Goal: Task Accomplishment & Management: Use online tool/utility

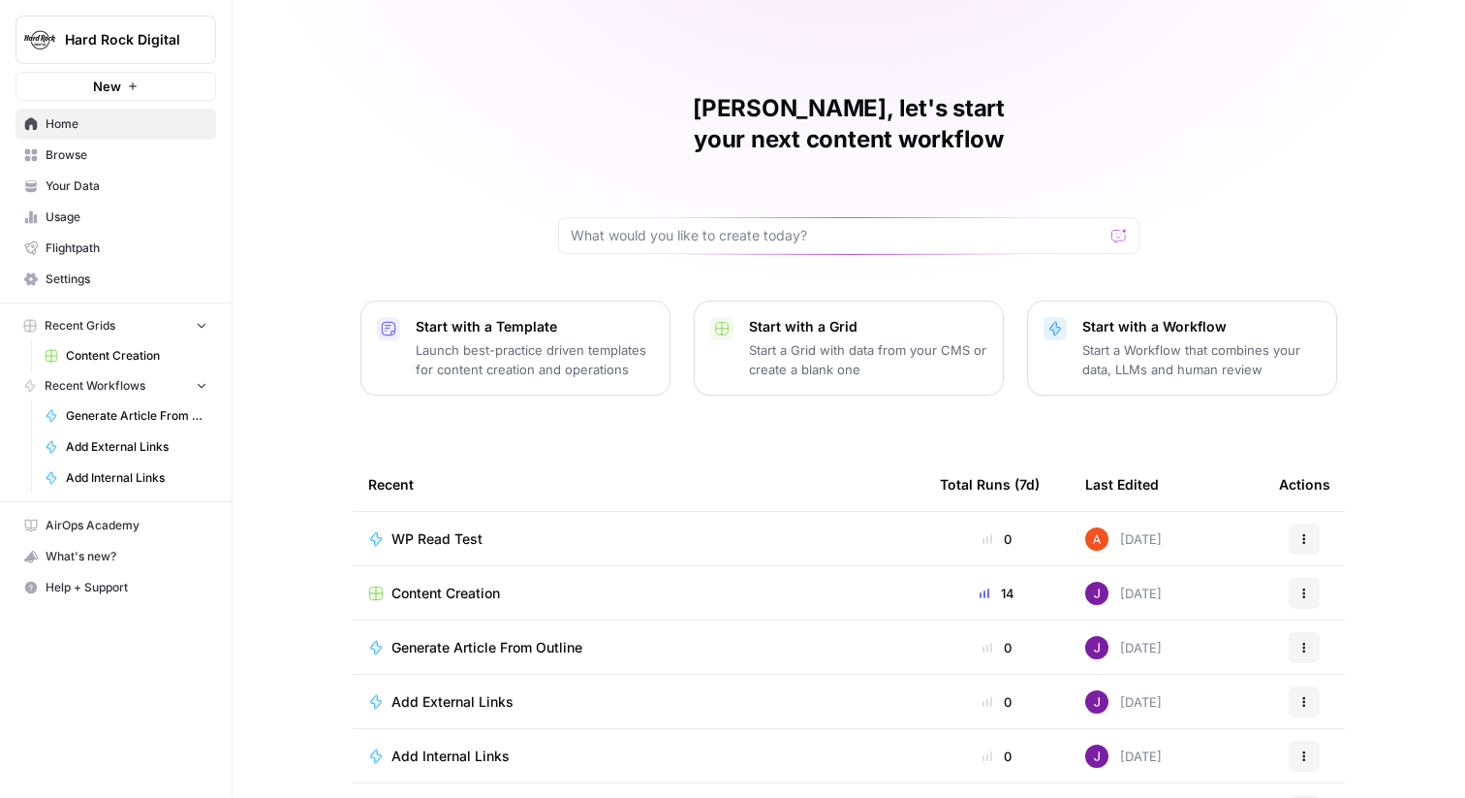
click at [163, 31] on span "Hard Rock Digital" at bounding box center [123, 39] width 117 height 19
type input "guru"
click at [180, 138] on span "Guru" at bounding box center [187, 145] width 256 height 19
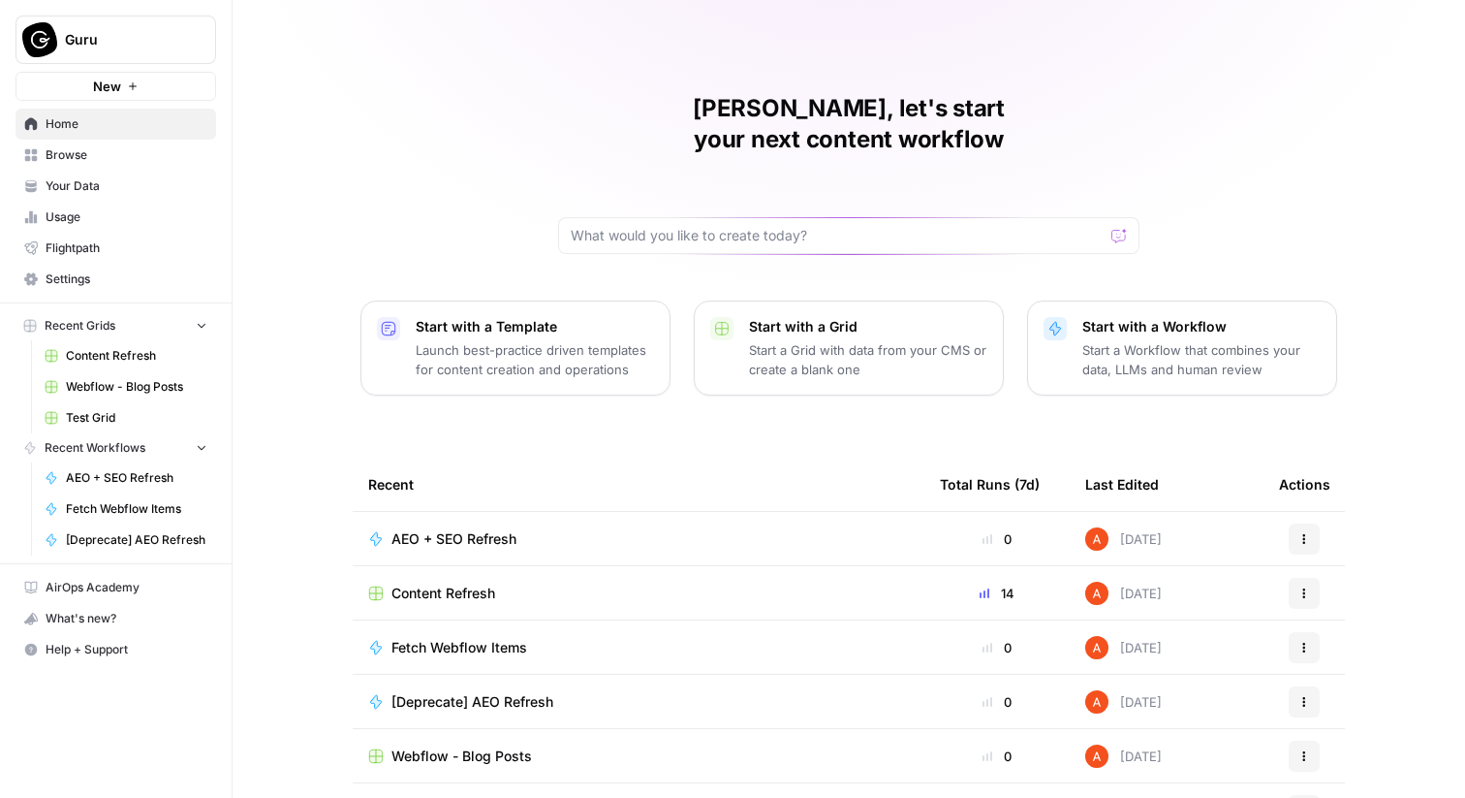
click at [183, 162] on span "Browse" at bounding box center [127, 154] width 162 height 17
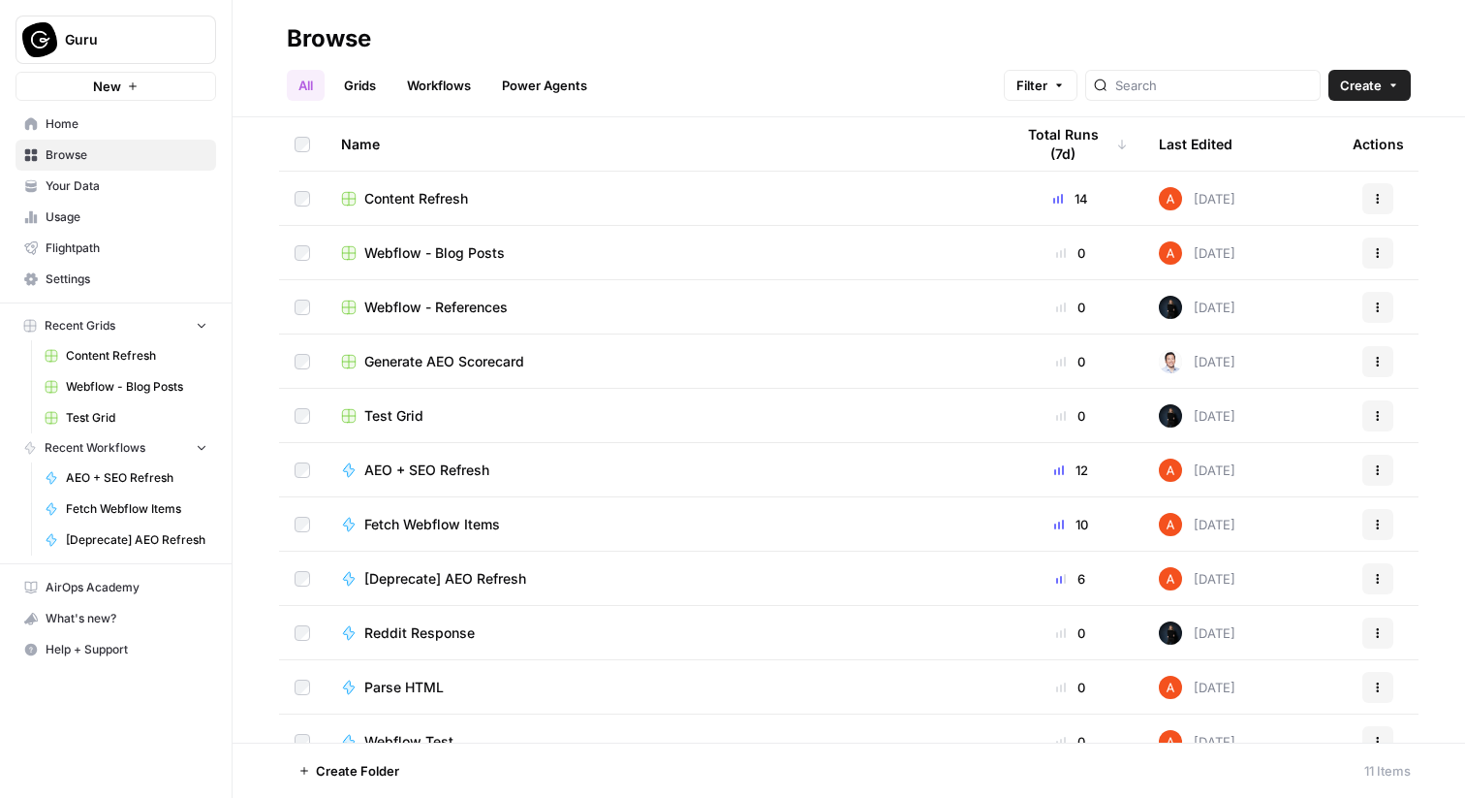
click at [423, 91] on link "Workflows" at bounding box center [438, 85] width 87 height 31
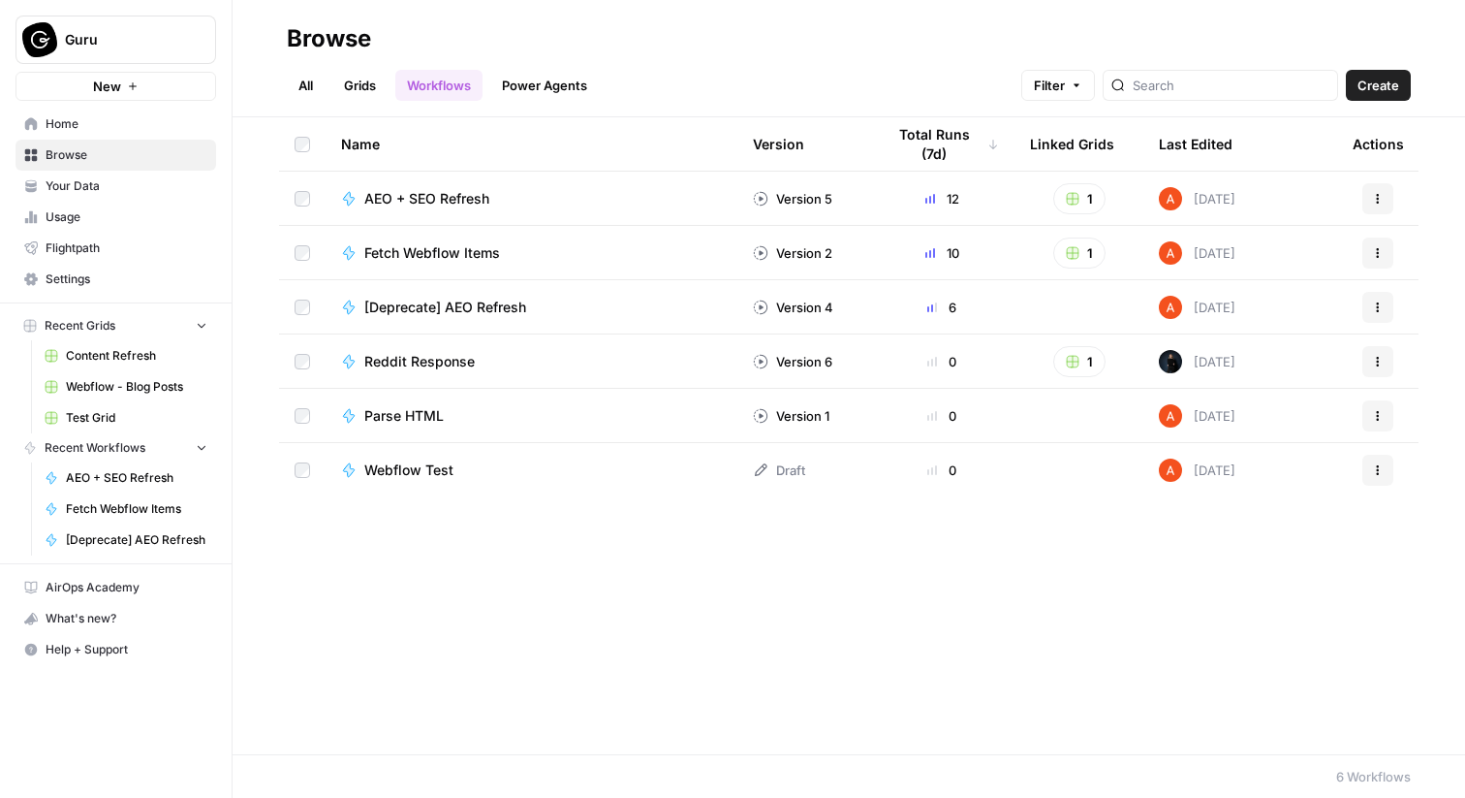
click at [416, 192] on span "AEO + SEO Refresh" at bounding box center [426, 198] width 125 height 19
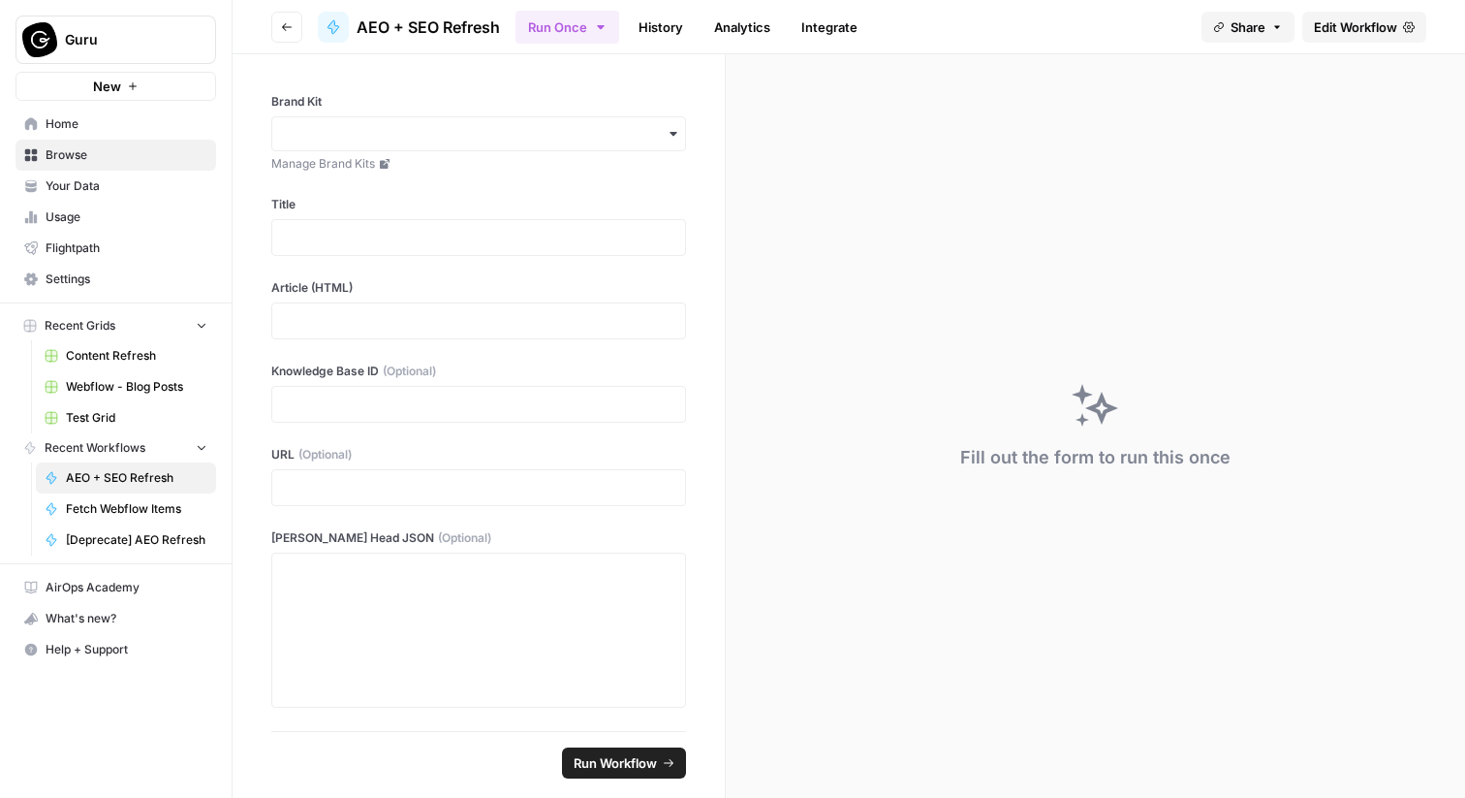
click at [287, 24] on icon "button" at bounding box center [287, 27] width 12 height 12
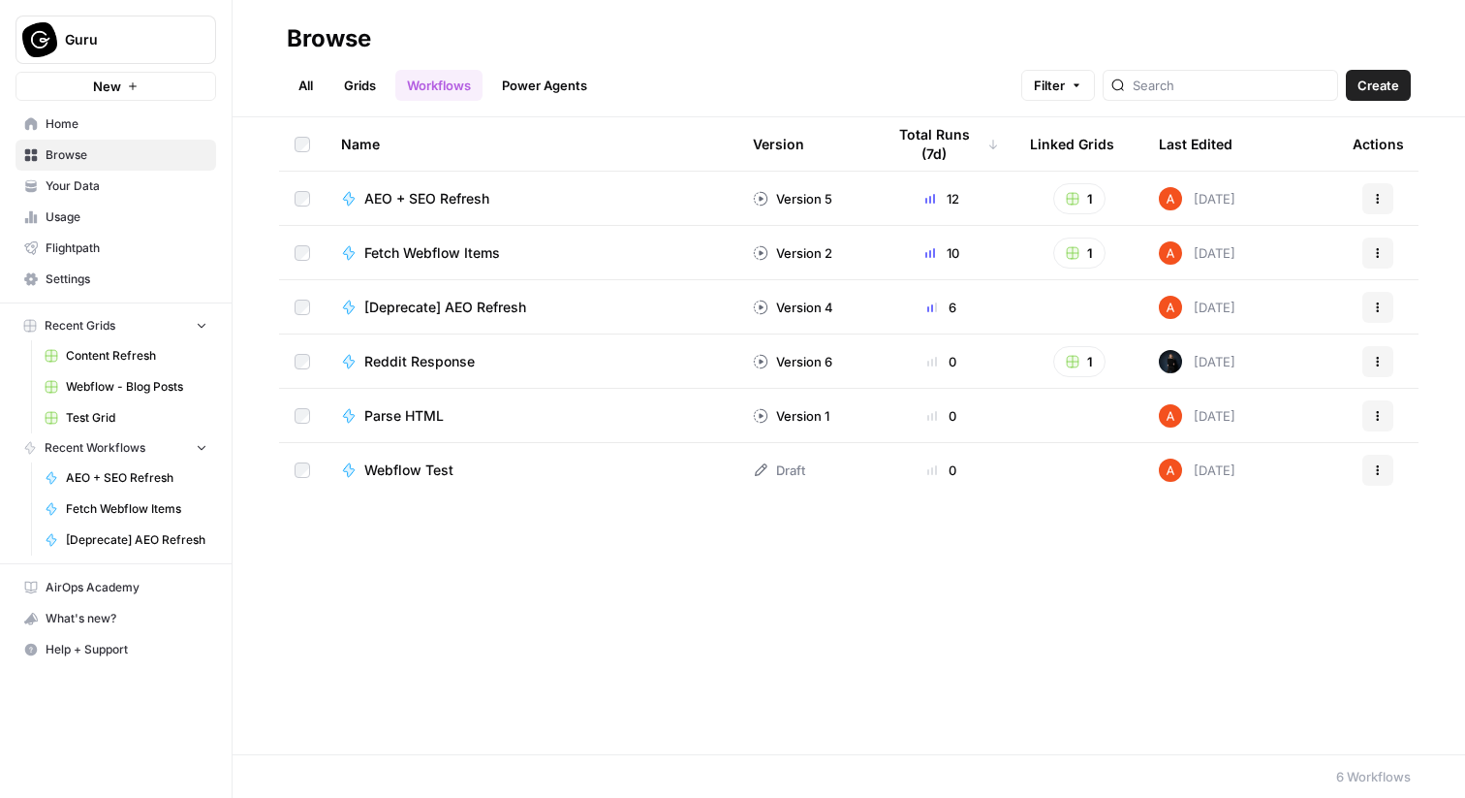
click at [367, 88] on link "Grids" at bounding box center [359, 85] width 55 height 31
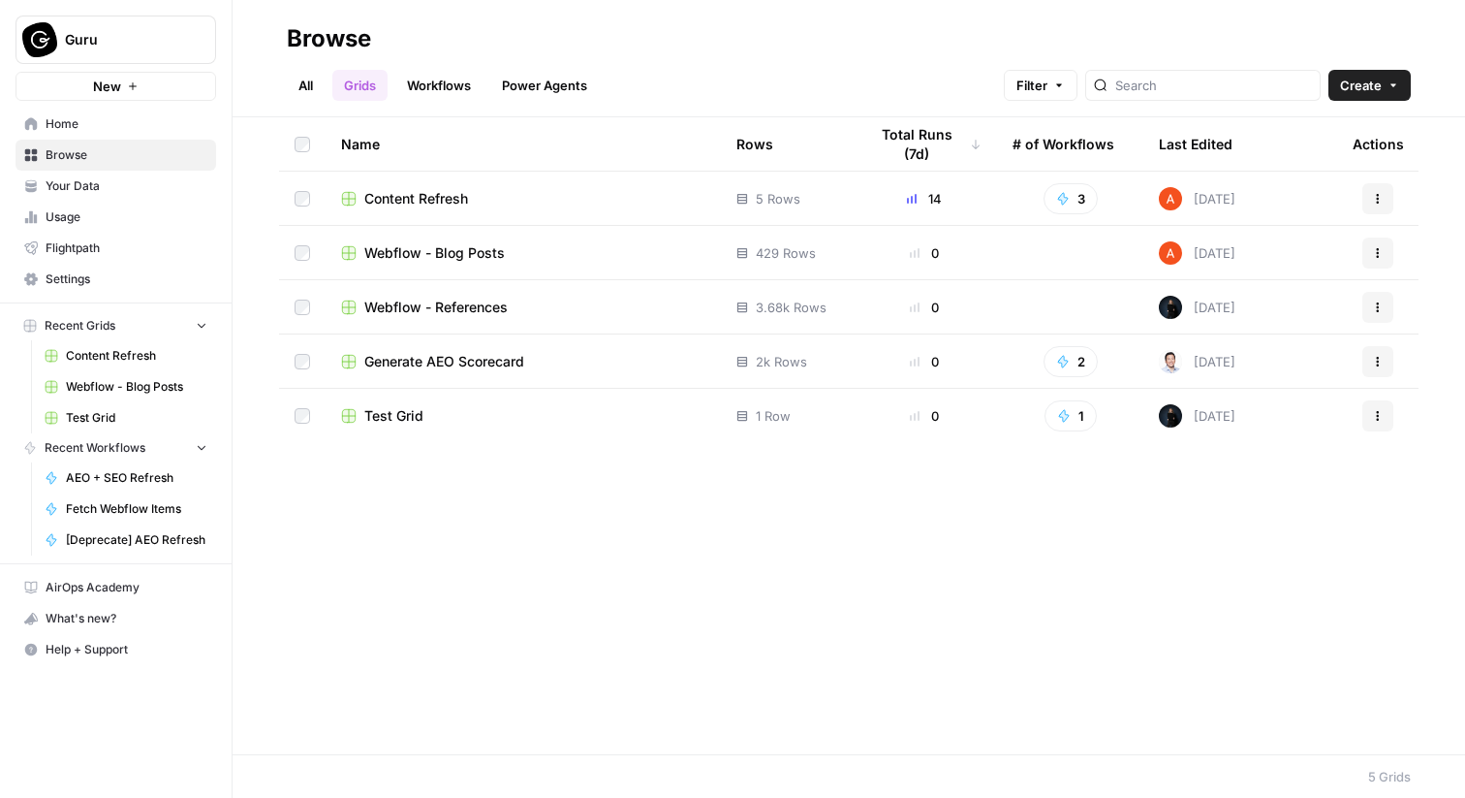
click at [450, 192] on span "Content Refresh" at bounding box center [416, 198] width 104 height 19
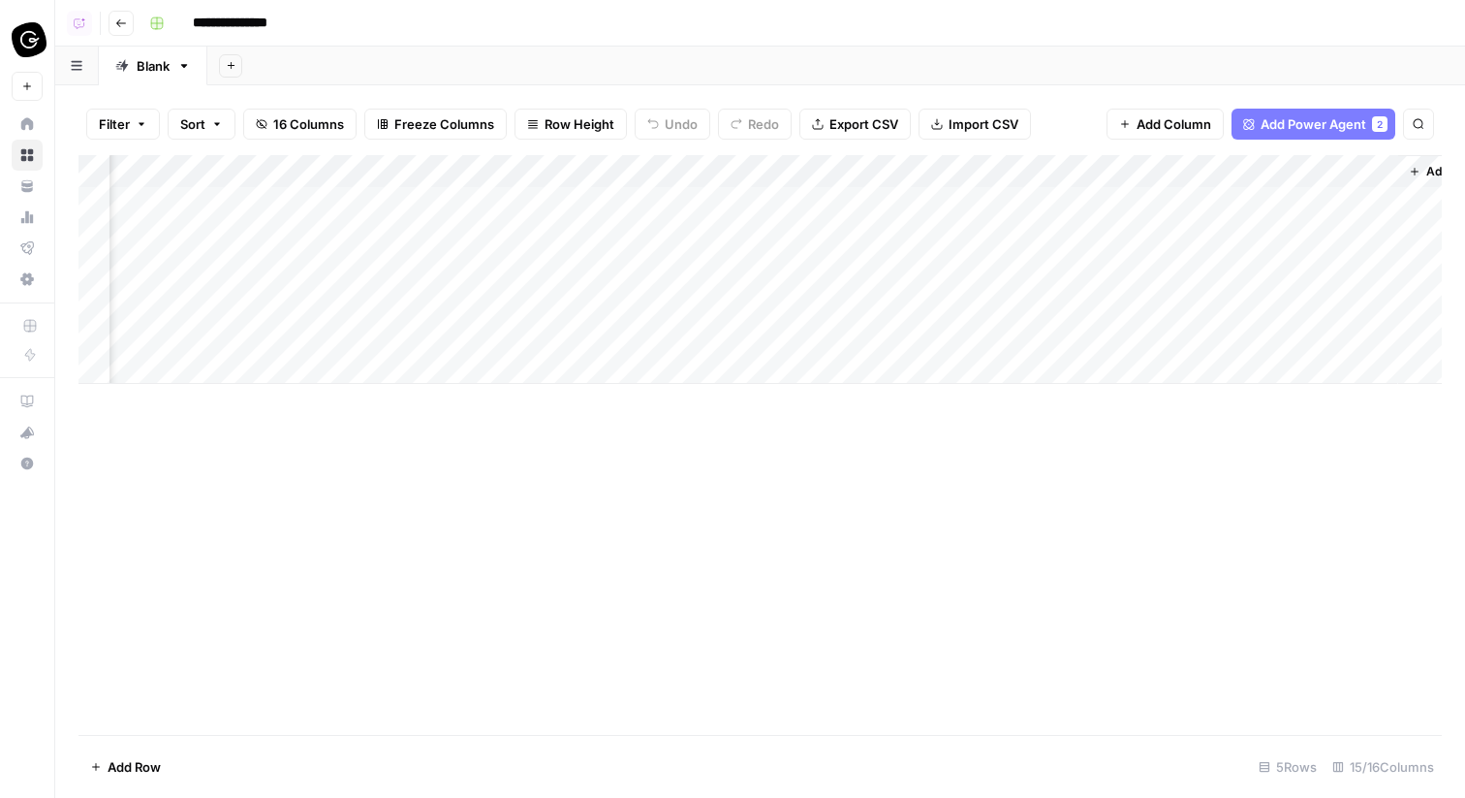
scroll to position [0, 1857]
click at [769, 204] on div "Add Column" at bounding box center [761, 269] width 1364 height 229
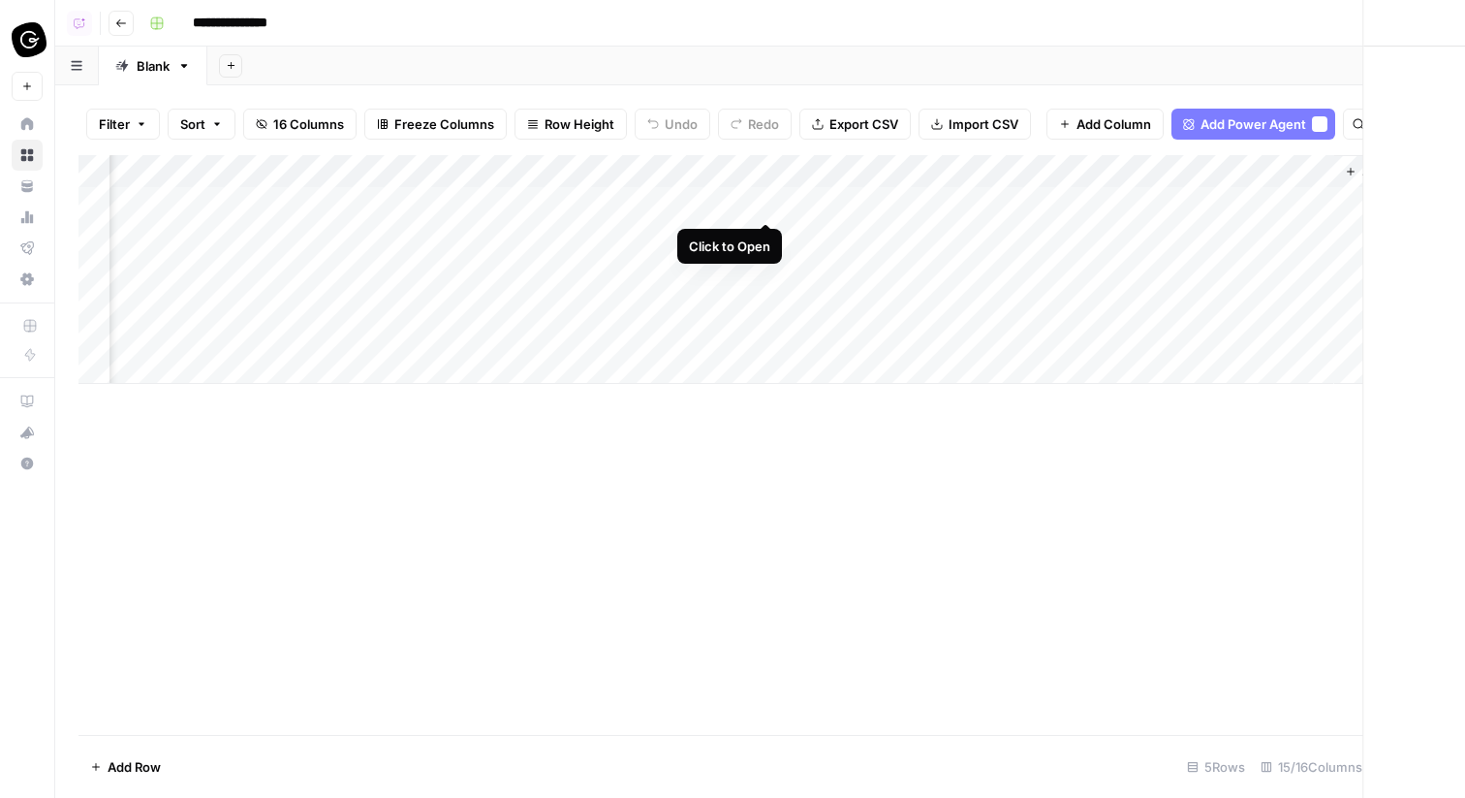
scroll to position [0, 1851]
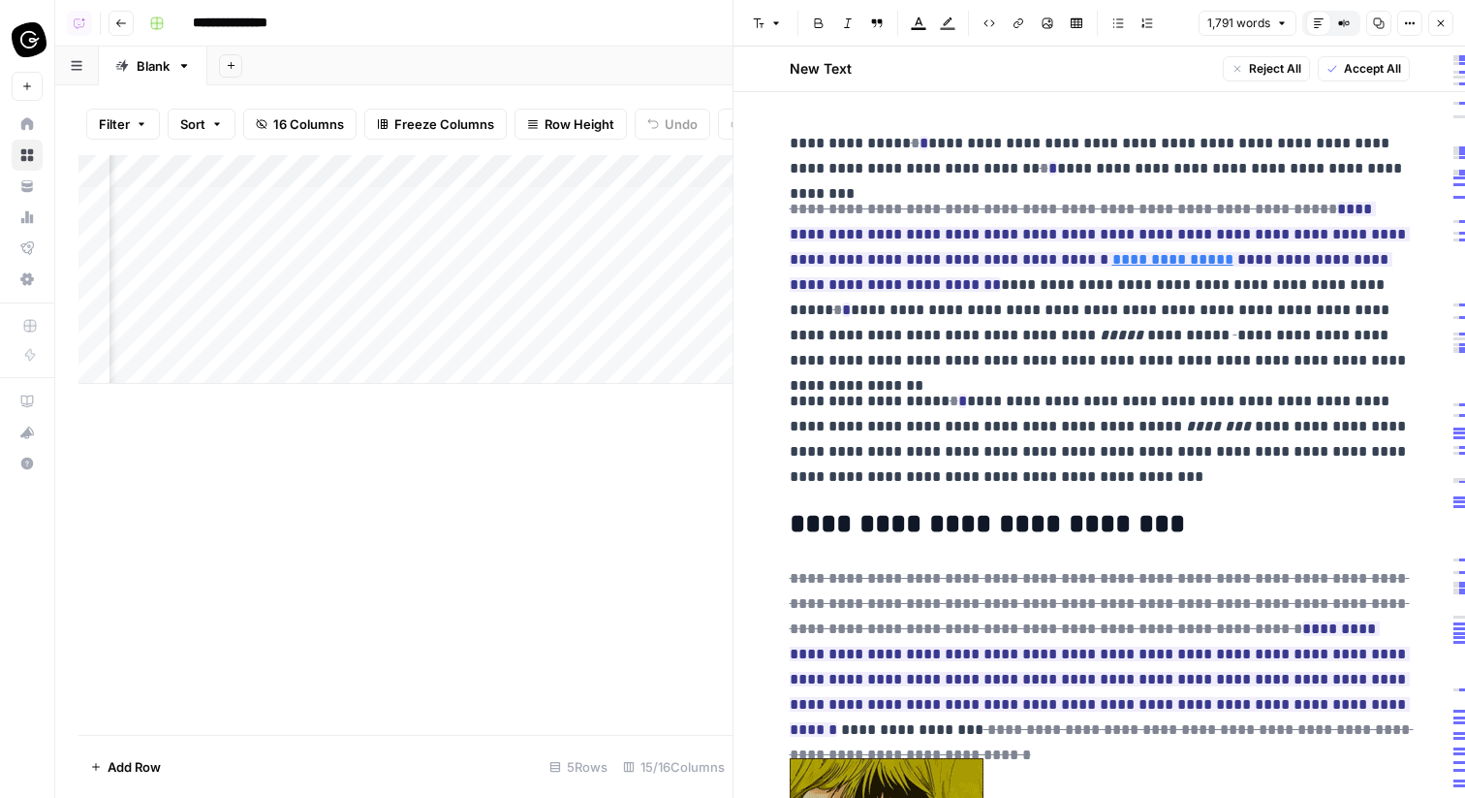
click at [1351, 31] on button "Compare Old vs New Content" at bounding box center [1344, 23] width 25 height 25
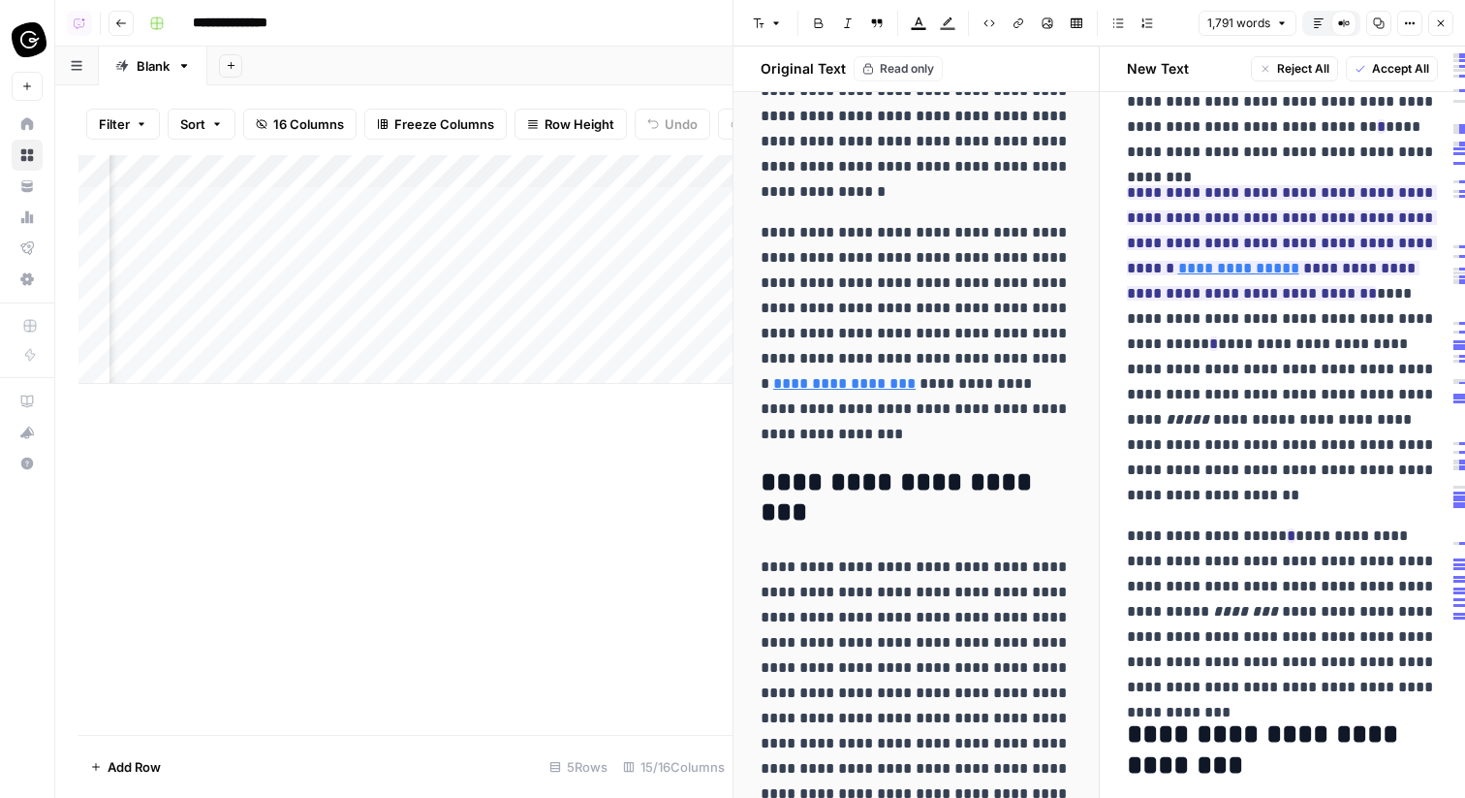
scroll to position [0, 0]
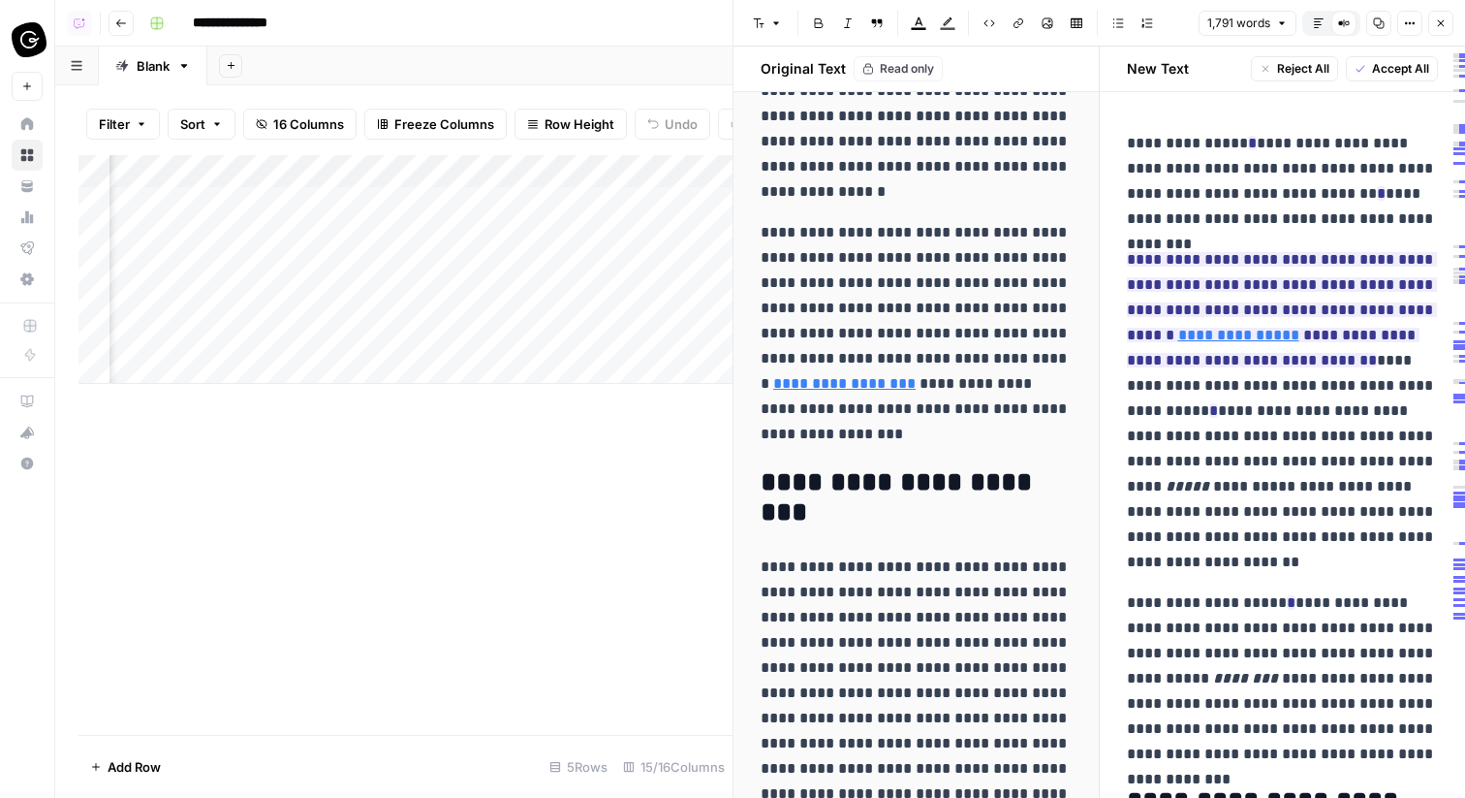
click at [1444, 17] on icon "button" at bounding box center [1441, 23] width 12 height 12
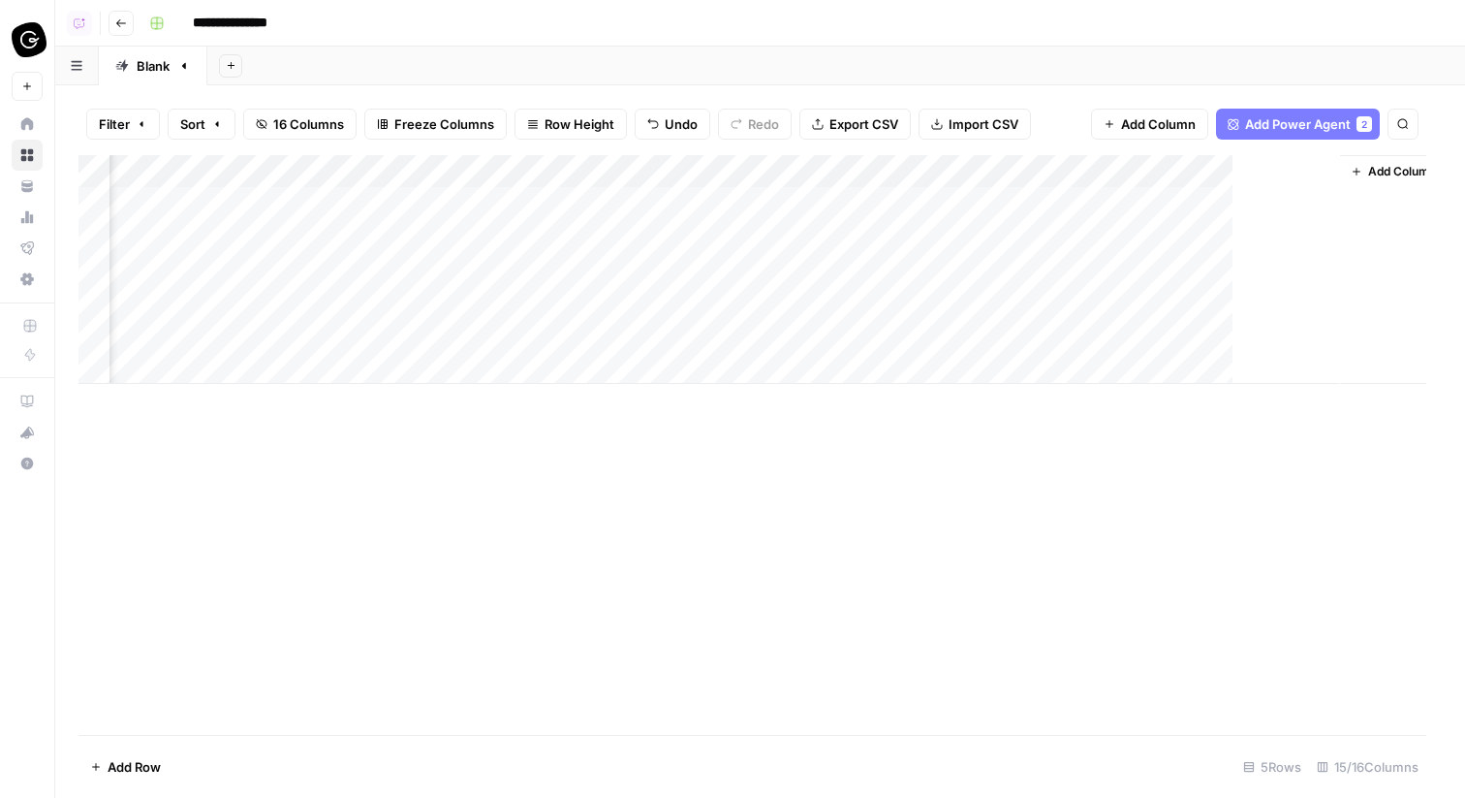
scroll to position [0, 1834]
click at [765, 206] on div "Add Column" at bounding box center [761, 269] width 1364 height 229
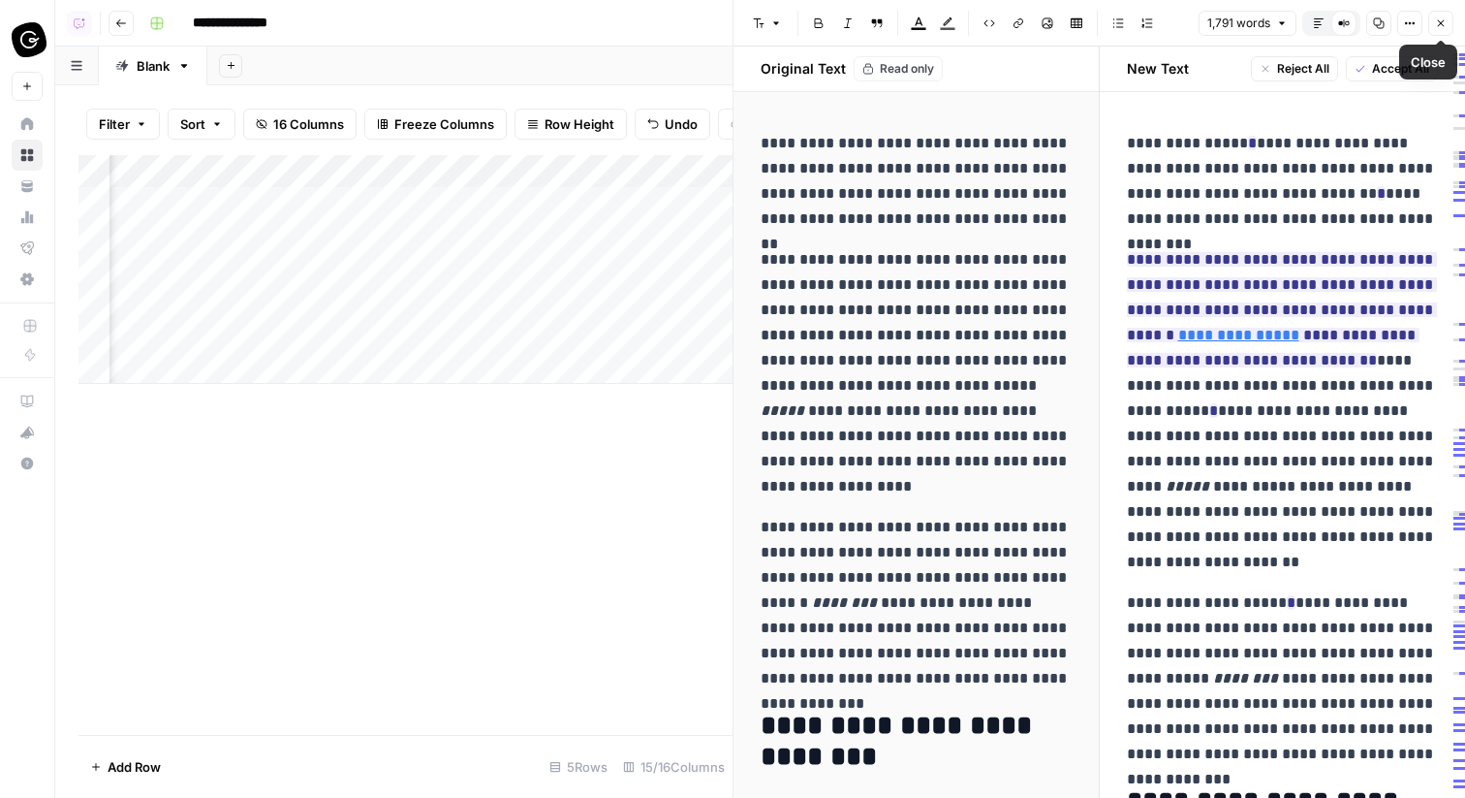
click at [1448, 23] on button "Close" at bounding box center [1441, 23] width 25 height 25
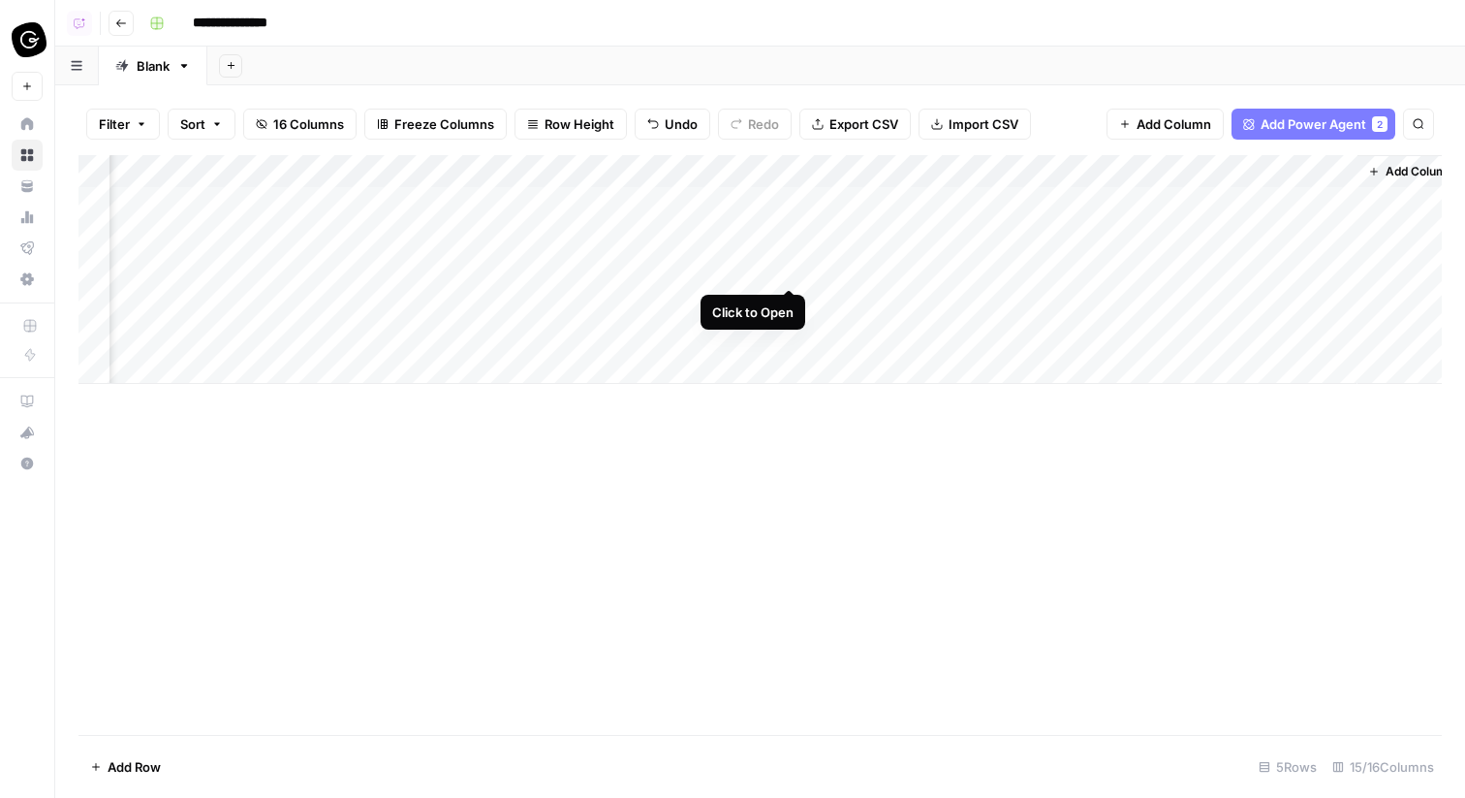
click at [789, 268] on div "Add Column" at bounding box center [761, 269] width 1364 height 229
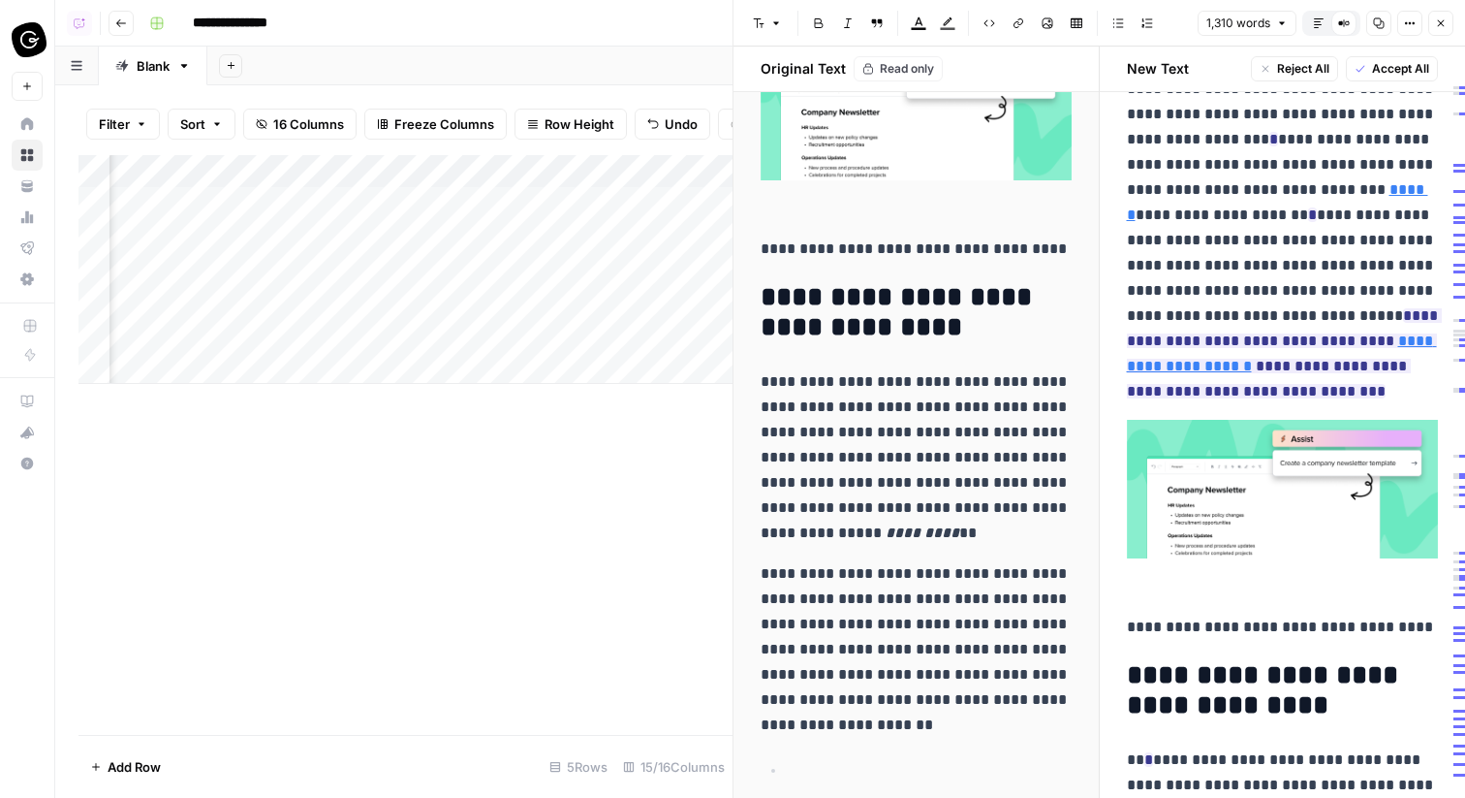
scroll to position [3752, 0]
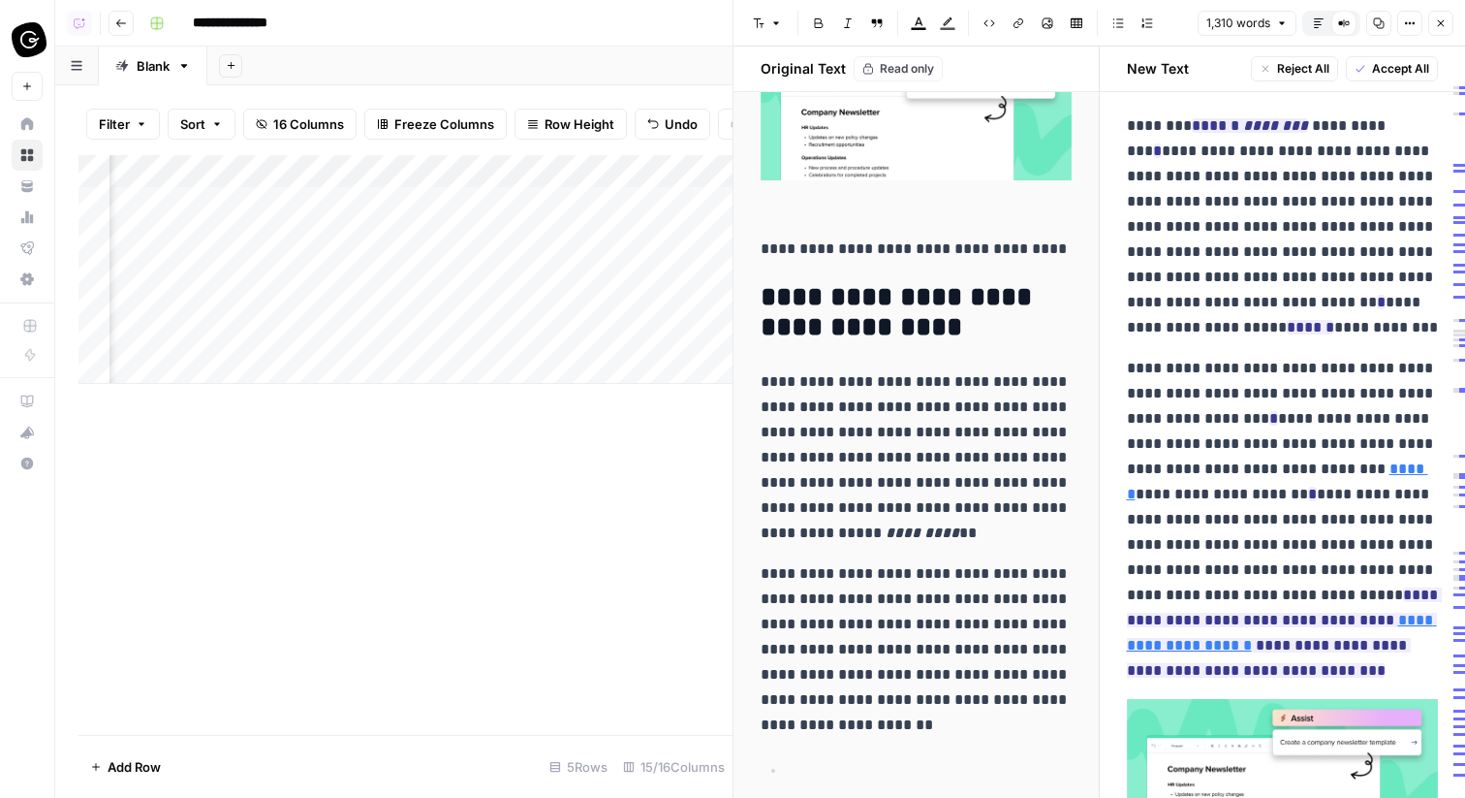
click at [1447, 18] on button "Close" at bounding box center [1441, 23] width 25 height 25
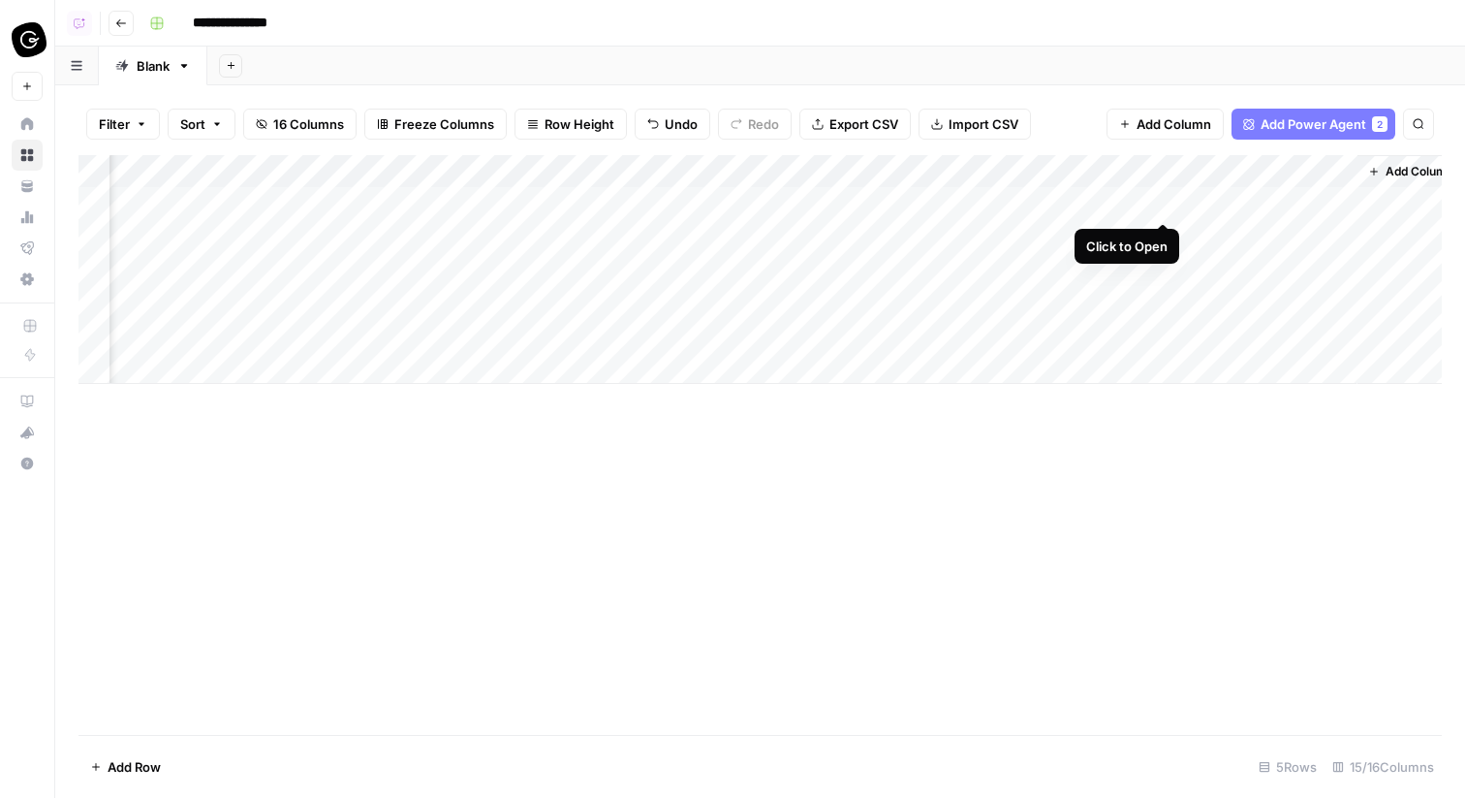
click at [1160, 201] on div "Add Column" at bounding box center [761, 269] width 1364 height 229
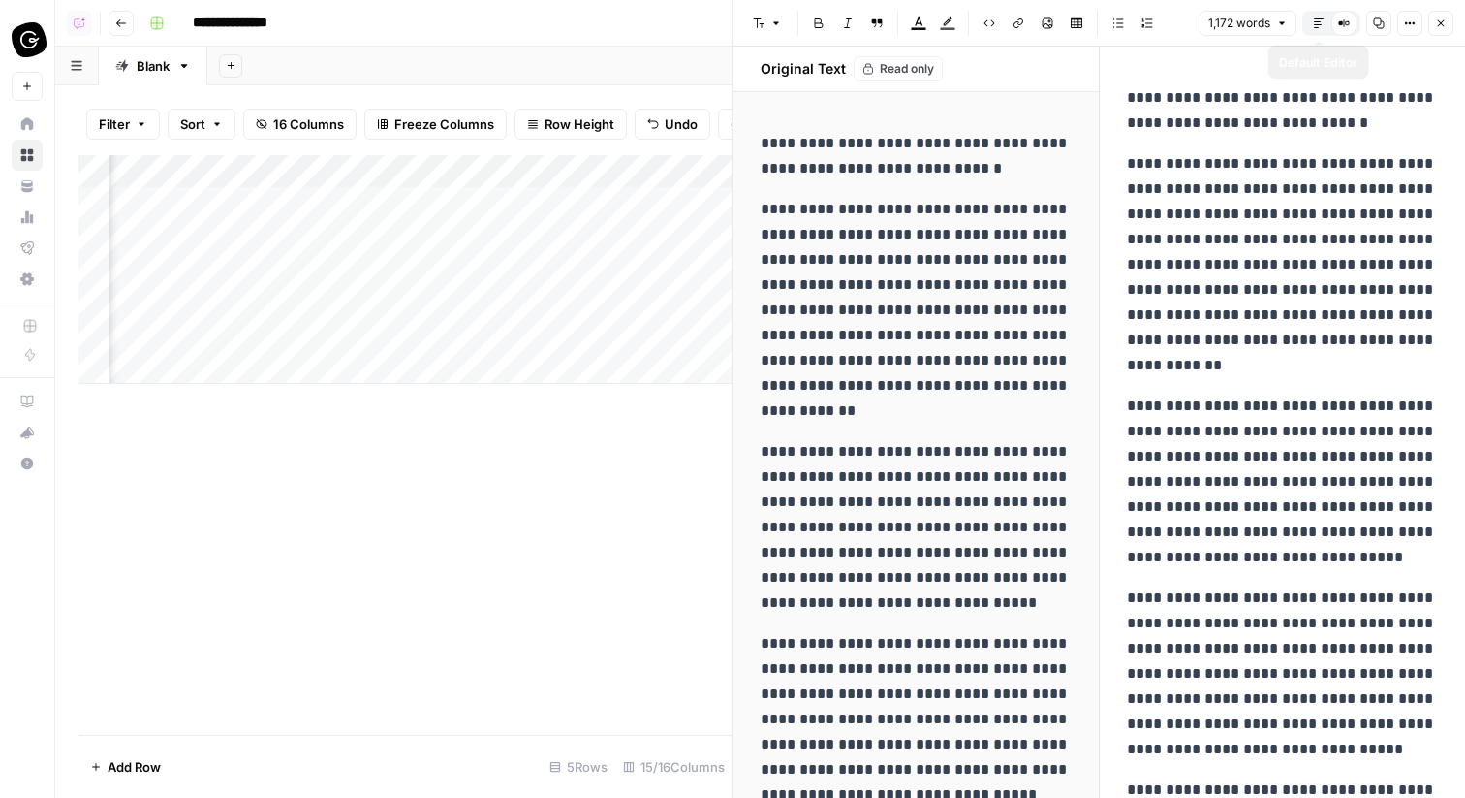
click at [1325, 27] on button "Default Editor" at bounding box center [1318, 23] width 25 height 25
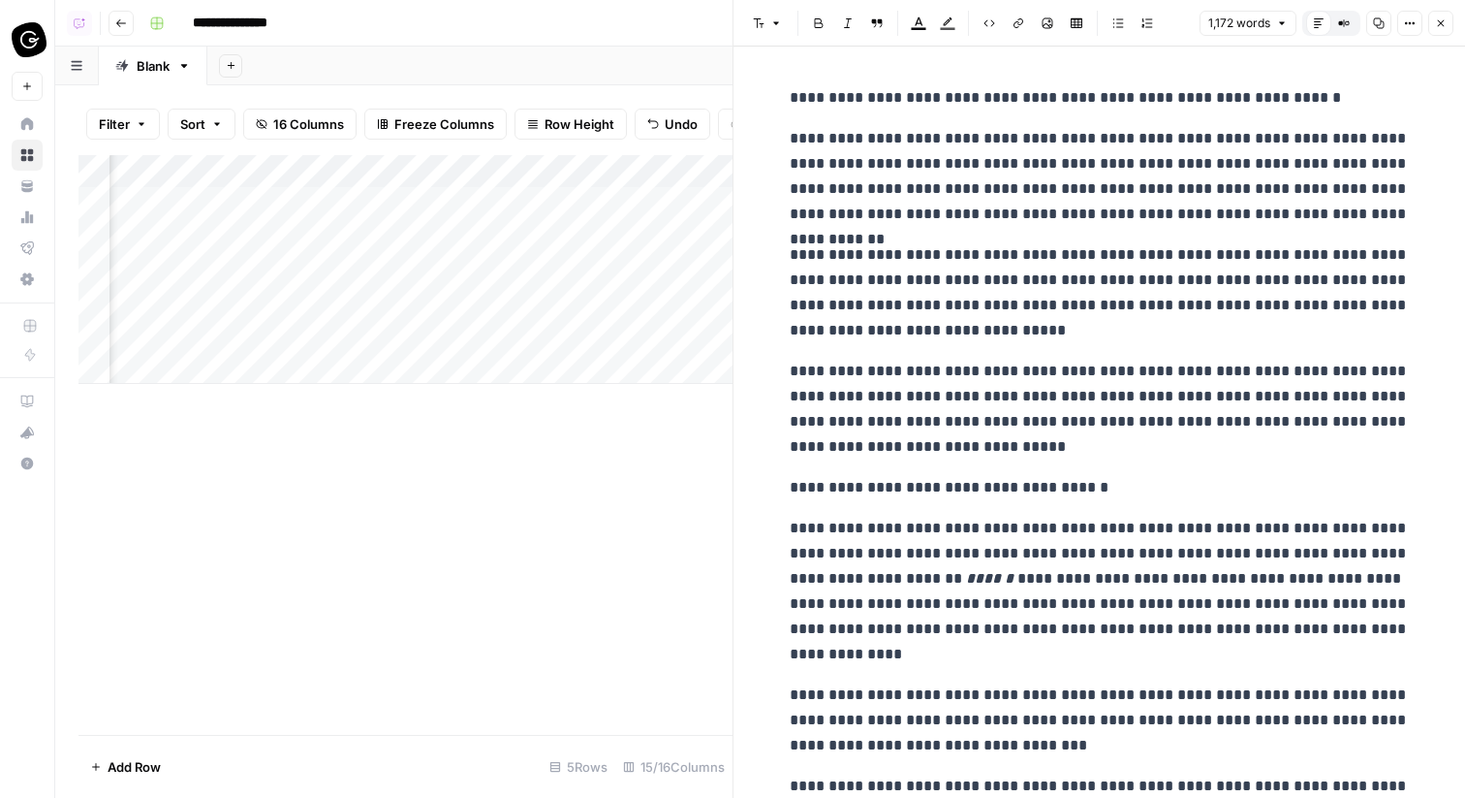
click at [1457, 21] on header "Font style Bold Italic Block quote Text color Highlight color Code block Link I…" at bounding box center [1100, 23] width 732 height 47
click at [1447, 20] on button "Close" at bounding box center [1441, 23] width 25 height 25
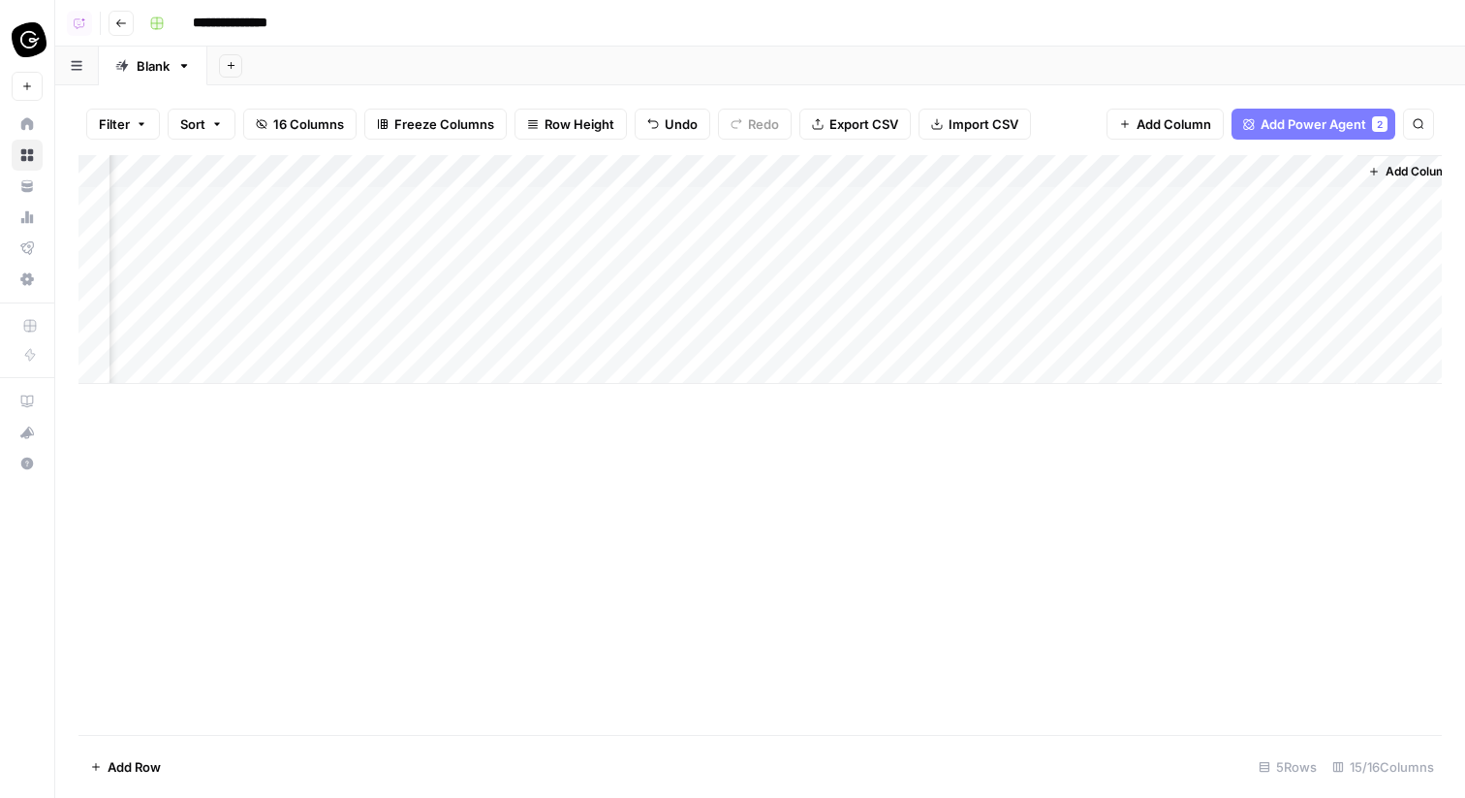
click at [1105, 171] on div "Add Column" at bounding box center [761, 269] width 1364 height 229
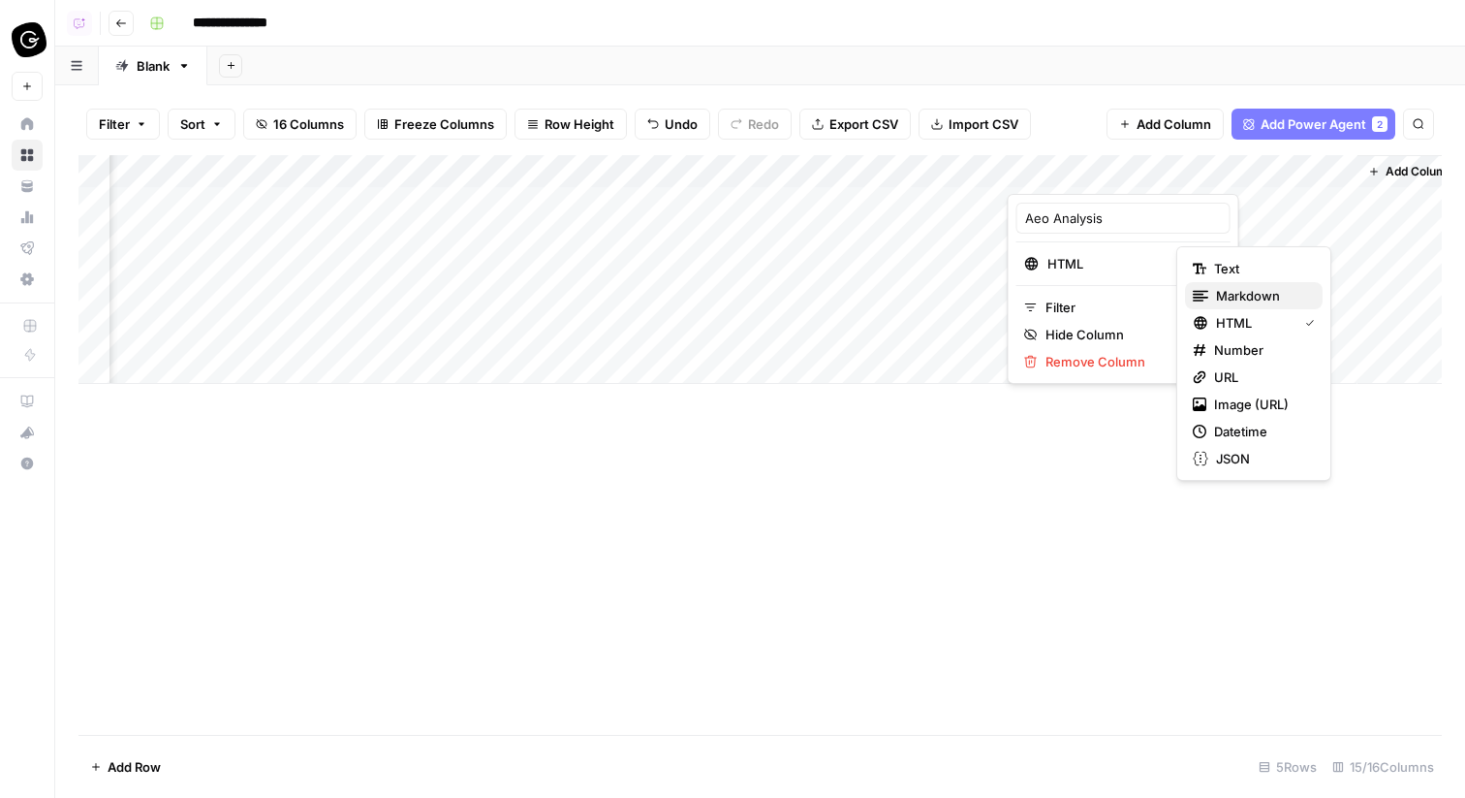
click at [1222, 296] on span "Markdown" at bounding box center [1261, 295] width 91 height 19
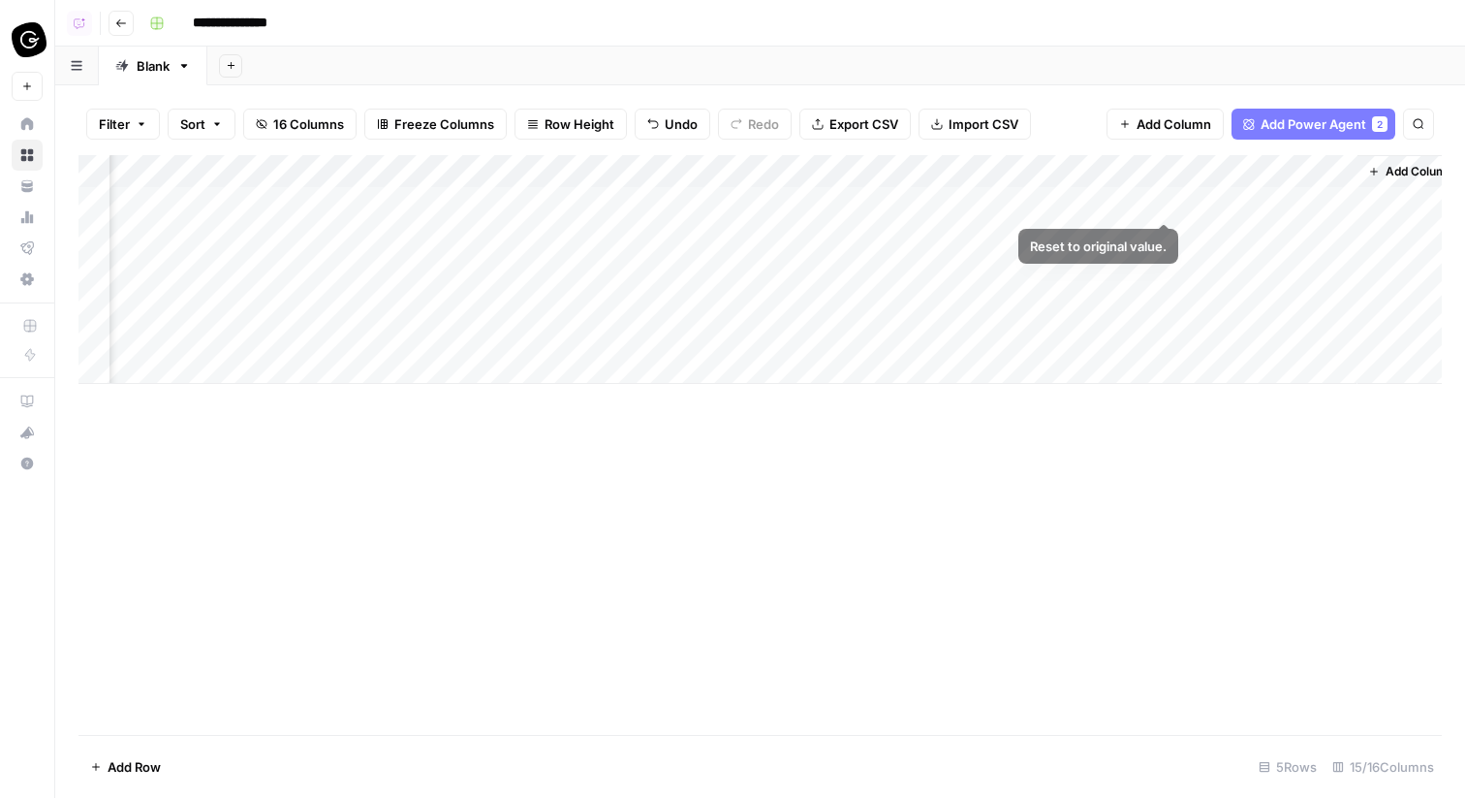
click at [1160, 202] on div "Add Column" at bounding box center [761, 269] width 1364 height 229
click at [1170, 202] on div "Add Column" at bounding box center [761, 269] width 1364 height 229
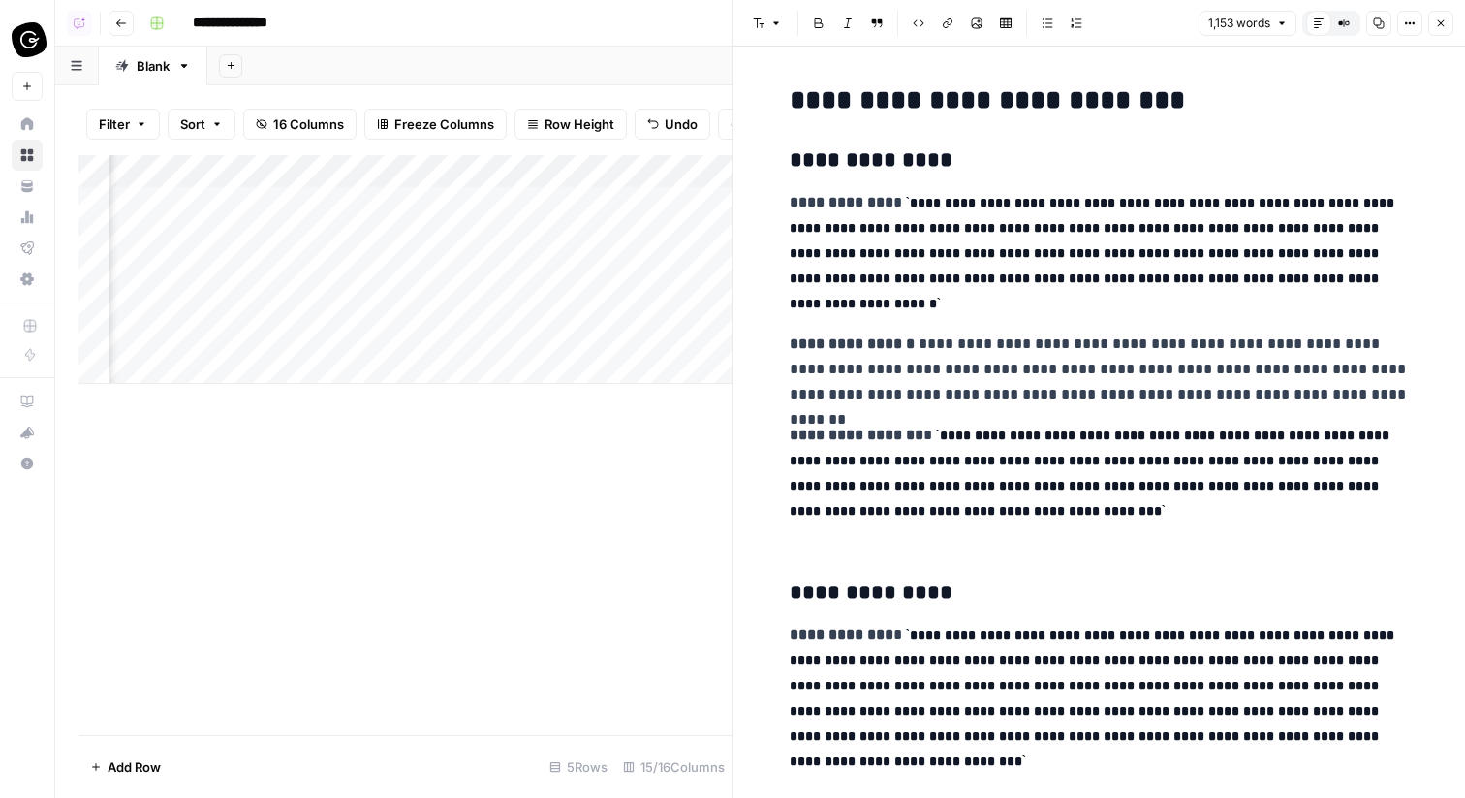
click at [1055, 277] on code "**********" at bounding box center [1095, 253] width 610 height 114
click at [1440, 19] on icon "button" at bounding box center [1441, 23] width 12 height 12
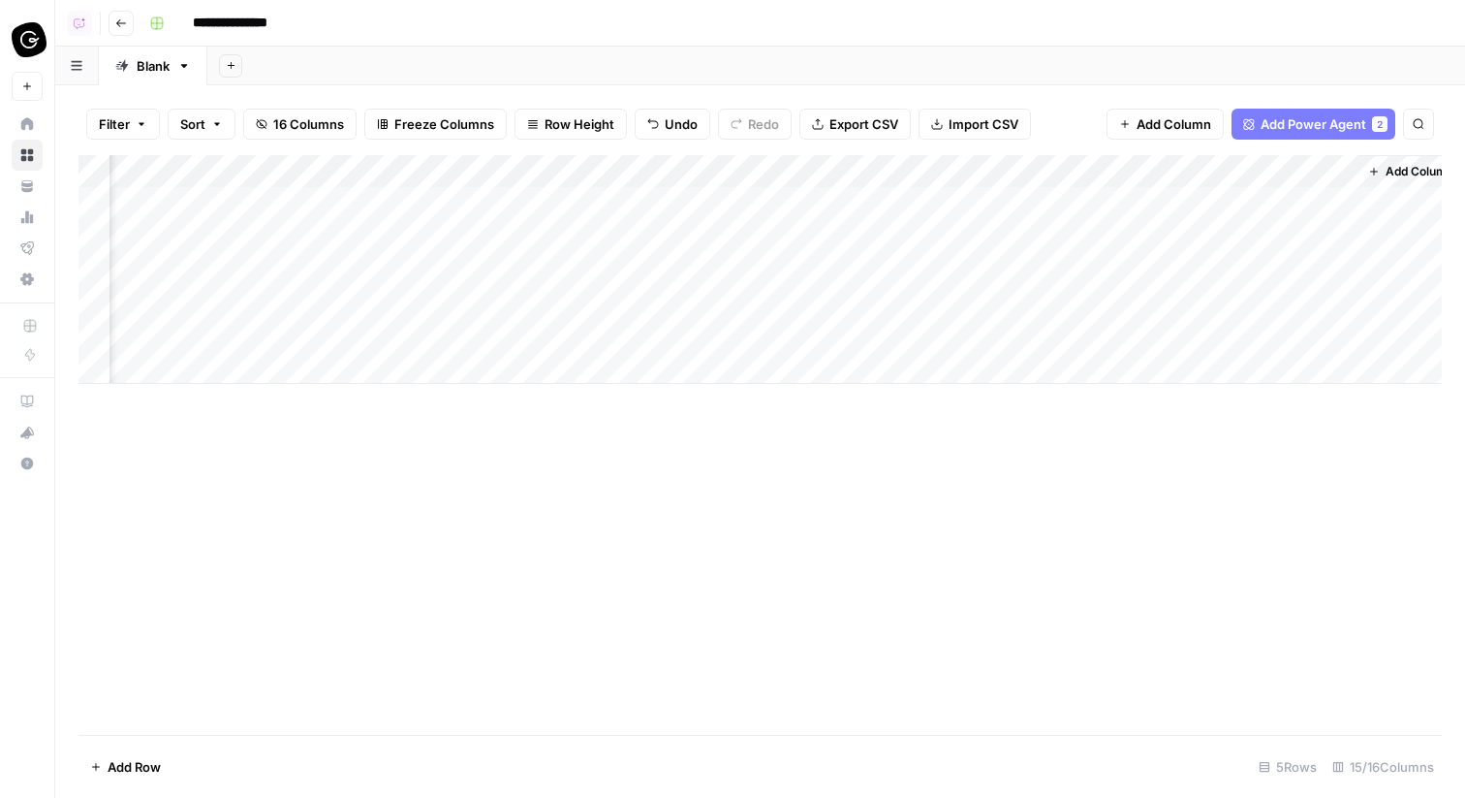
click at [582, 176] on div "Add Column" at bounding box center [761, 269] width 1364 height 229
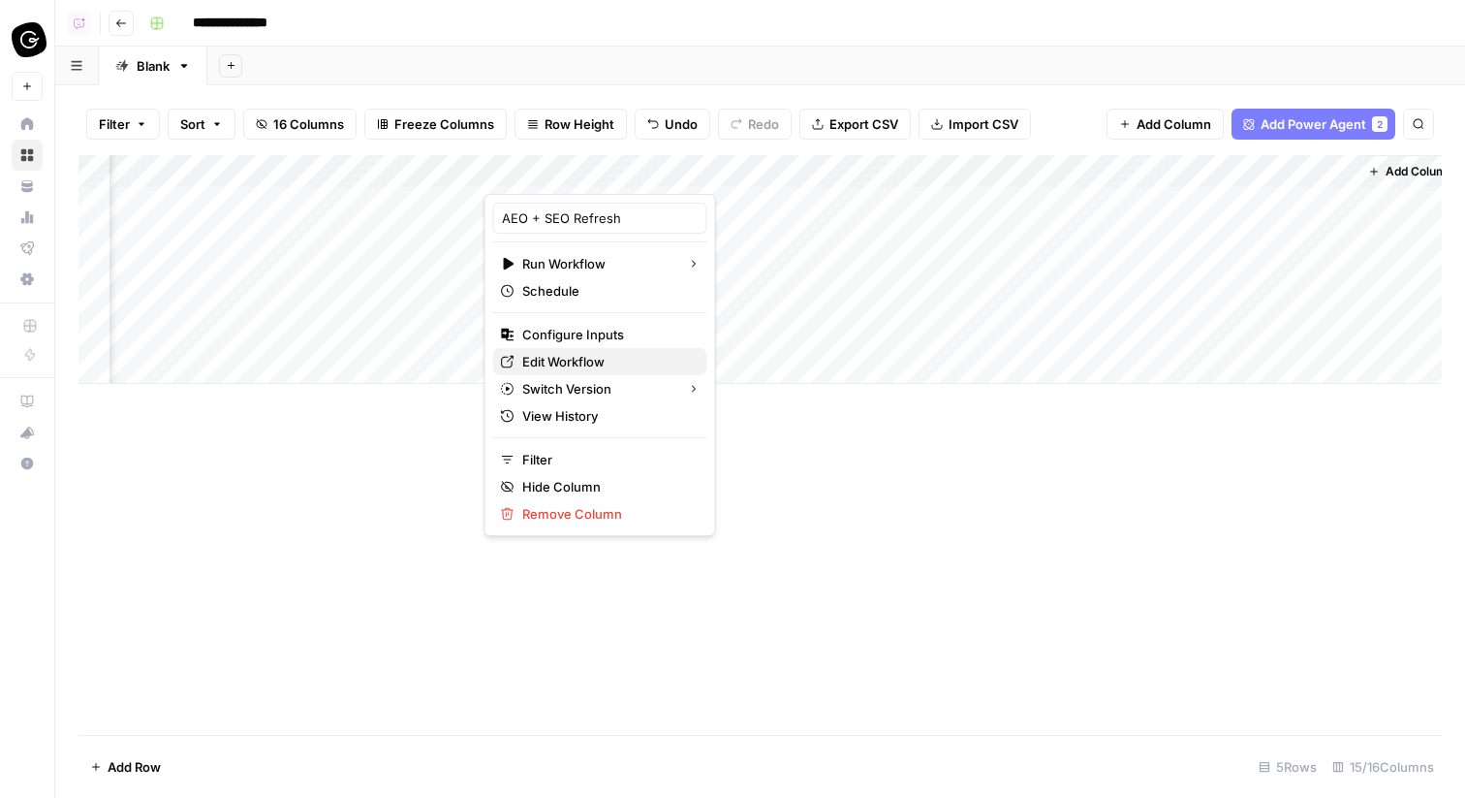
click at [596, 361] on span "Edit Workflow" at bounding box center [607, 361] width 170 height 19
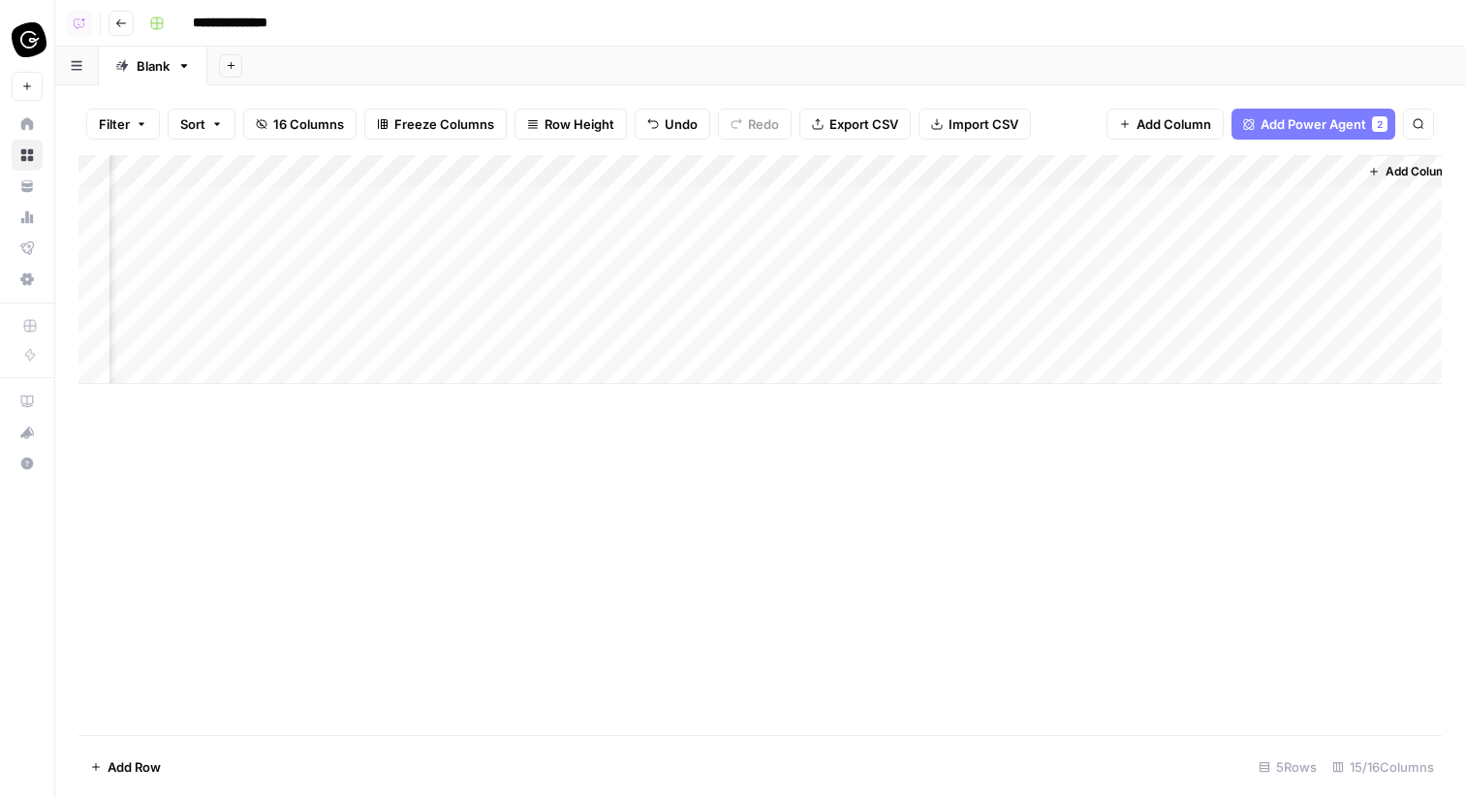
click at [1139, 233] on div "Add Column" at bounding box center [761, 269] width 1364 height 229
click at [765, 201] on div "Add Column" at bounding box center [761, 269] width 1364 height 229
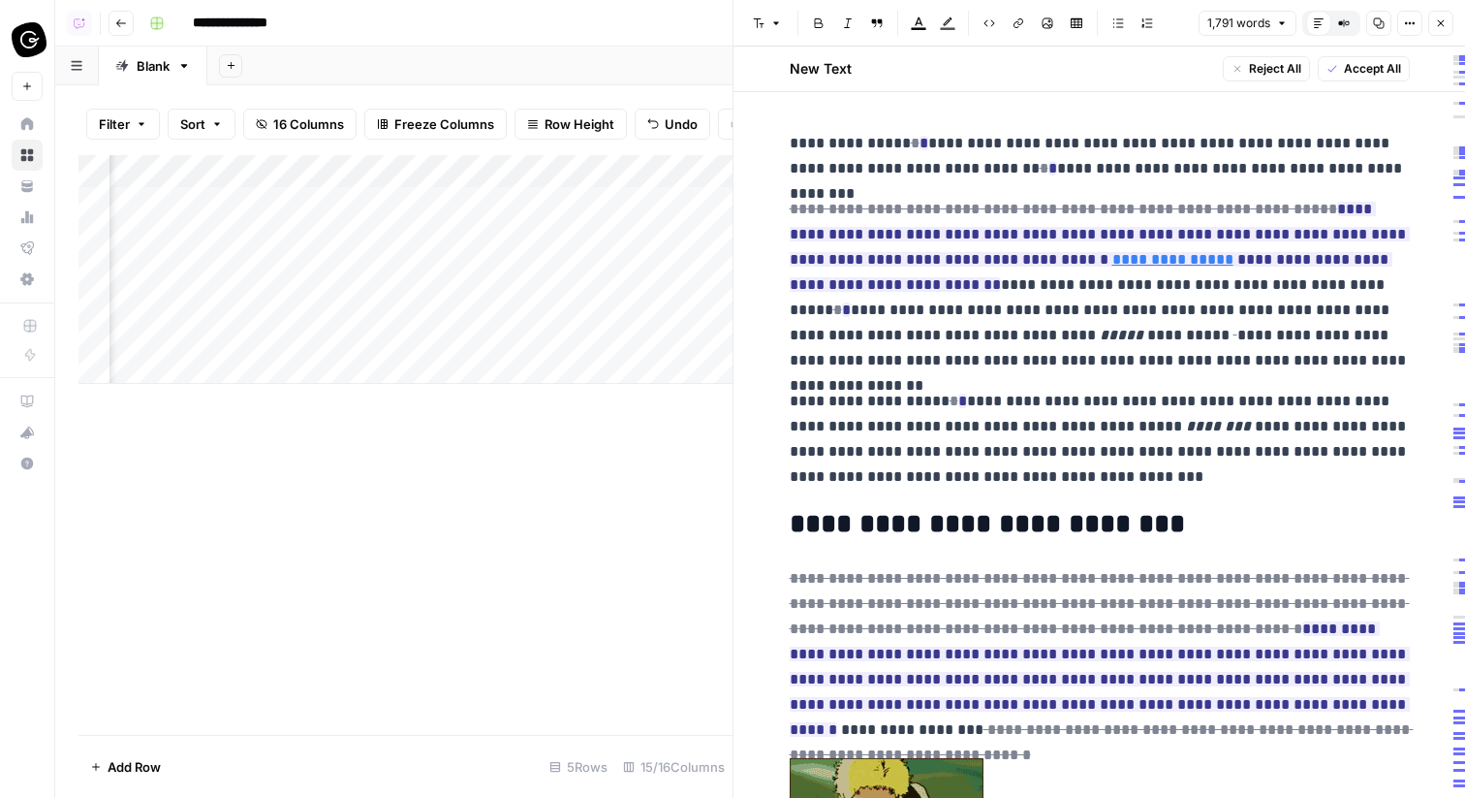
click at [1348, 26] on icon "button" at bounding box center [1344, 23] width 12 height 12
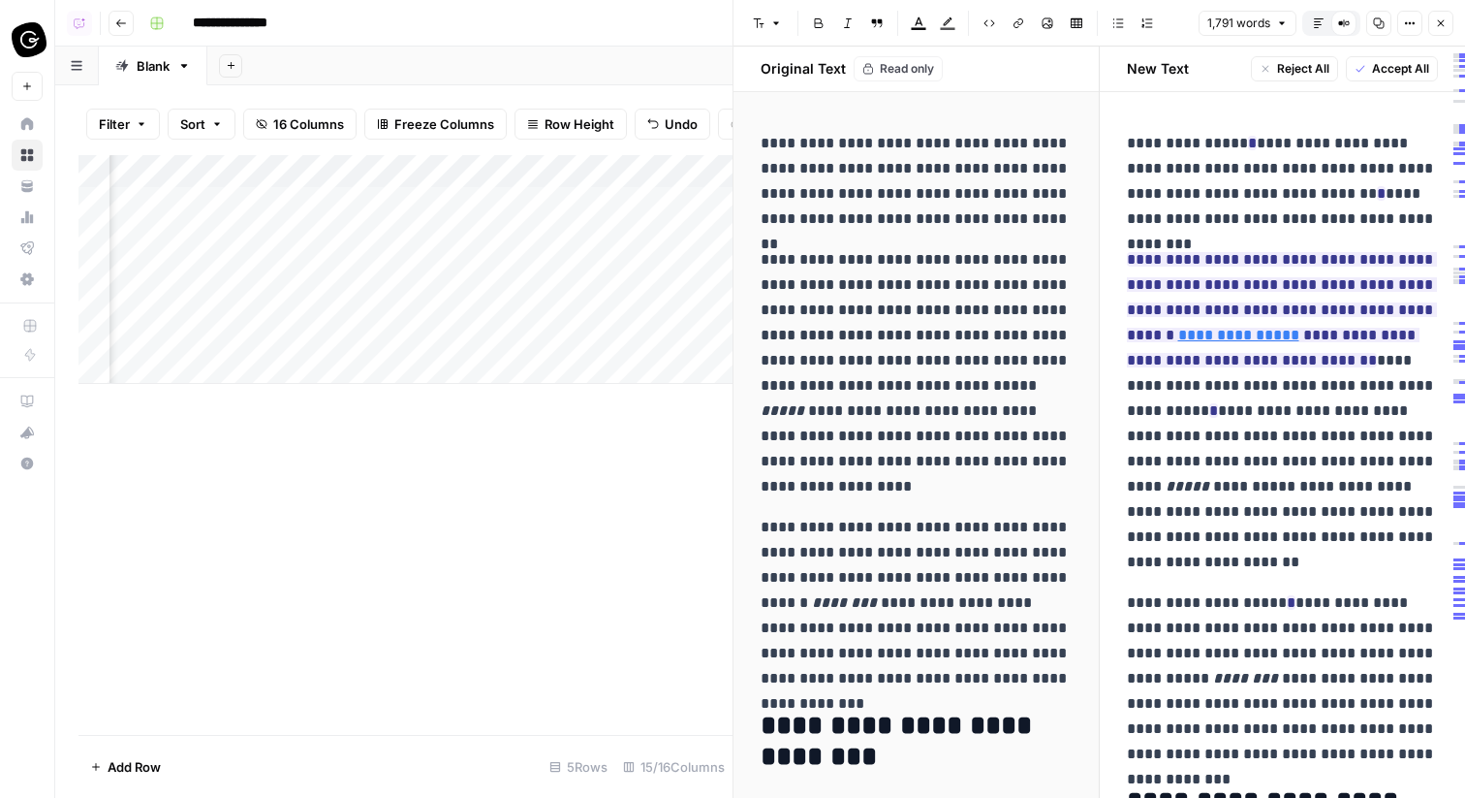
scroll to position [0, 2389]
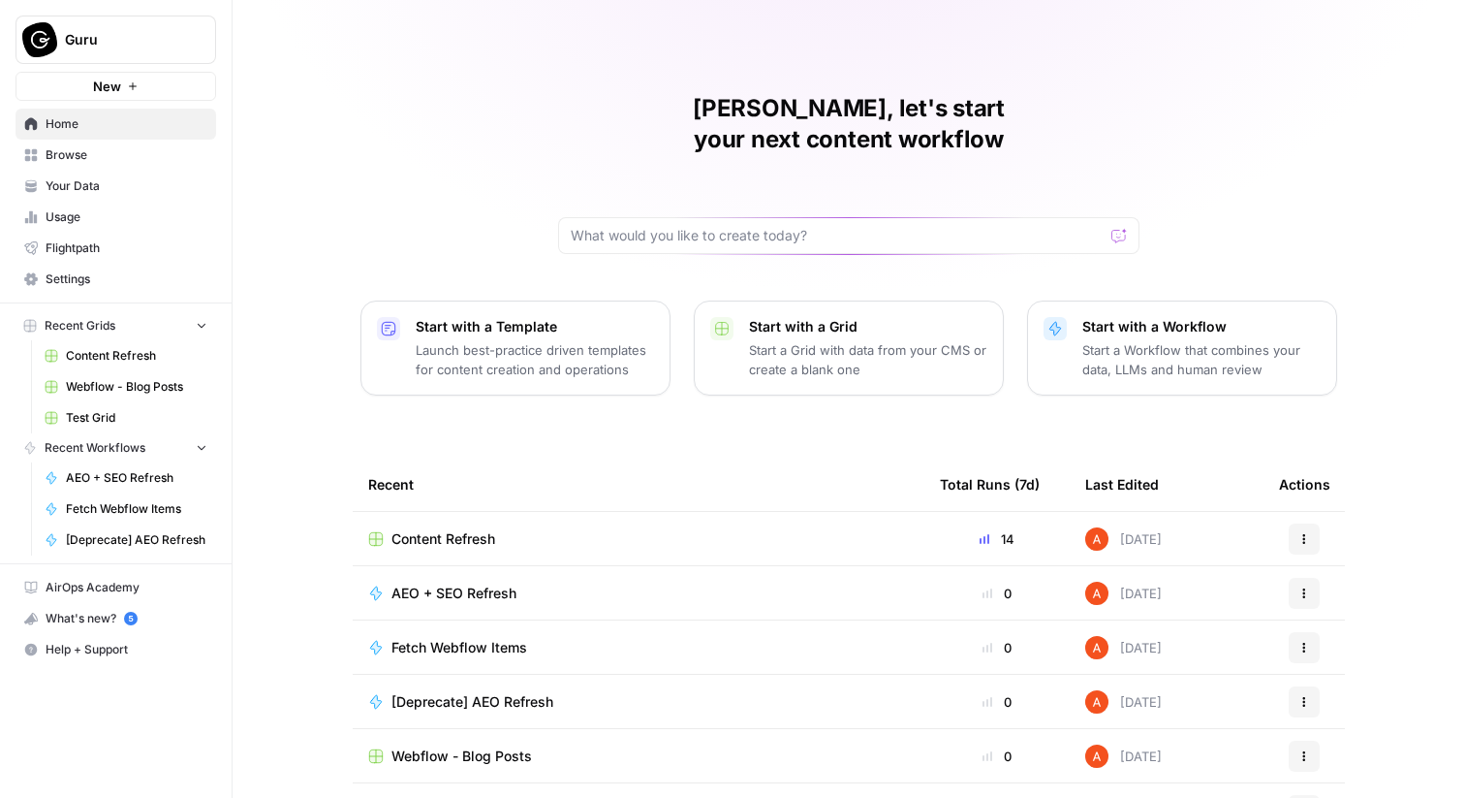
click at [146, 136] on link "Home" at bounding box center [116, 124] width 201 height 31
click at [151, 149] on span "Browse" at bounding box center [127, 154] width 162 height 17
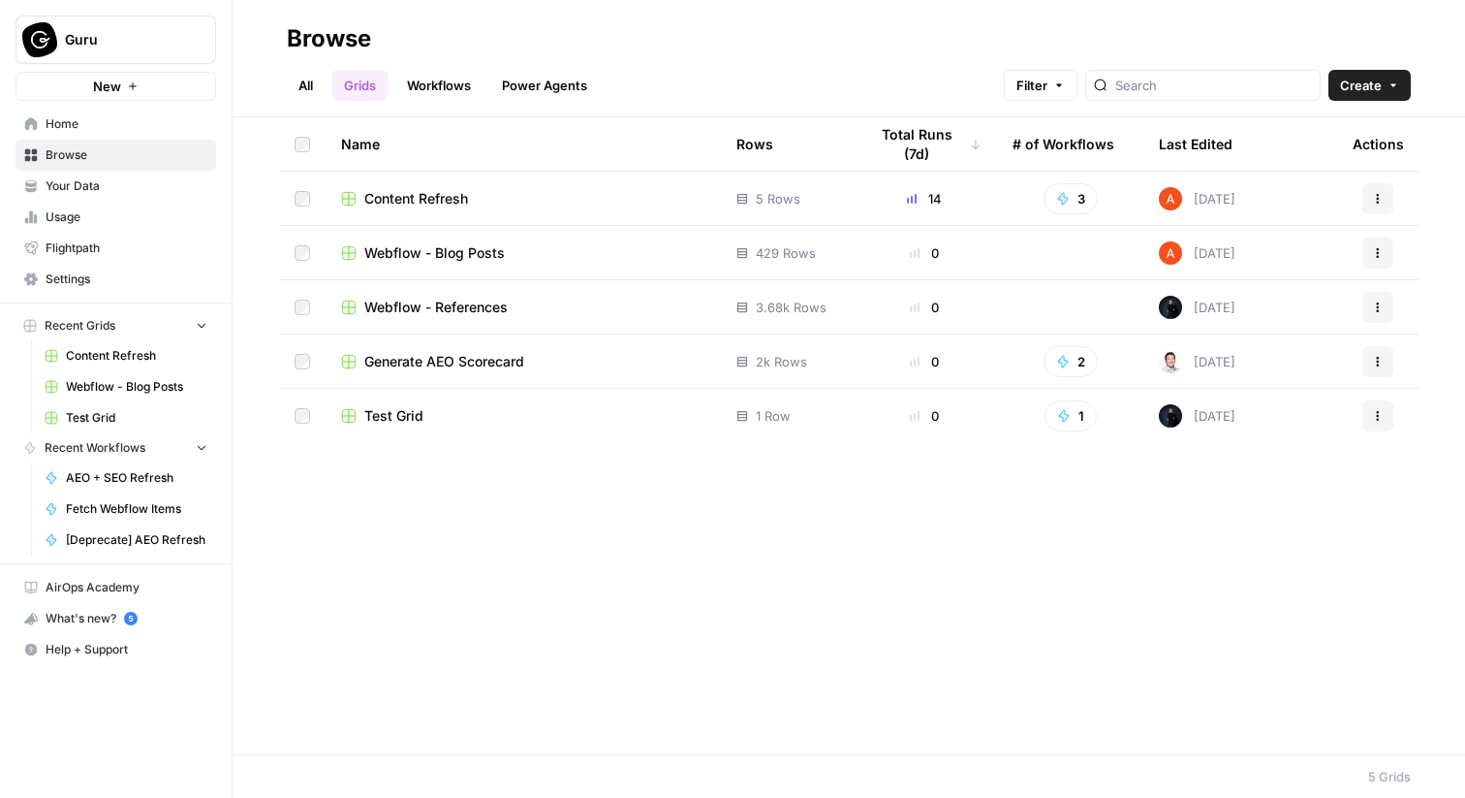
click at [431, 207] on span "Content Refresh" at bounding box center [416, 198] width 104 height 19
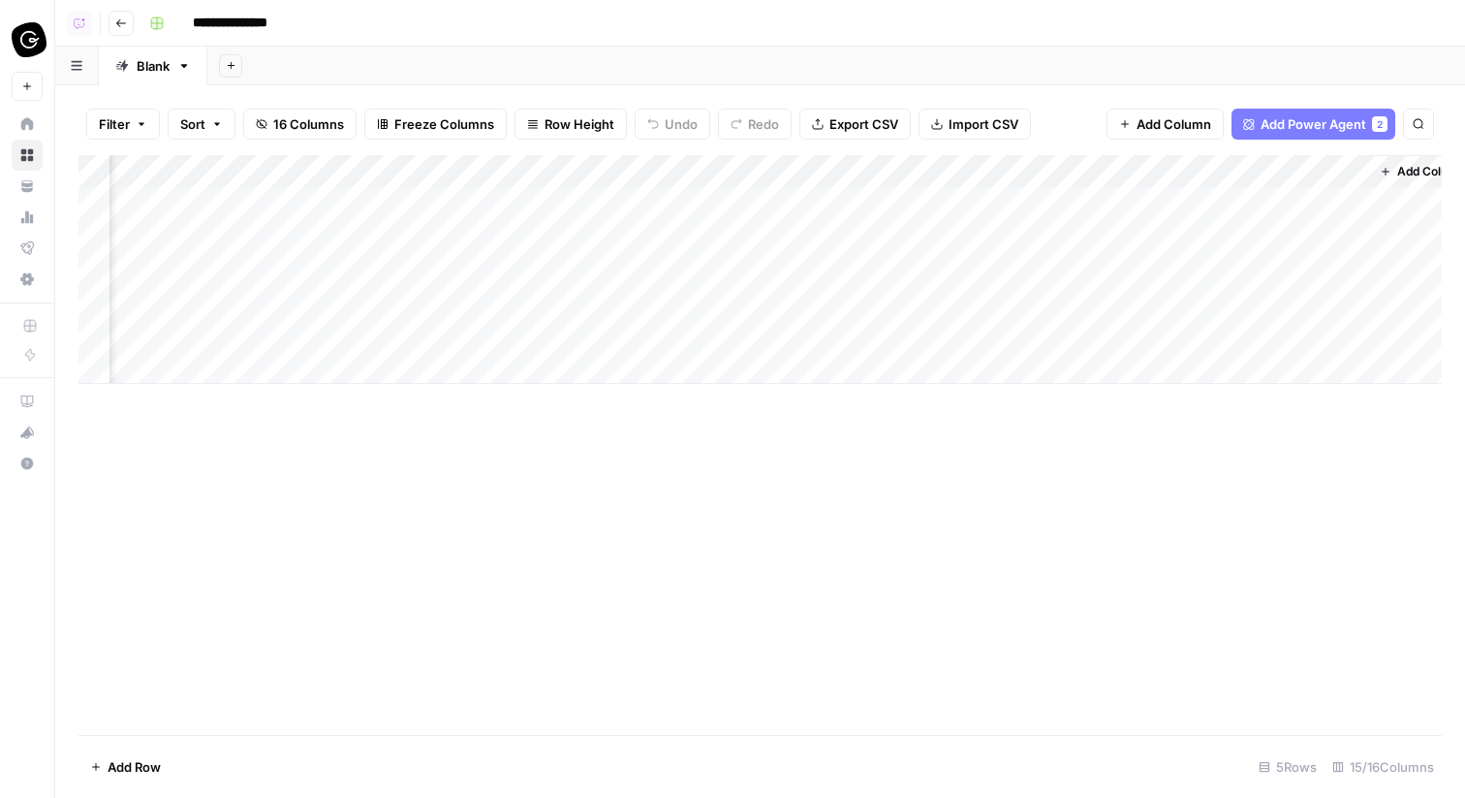
scroll to position [0, 1857]
click at [960, 203] on div "Add Column" at bounding box center [761, 269] width 1364 height 229
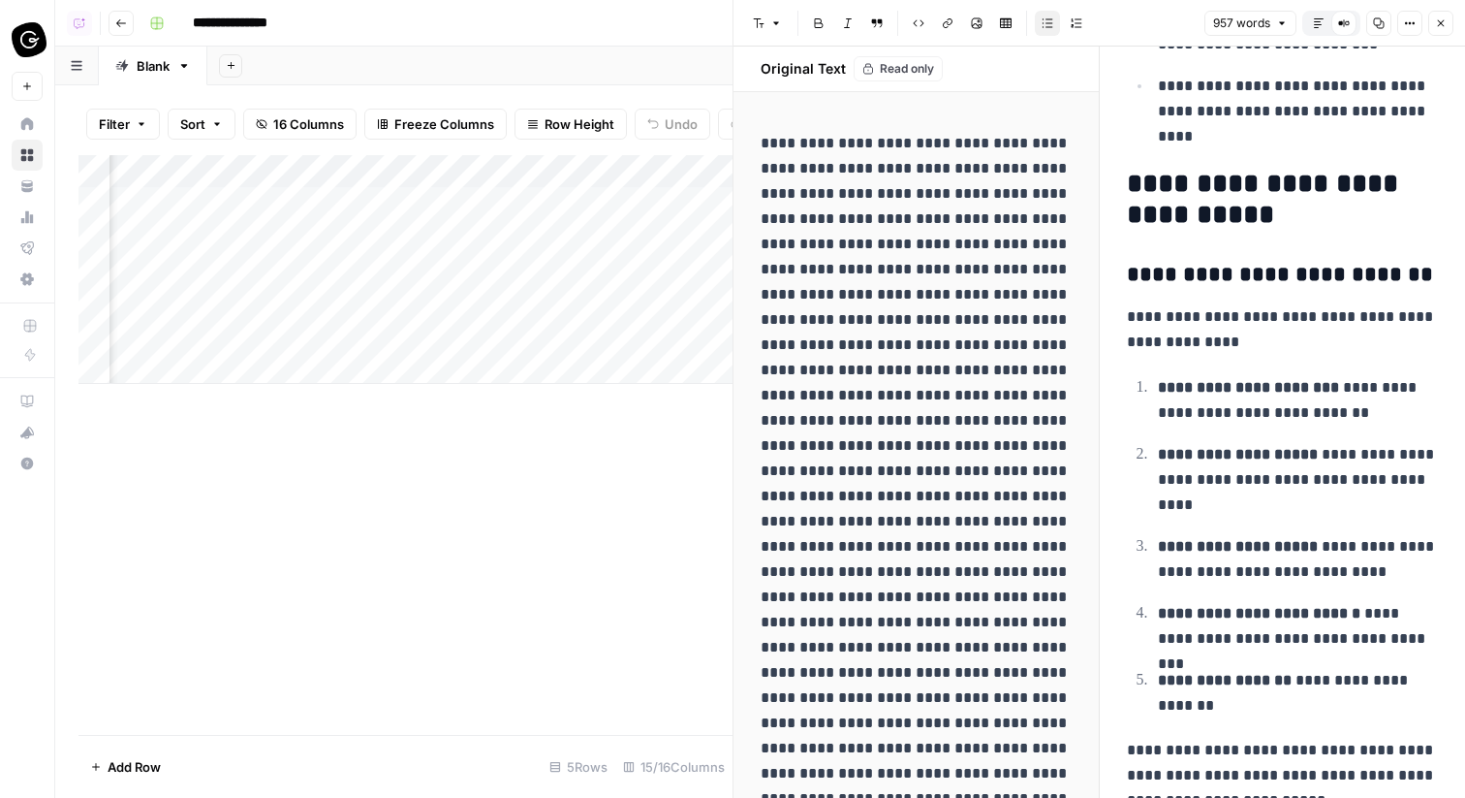
scroll to position [1502, 0]
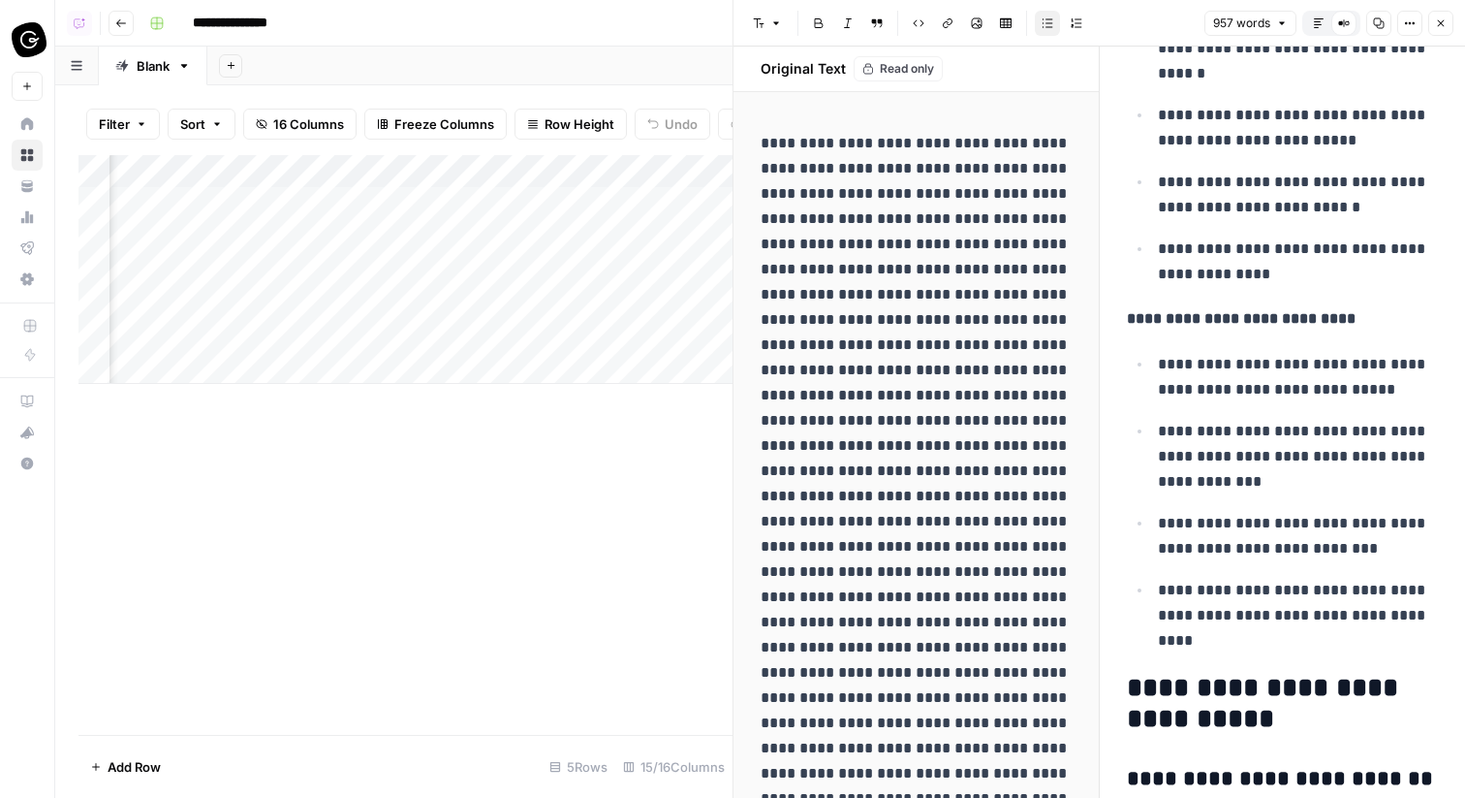
click at [1326, 17] on button "Default Editor" at bounding box center [1318, 23] width 25 height 25
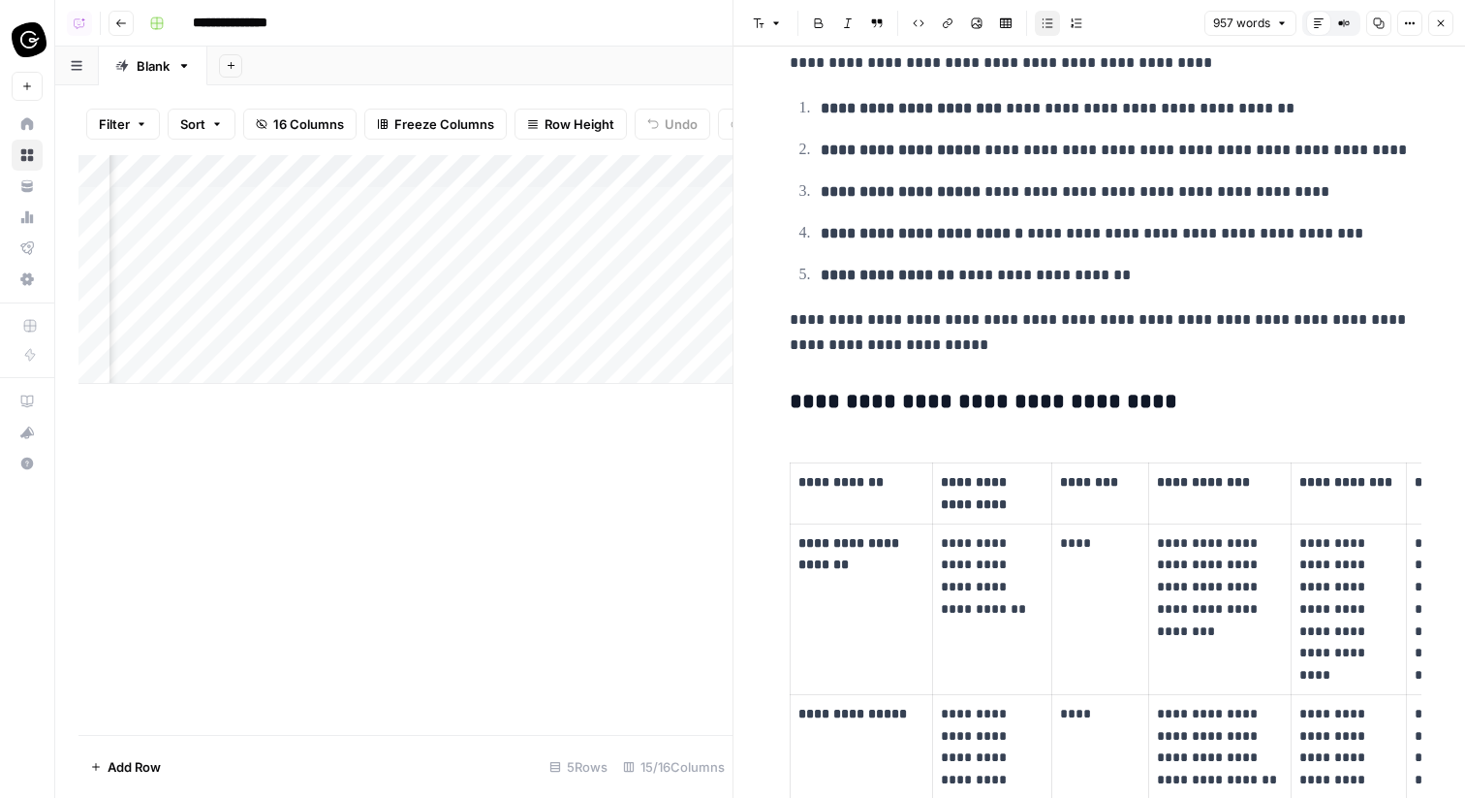
click at [1440, 18] on icon "button" at bounding box center [1441, 23] width 12 height 12
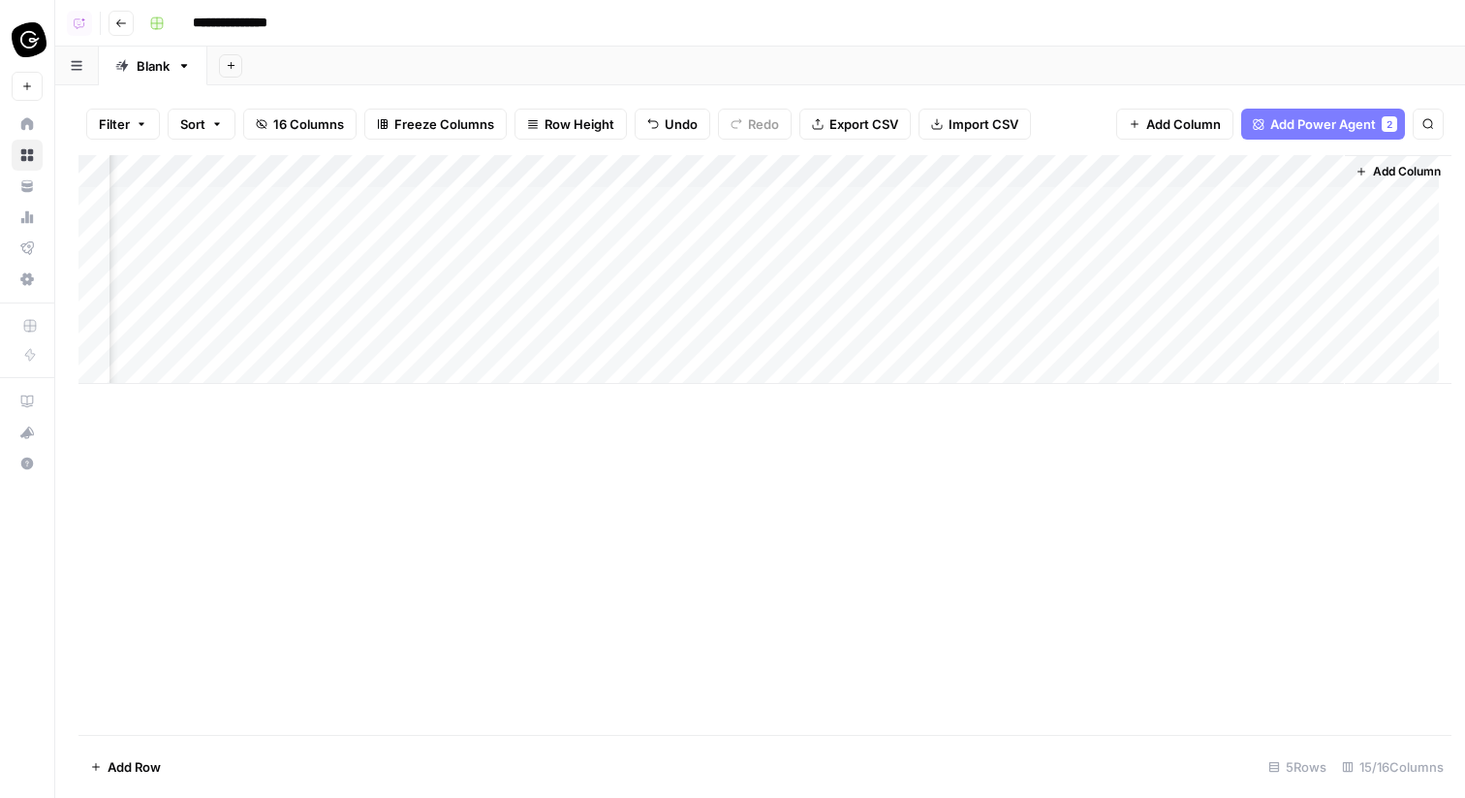
scroll to position [0, 1834]
click at [983, 229] on div "Add Column" at bounding box center [761, 269] width 1364 height 229
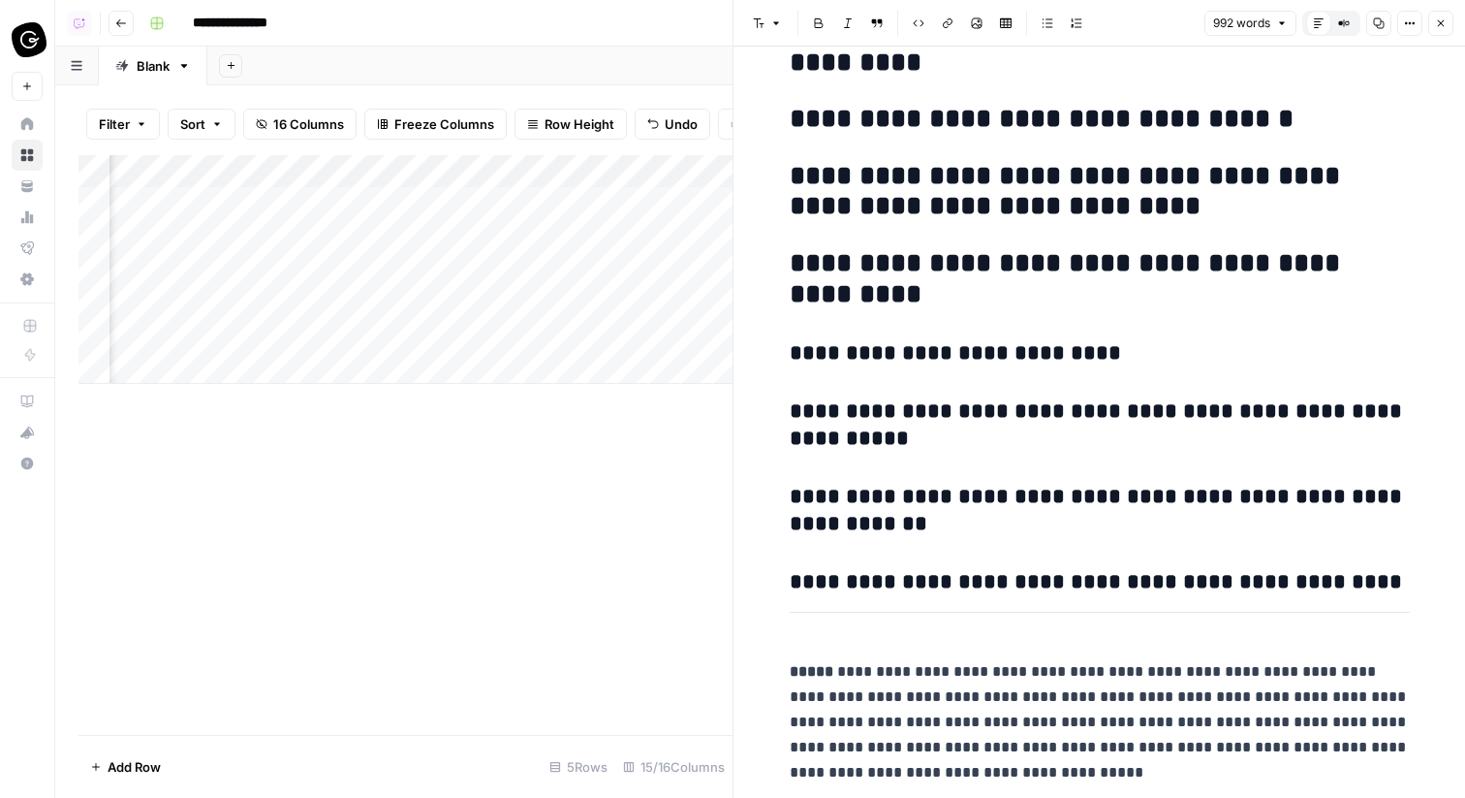
scroll to position [5691, 0]
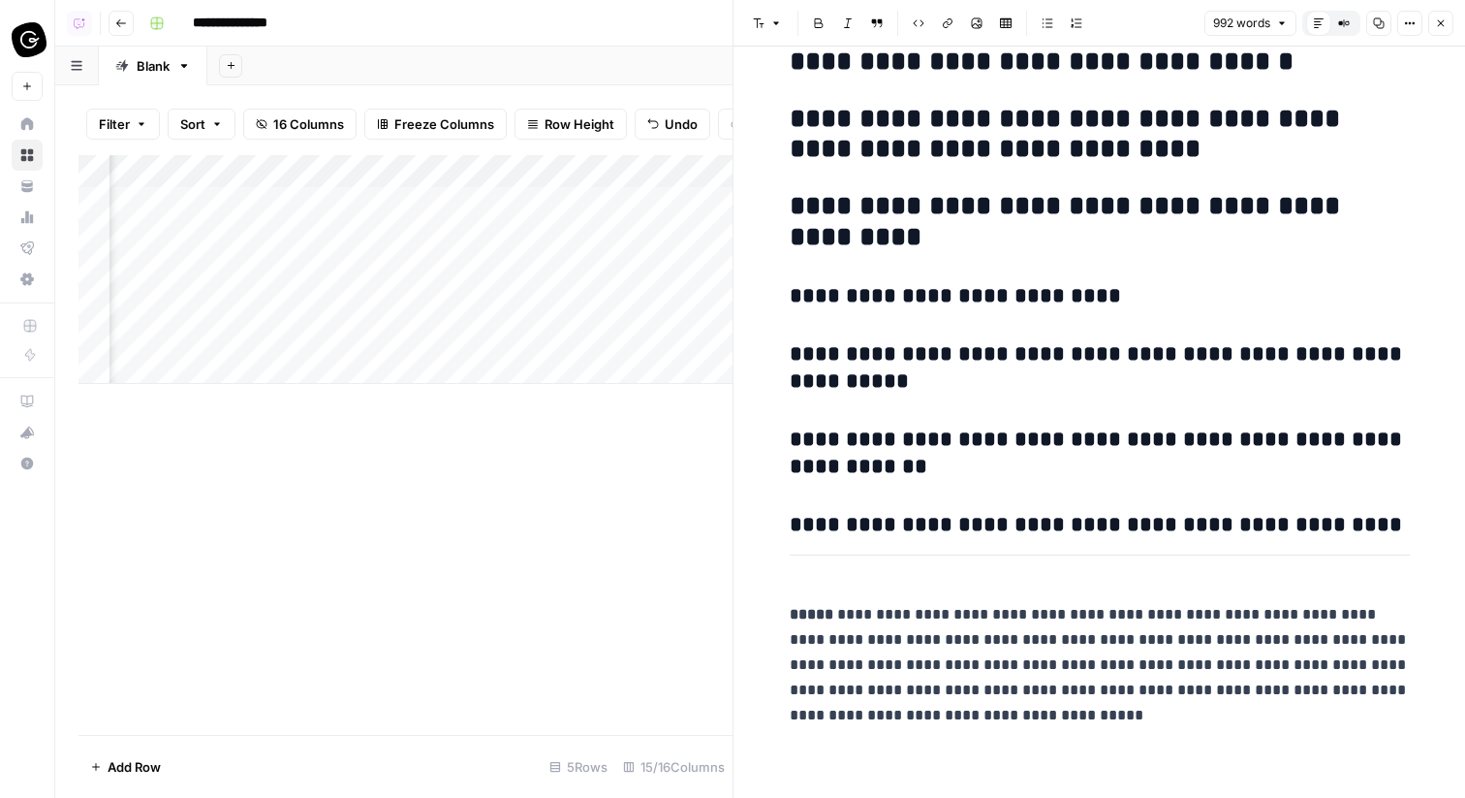
click at [1441, 25] on icon "button" at bounding box center [1441, 23] width 12 height 12
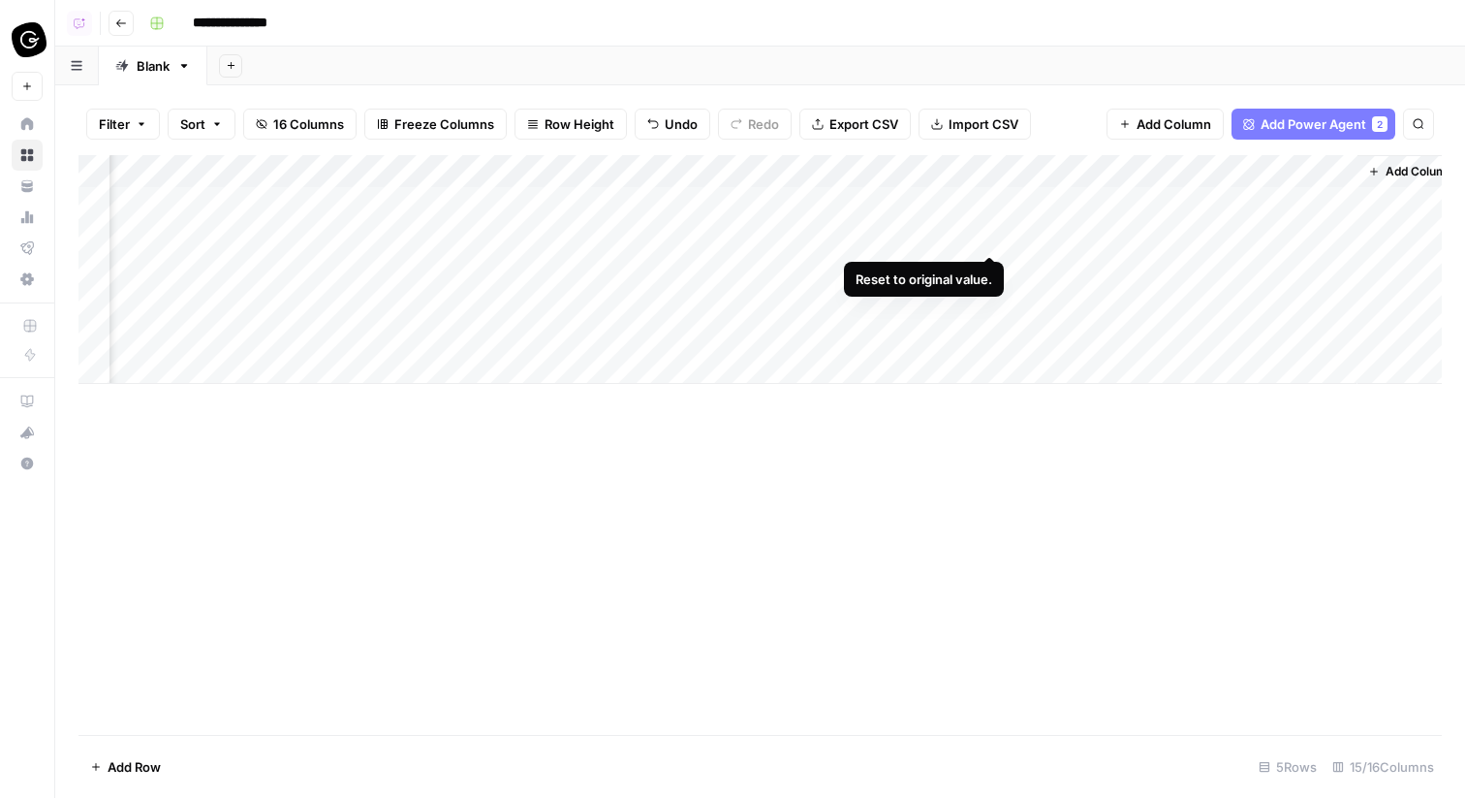
click at [989, 230] on div "Add Column" at bounding box center [761, 269] width 1364 height 229
click at [987, 187] on div "Add Column" at bounding box center [761, 269] width 1364 height 229
click at [991, 202] on div "Add Column" at bounding box center [761, 269] width 1364 height 229
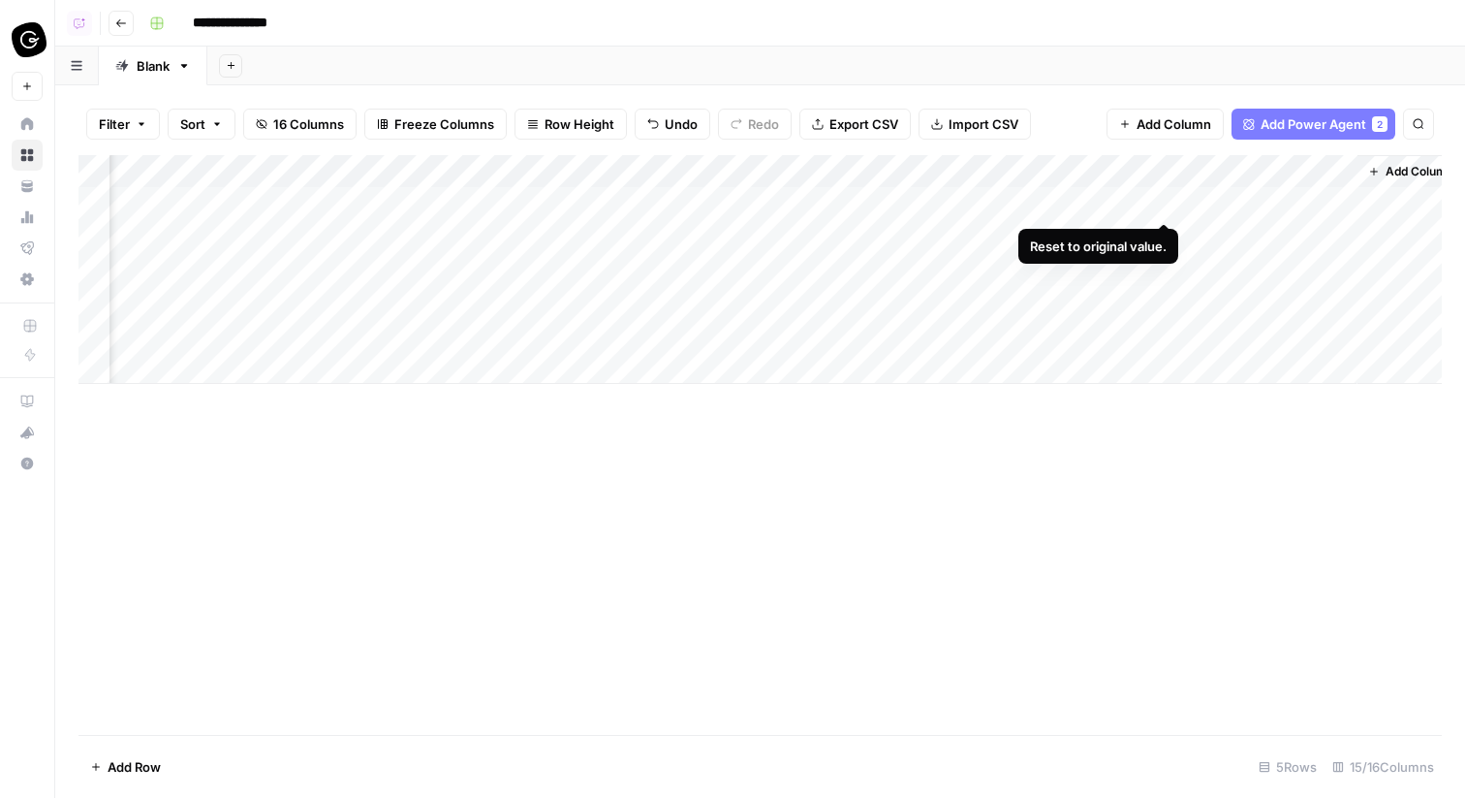
click at [1170, 201] on div "Add Column" at bounding box center [761, 269] width 1364 height 229
click at [816, 267] on div "Add Column" at bounding box center [761, 269] width 1364 height 229
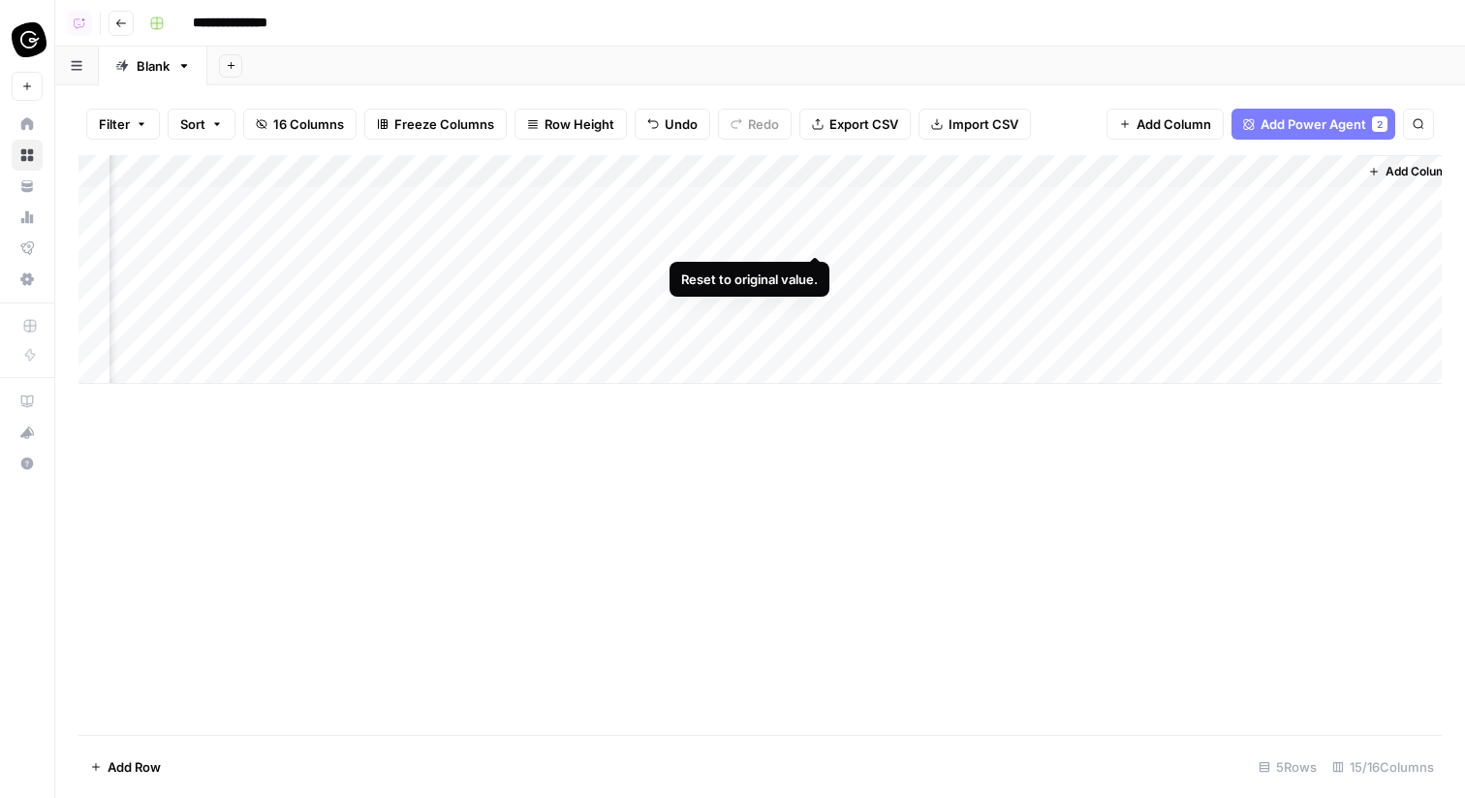
click at [816, 235] on div "Add Column" at bounding box center [761, 269] width 1364 height 229
click at [816, 203] on div "Add Column" at bounding box center [761, 269] width 1364 height 229
click at [638, 299] on div "Add Column" at bounding box center [761, 269] width 1364 height 229
click at [644, 305] on div "Add Column" at bounding box center [761, 269] width 1364 height 229
click at [643, 337] on div "Add Column" at bounding box center [761, 269] width 1364 height 229
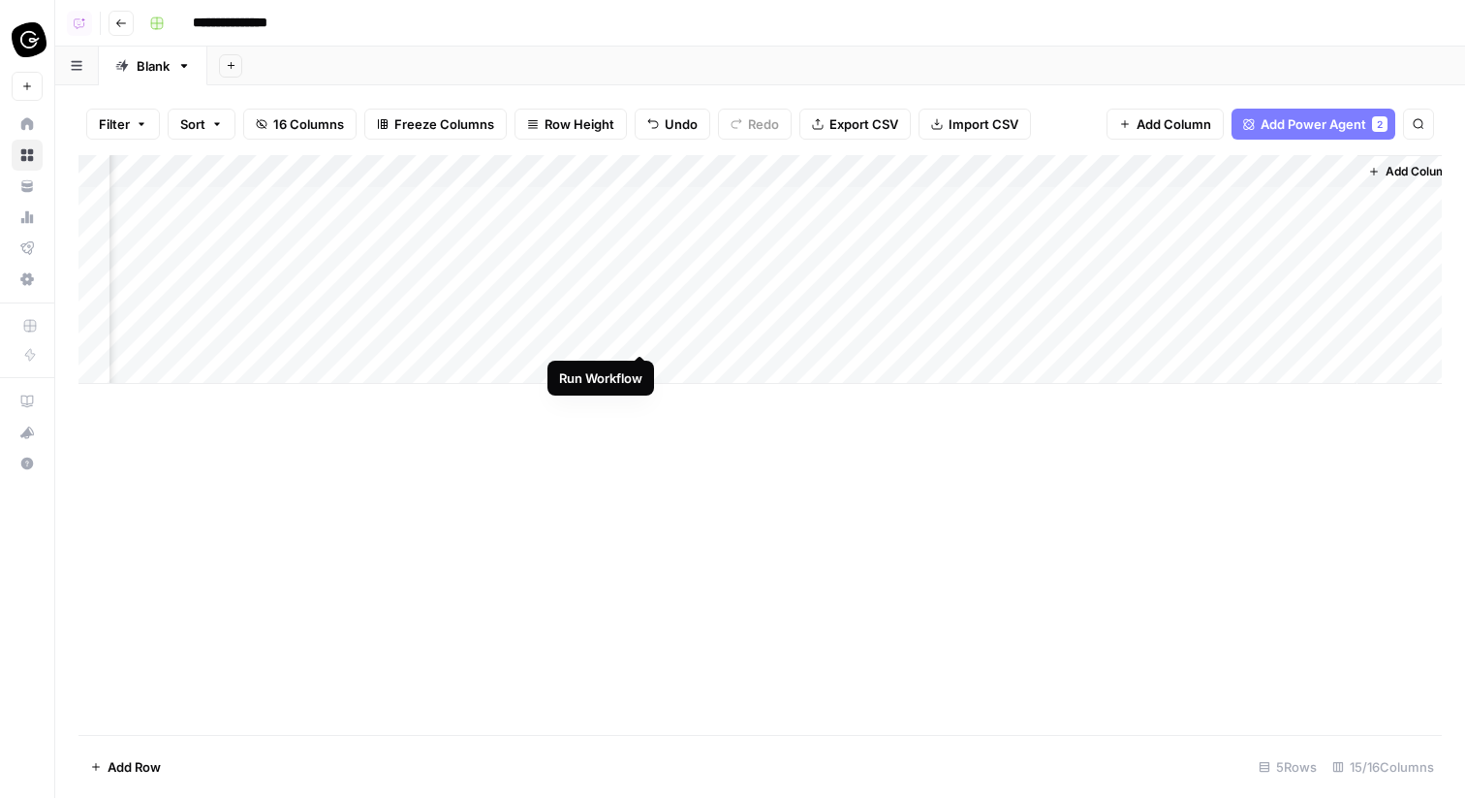
click at [642, 335] on div "Add Column" at bounding box center [761, 269] width 1364 height 229
click at [325, 364] on div "Add Column" at bounding box center [761, 269] width 1364 height 229
click at [314, 408] on div "Add Column" at bounding box center [761, 286] width 1364 height 262
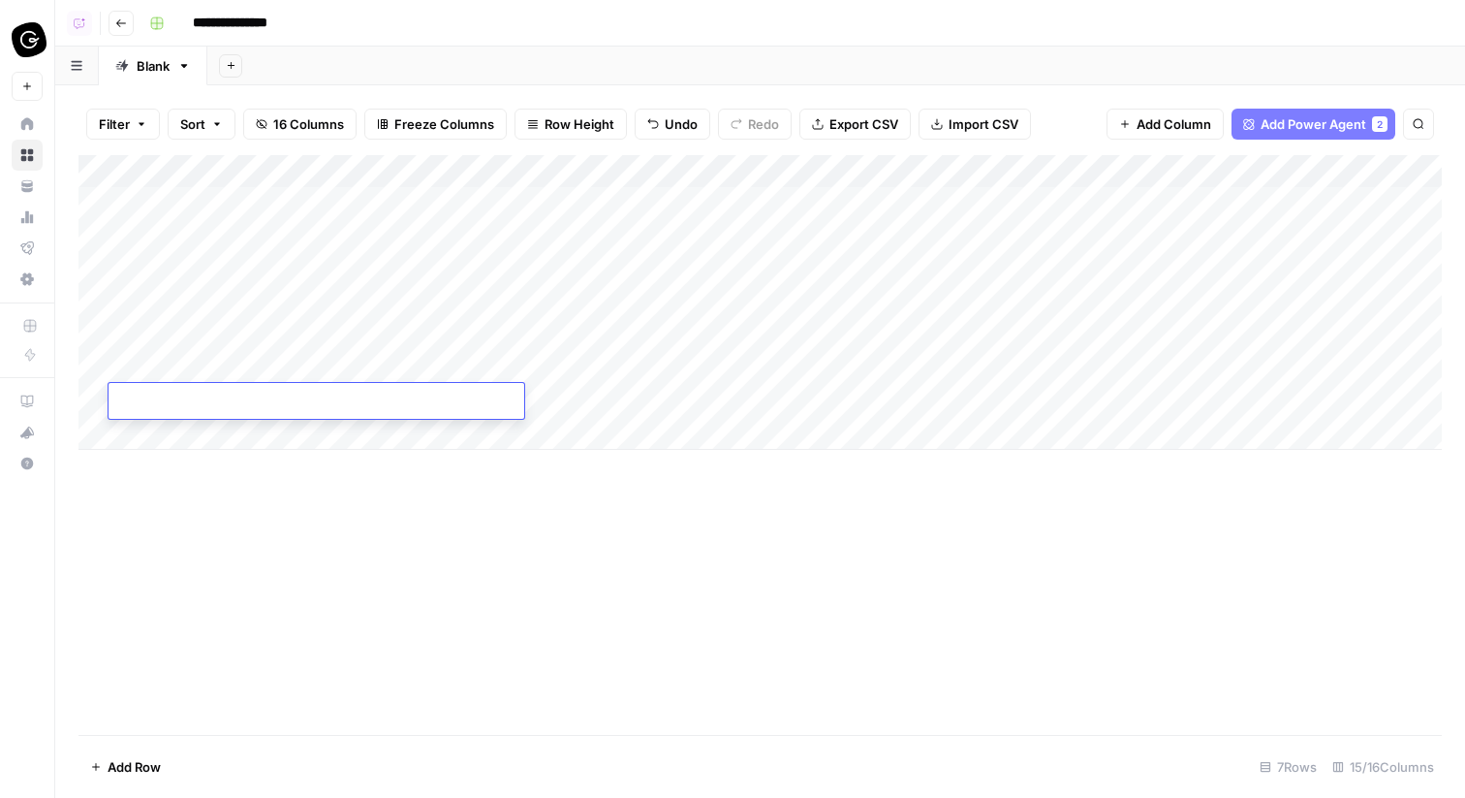
click at [376, 300] on div "Add Column" at bounding box center [761, 302] width 1364 height 295
click at [362, 368] on div "Add Column" at bounding box center [761, 302] width 1364 height 295
click at [372, 330] on div "Add Column" at bounding box center [761, 302] width 1364 height 295
click at [362, 398] on div "Add Column" at bounding box center [761, 302] width 1364 height 295
click at [92, 305] on div "Add Column" at bounding box center [761, 302] width 1364 height 295
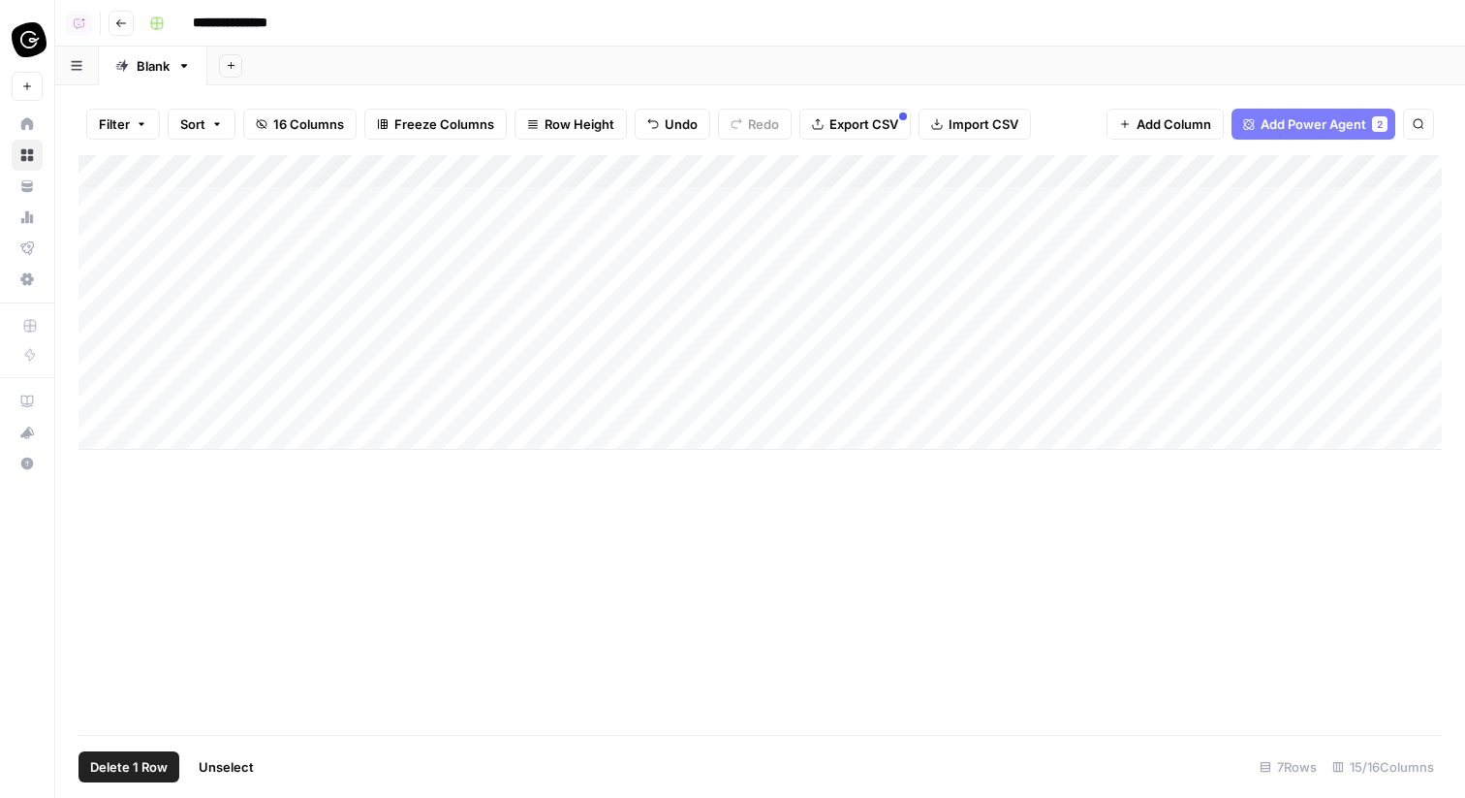
click at [93, 328] on div "Add Column" at bounding box center [761, 302] width 1364 height 295
click at [142, 753] on button "Delete 2 Rows" at bounding box center [134, 766] width 110 height 31
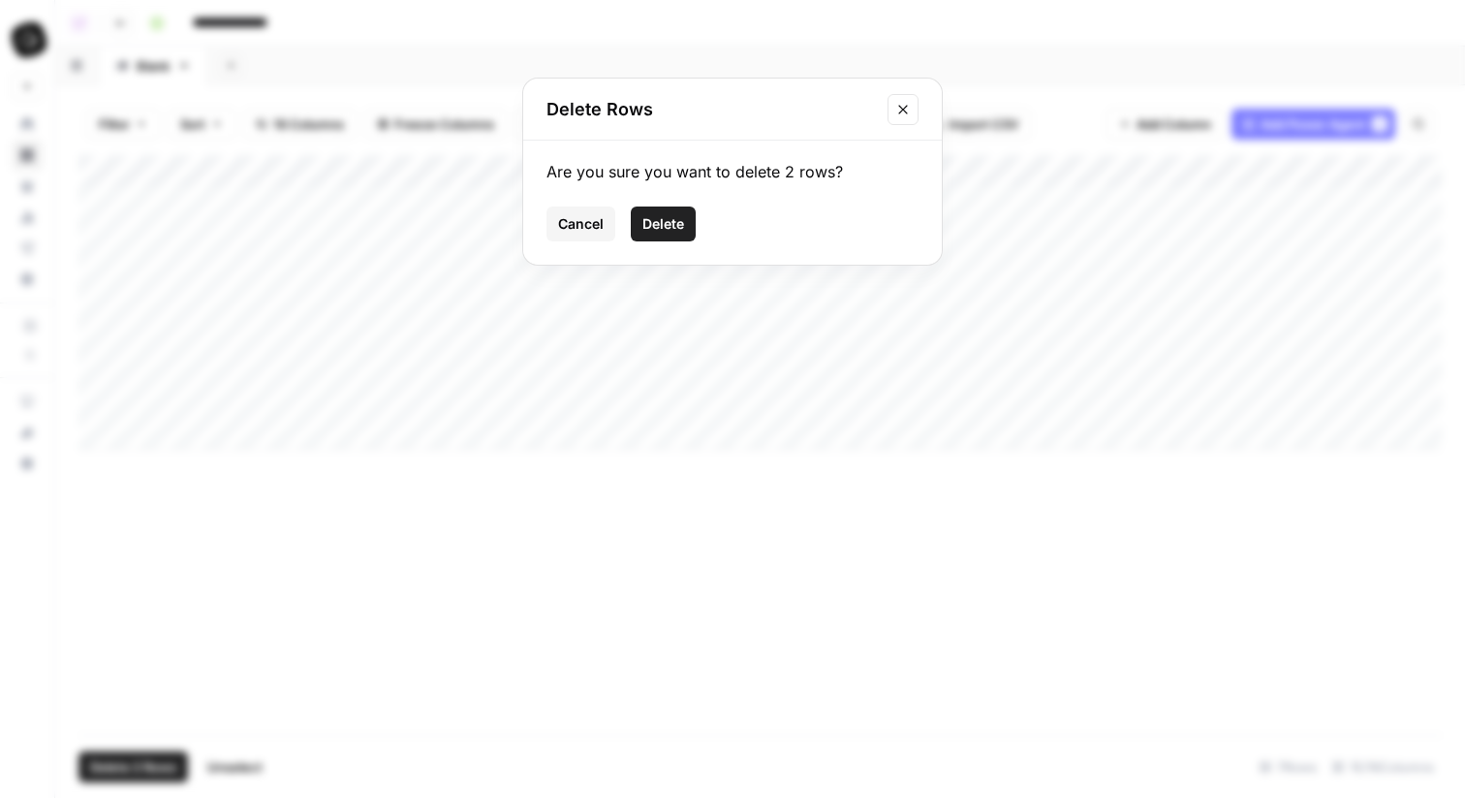
click at [656, 226] on span "Delete" at bounding box center [664, 223] width 42 height 19
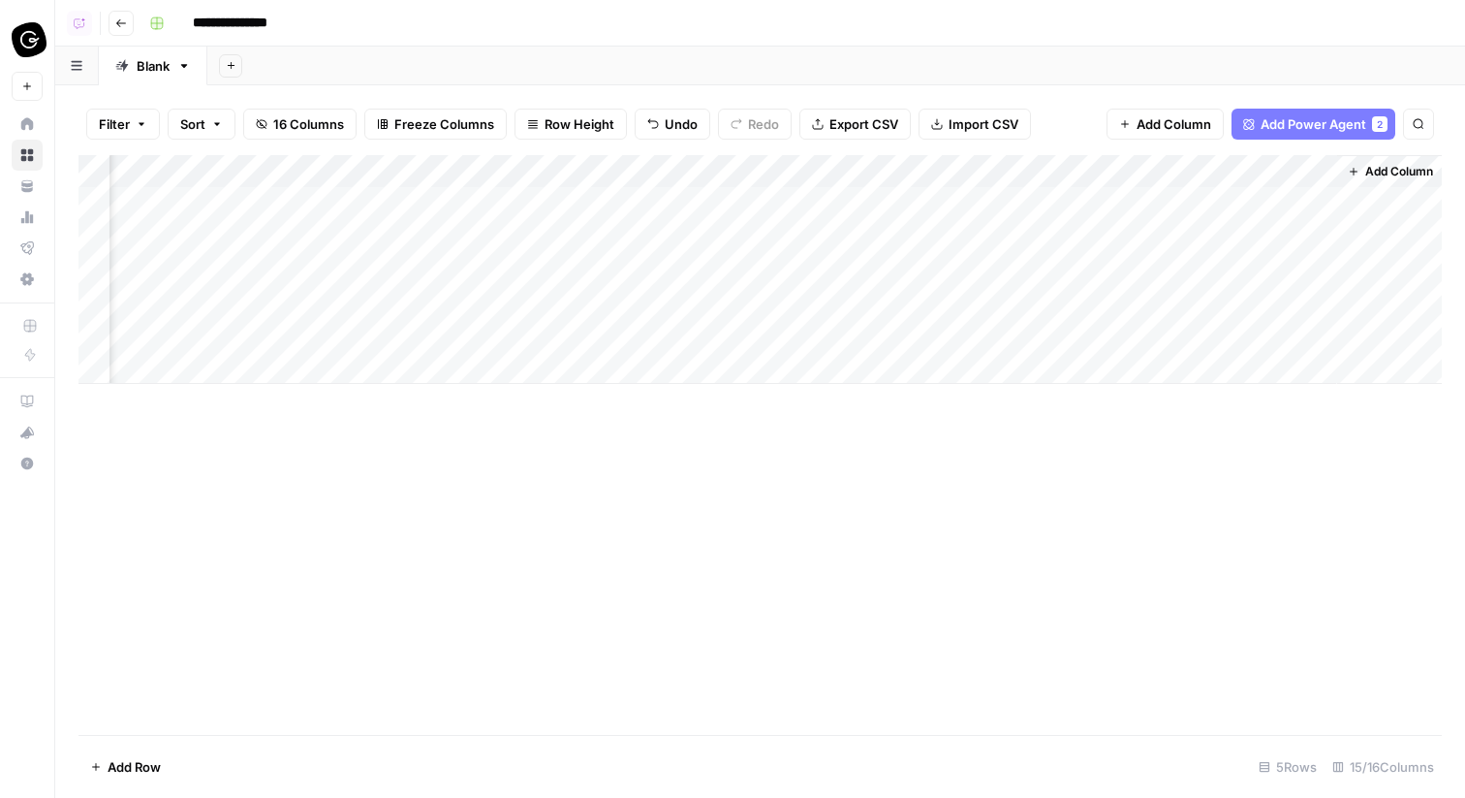
scroll to position [0, 1857]
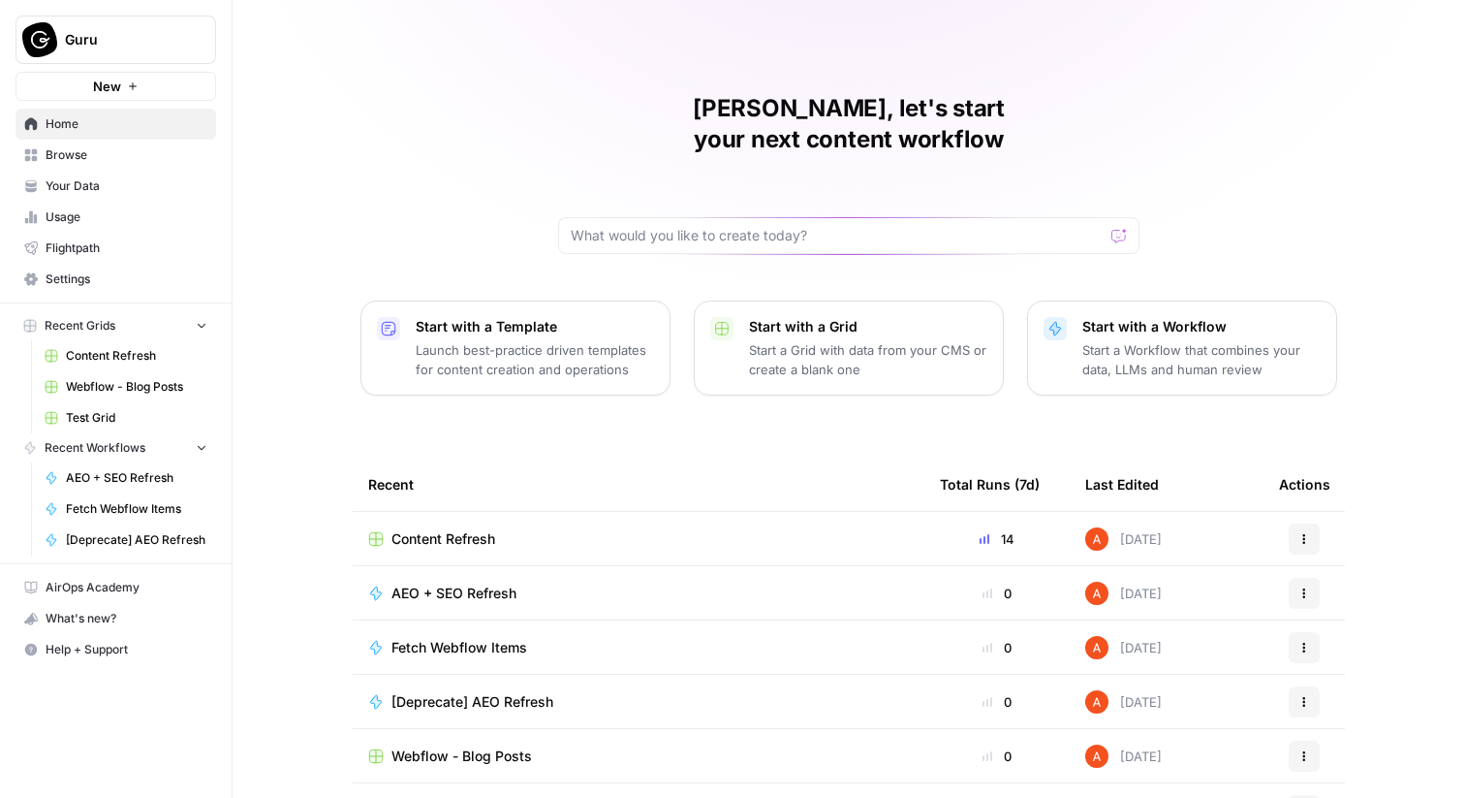
click at [190, 47] on icon "Workspace: Guru" at bounding box center [199, 39] width 19 height 19
type input "gong"
click at [137, 152] on span "Gong" at bounding box center [187, 145] width 256 height 19
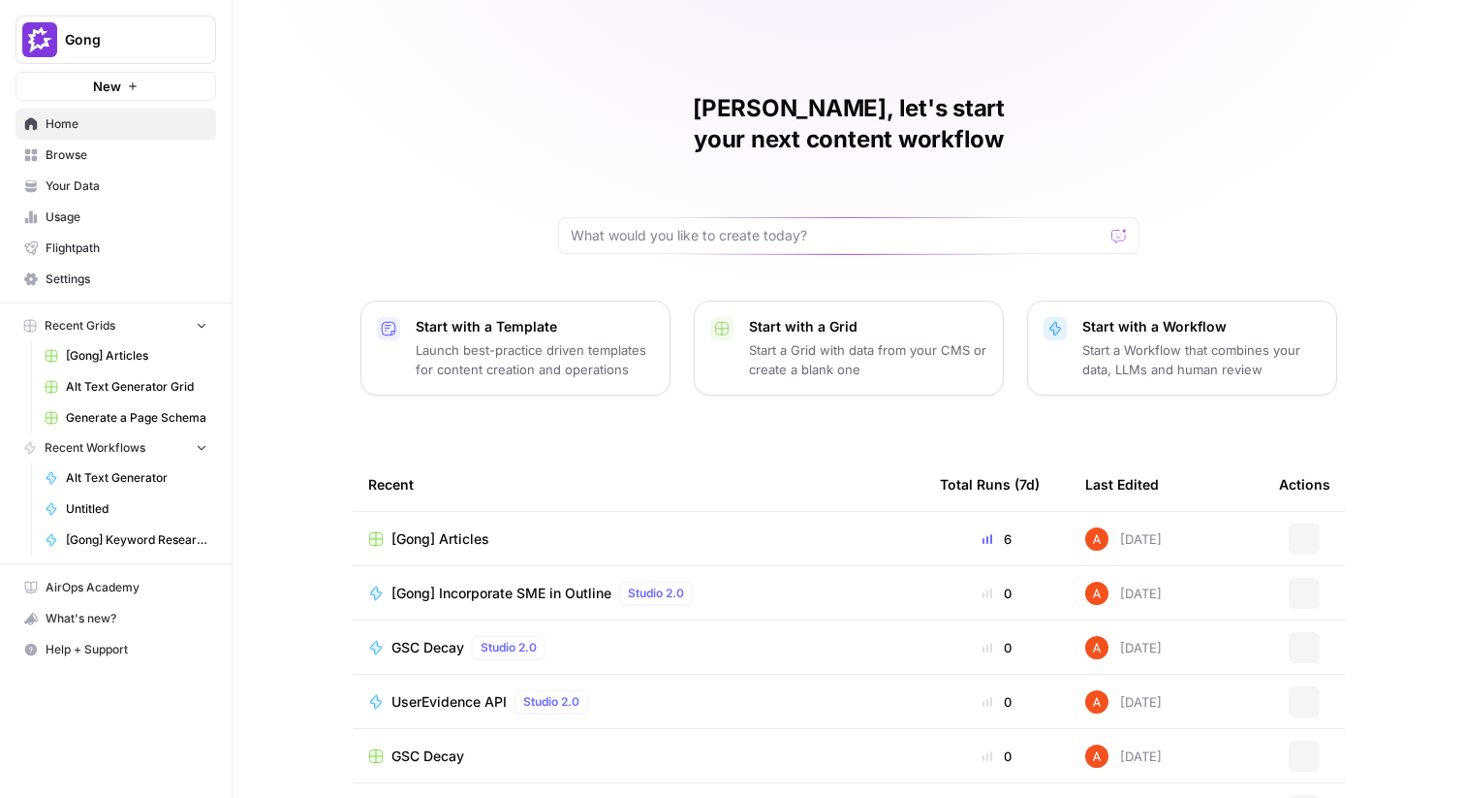
click at [137, 152] on span "Browse" at bounding box center [127, 154] width 162 height 17
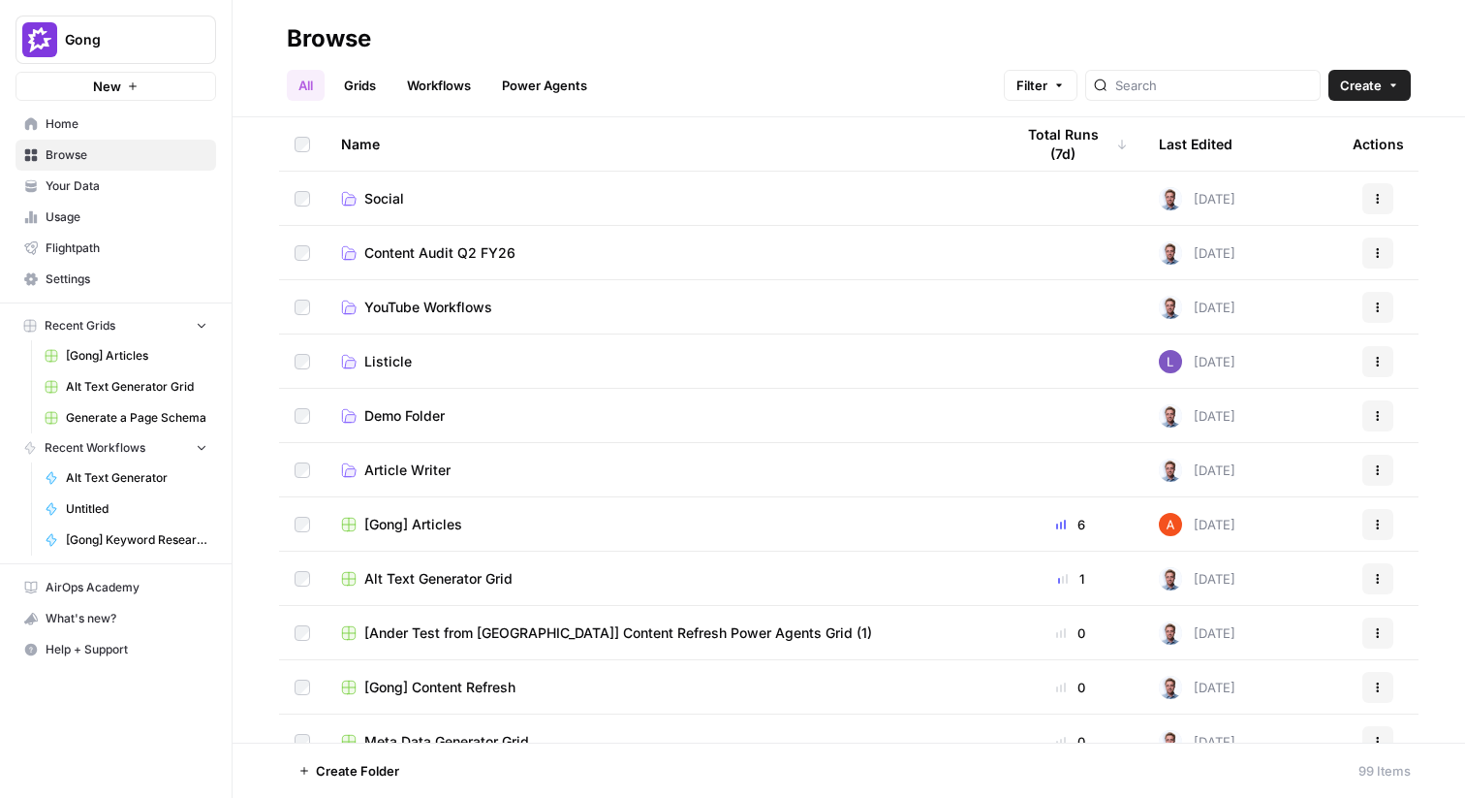
click at [368, 102] on header "Browse All Grids Workflows Power Agents Filter Create" at bounding box center [849, 58] width 1233 height 117
click at [354, 90] on link "Grids" at bounding box center [359, 85] width 55 height 31
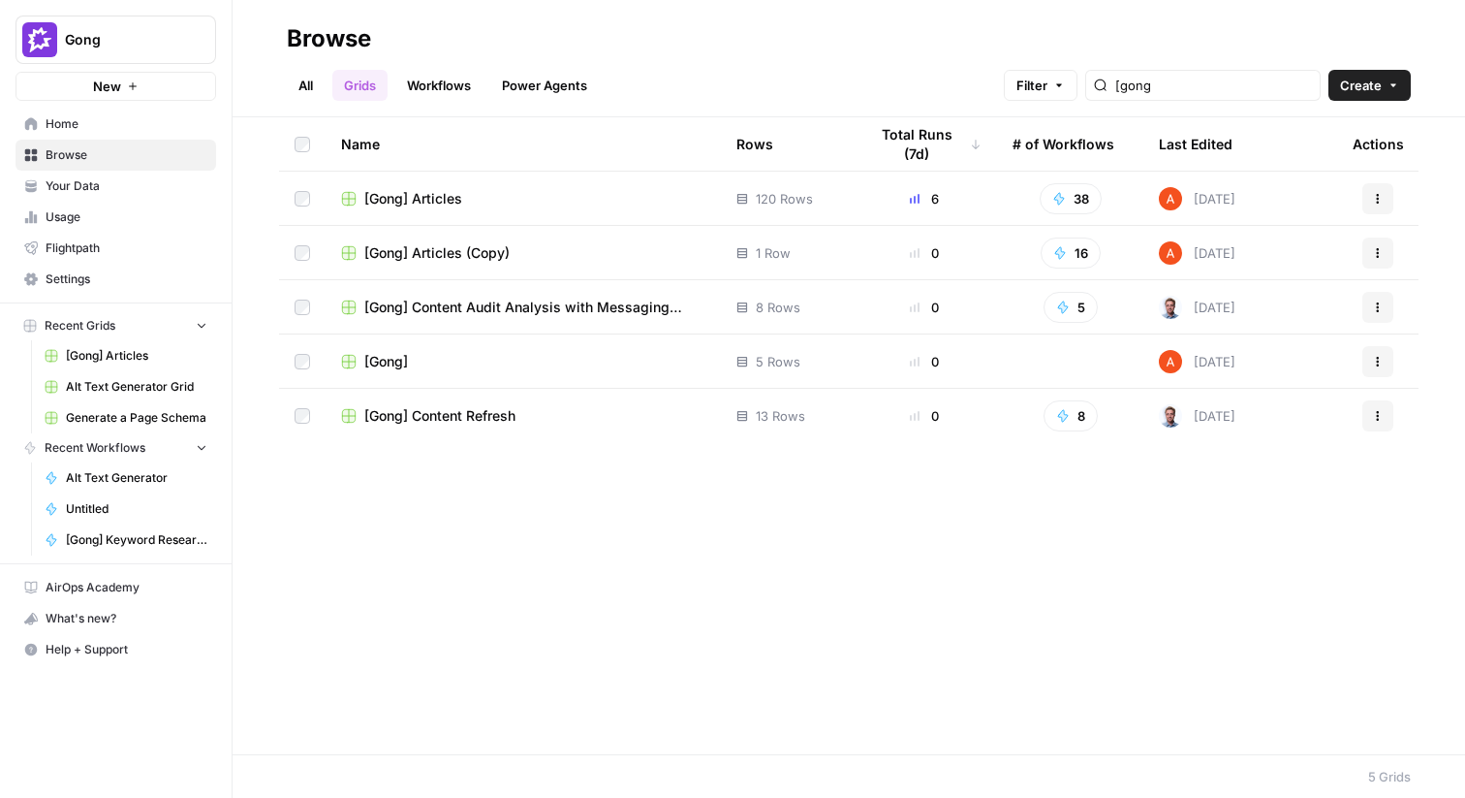
click at [425, 77] on link "Workflows" at bounding box center [438, 85] width 87 height 31
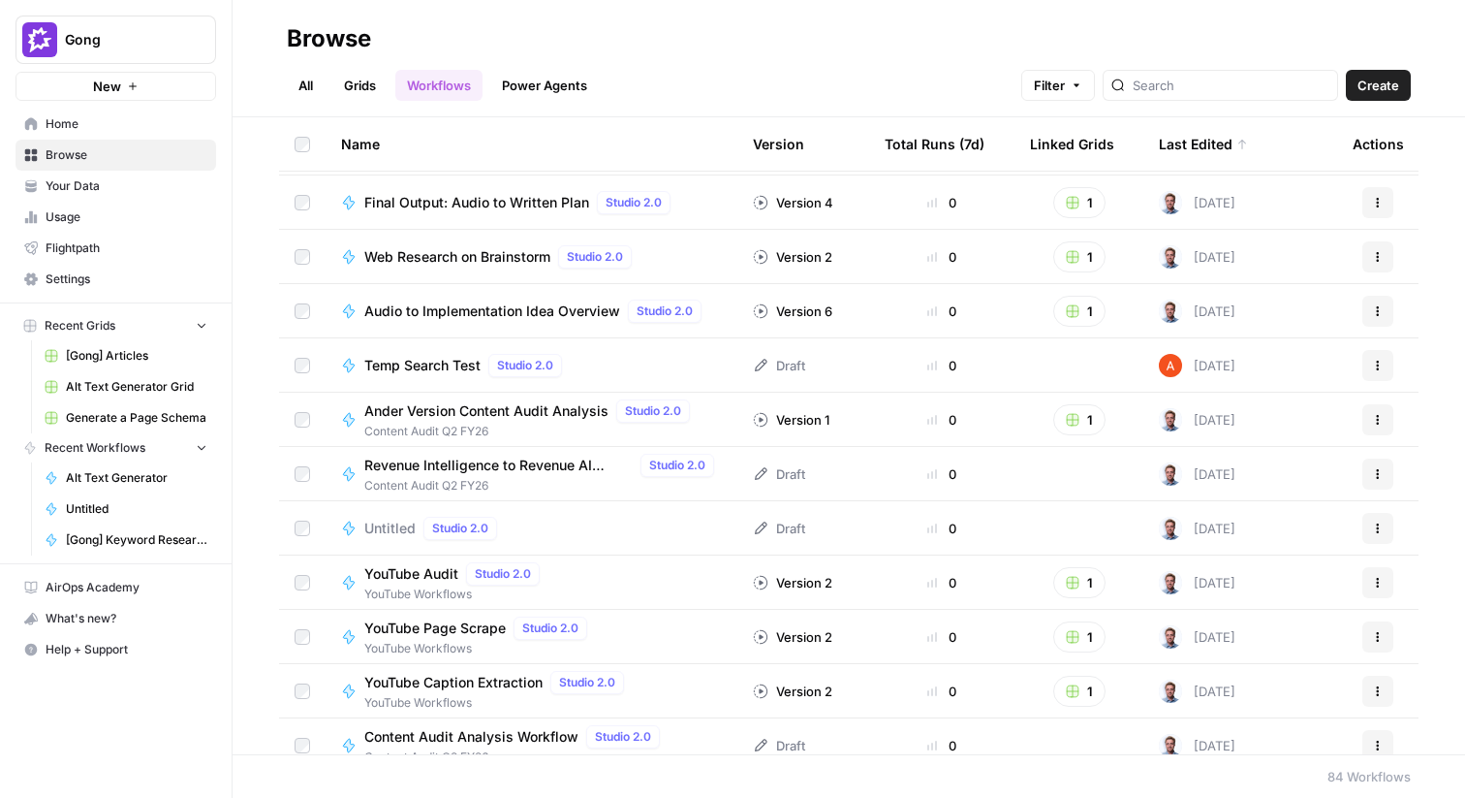
scroll to position [3977, 0]
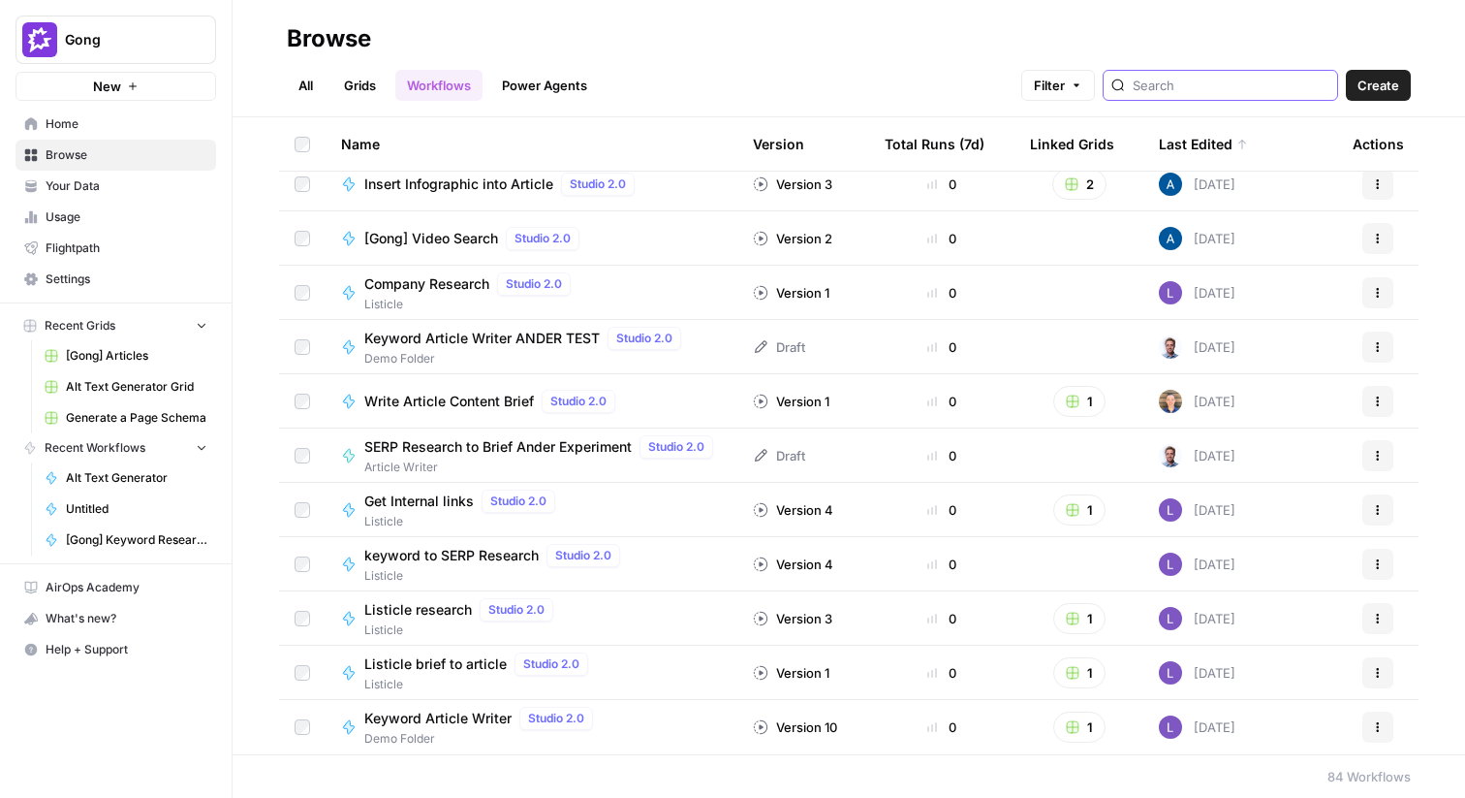
click at [1268, 80] on input "search" at bounding box center [1231, 85] width 197 height 19
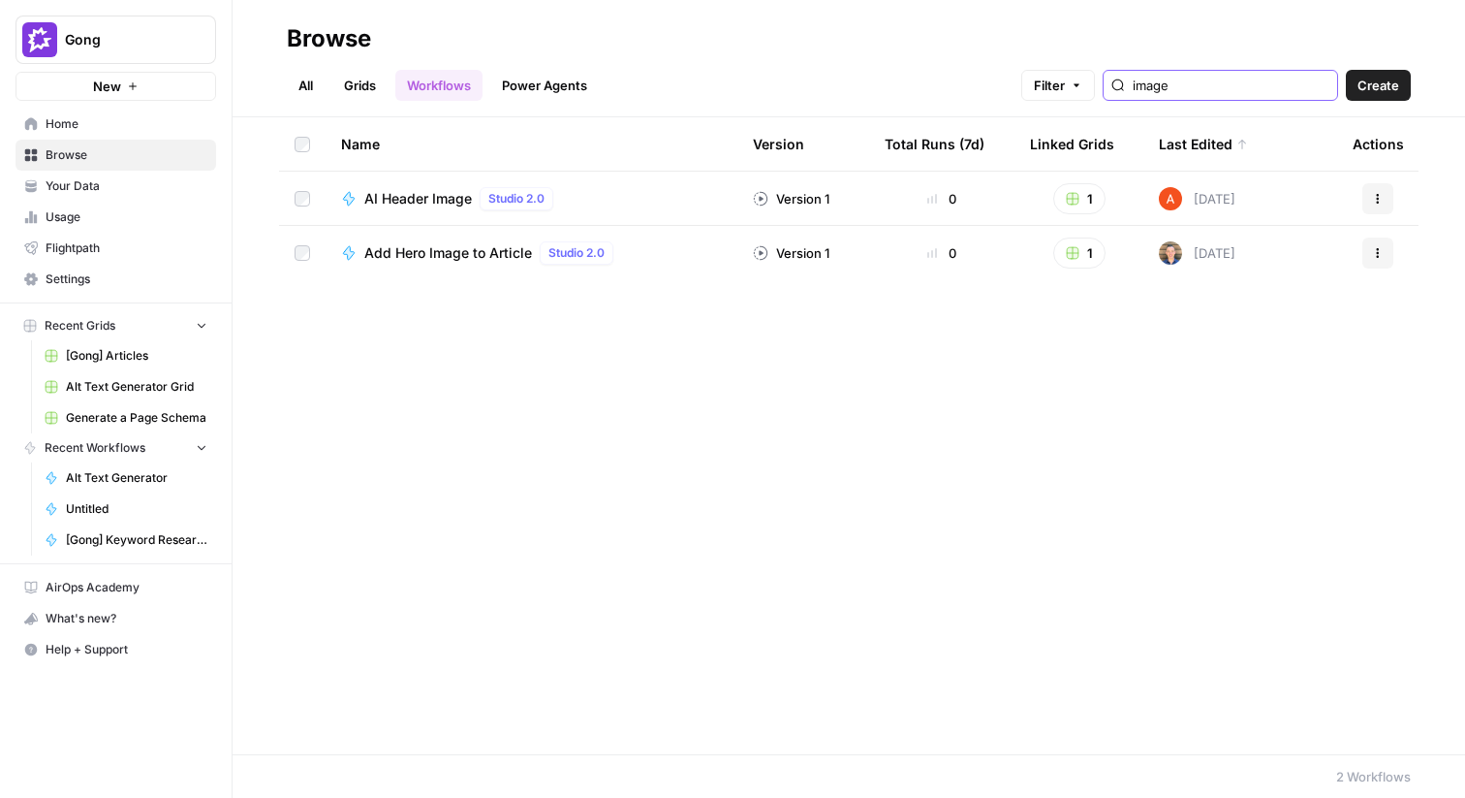
type input "image"
click at [450, 196] on span "AI Header Image" at bounding box center [418, 198] width 108 height 19
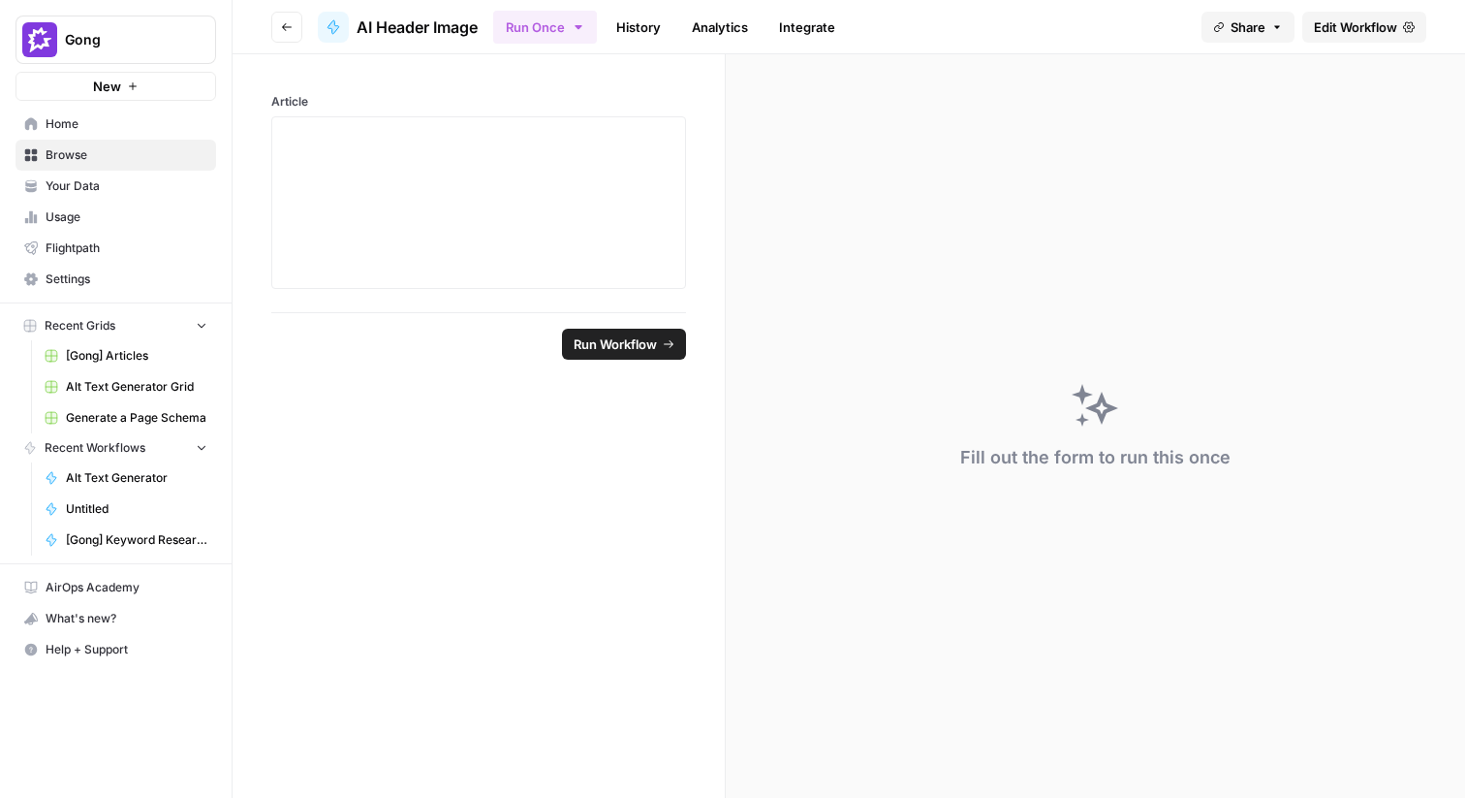
click at [1338, 37] on link "Edit Workflow" at bounding box center [1365, 27] width 124 height 31
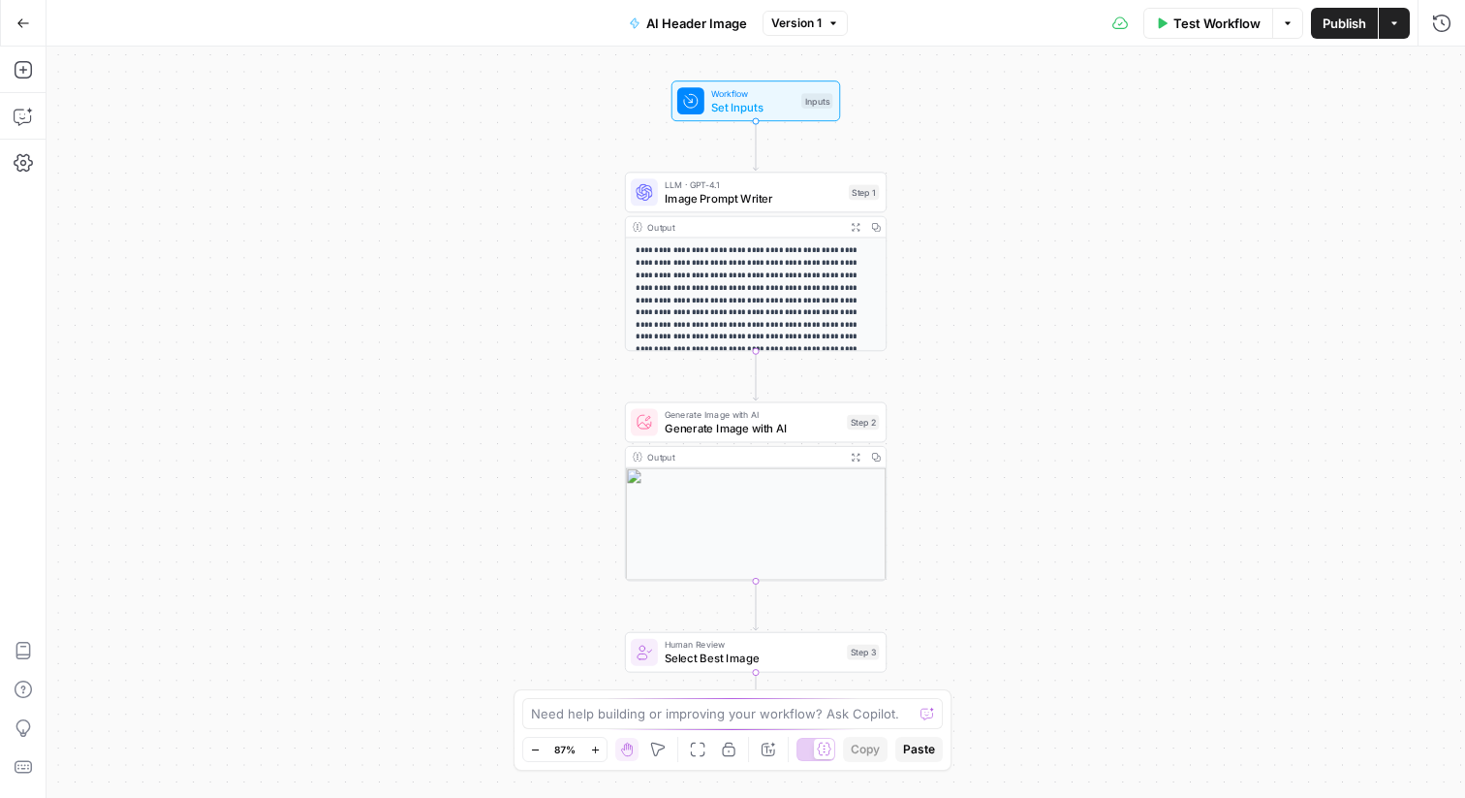
click at [862, 456] on button "Expand Output" at bounding box center [855, 457] width 20 height 20
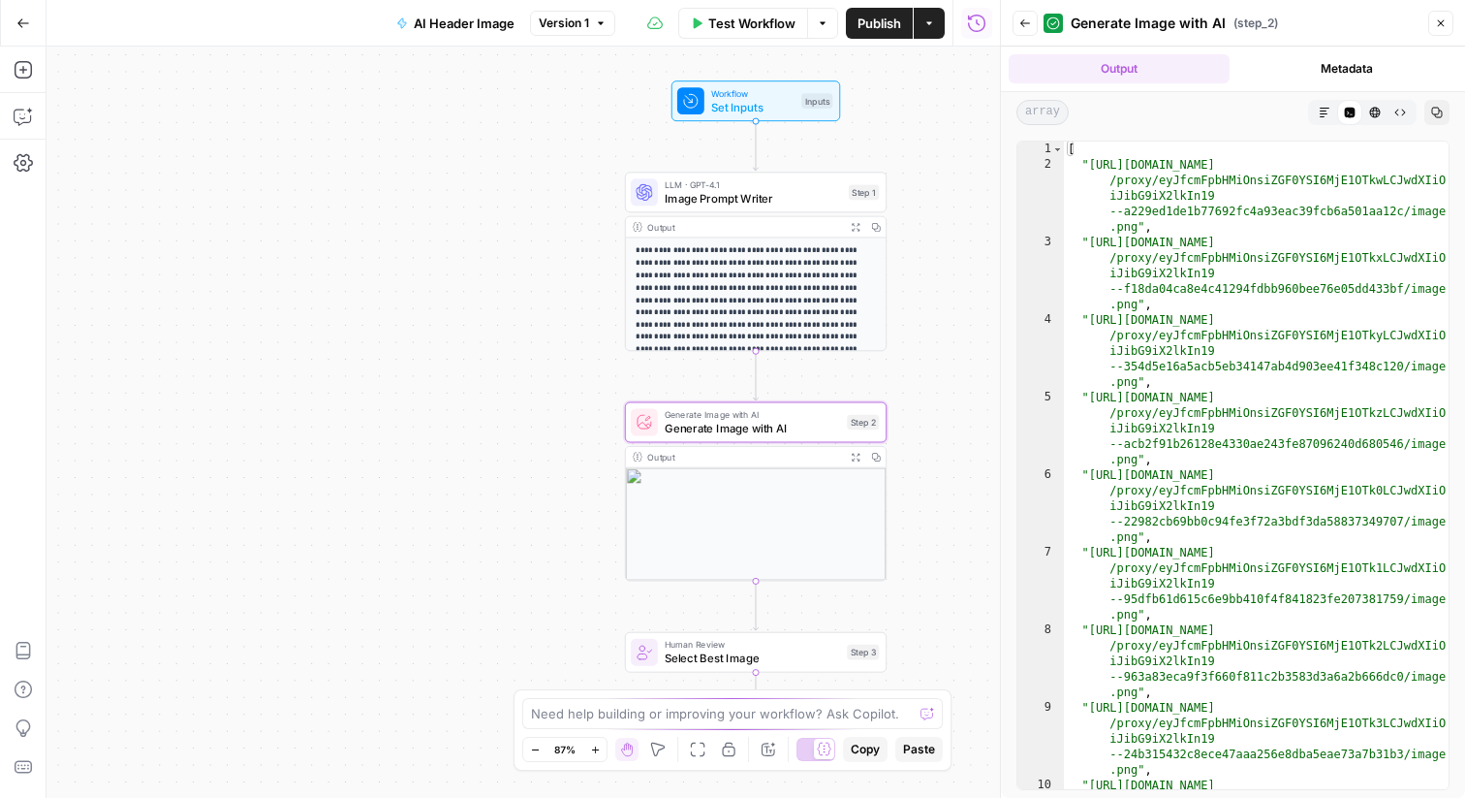
type textarea "**********"
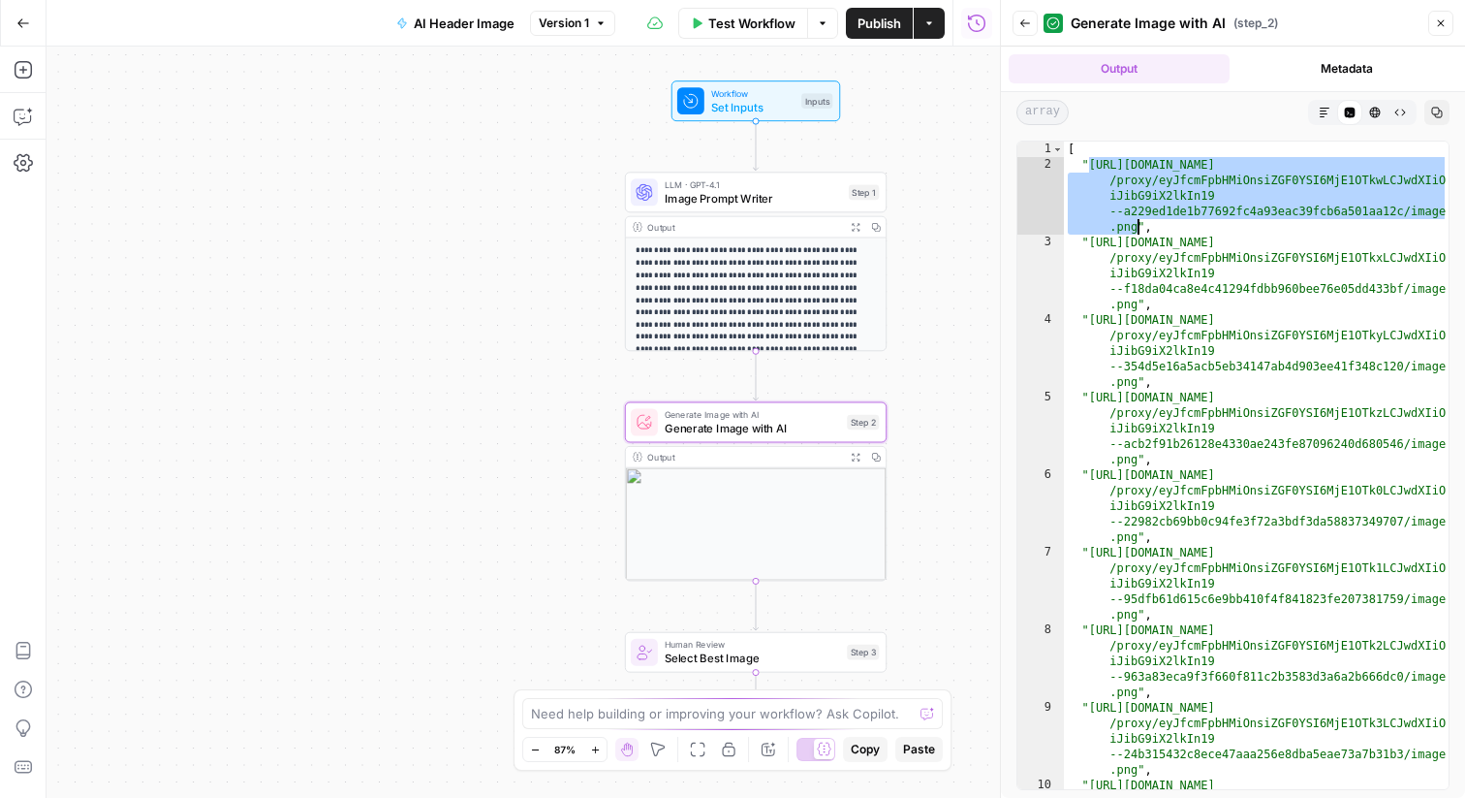
drag, startPoint x: 1090, startPoint y: 165, endPoint x: 1139, endPoint y: 220, distance: 73.5
click at [1139, 220] on div "[ "[URL][DOMAIN_NAME] /proxy/eyJfcmFpbHMiOnsiZGF0YSI6MjE1OTkwLCJwdXIiO iJibG9iX…" at bounding box center [1256, 512] width 385 height 740
click at [24, 29] on button "Go Back" at bounding box center [23, 23] width 35 height 35
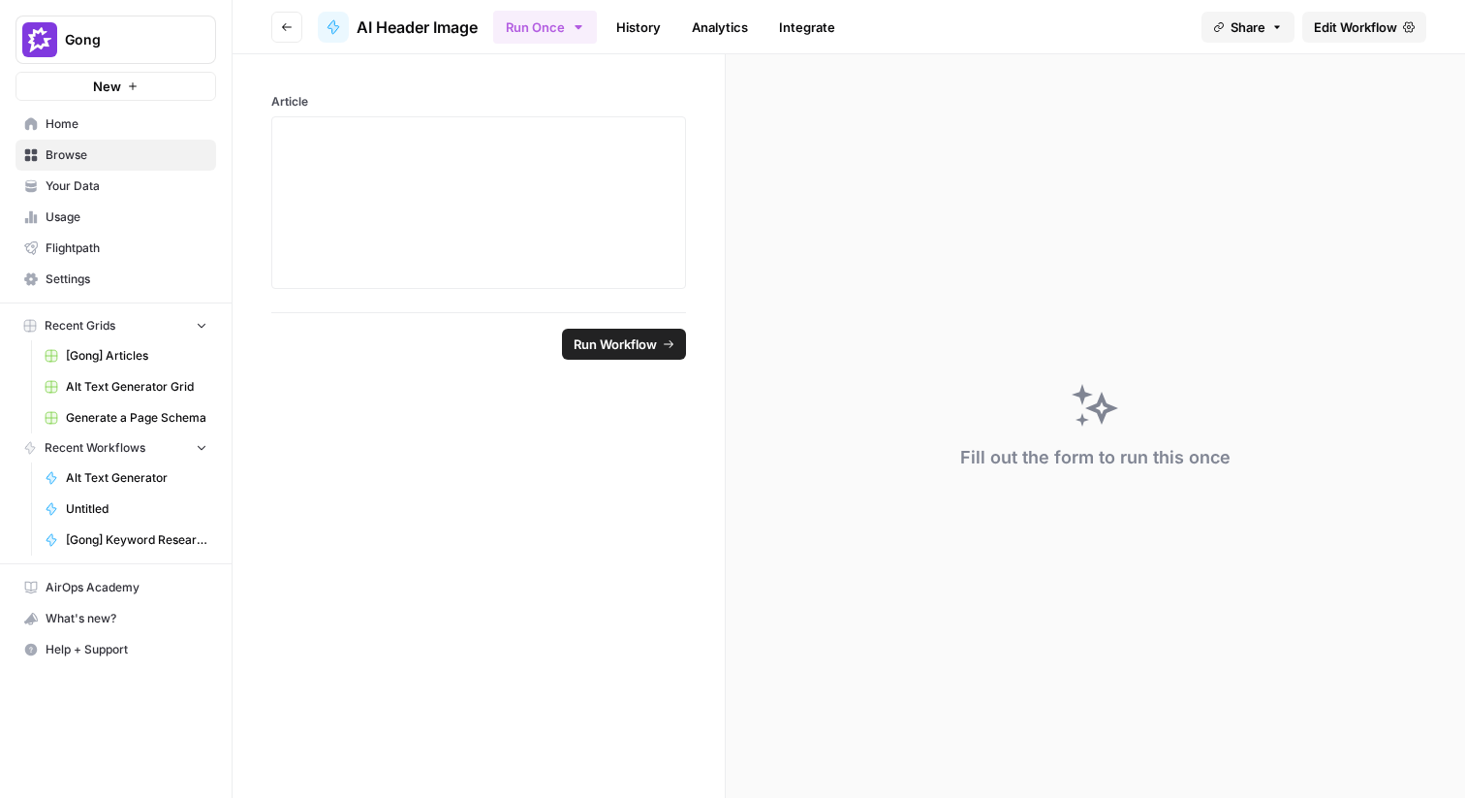
click at [311, 26] on header "Go back AI Header Image Run Once History Analytics Integrate Share Edit Workflow" at bounding box center [849, 27] width 1233 height 54
click at [292, 26] on span "Go back" at bounding box center [292, 26] width 1 height 1
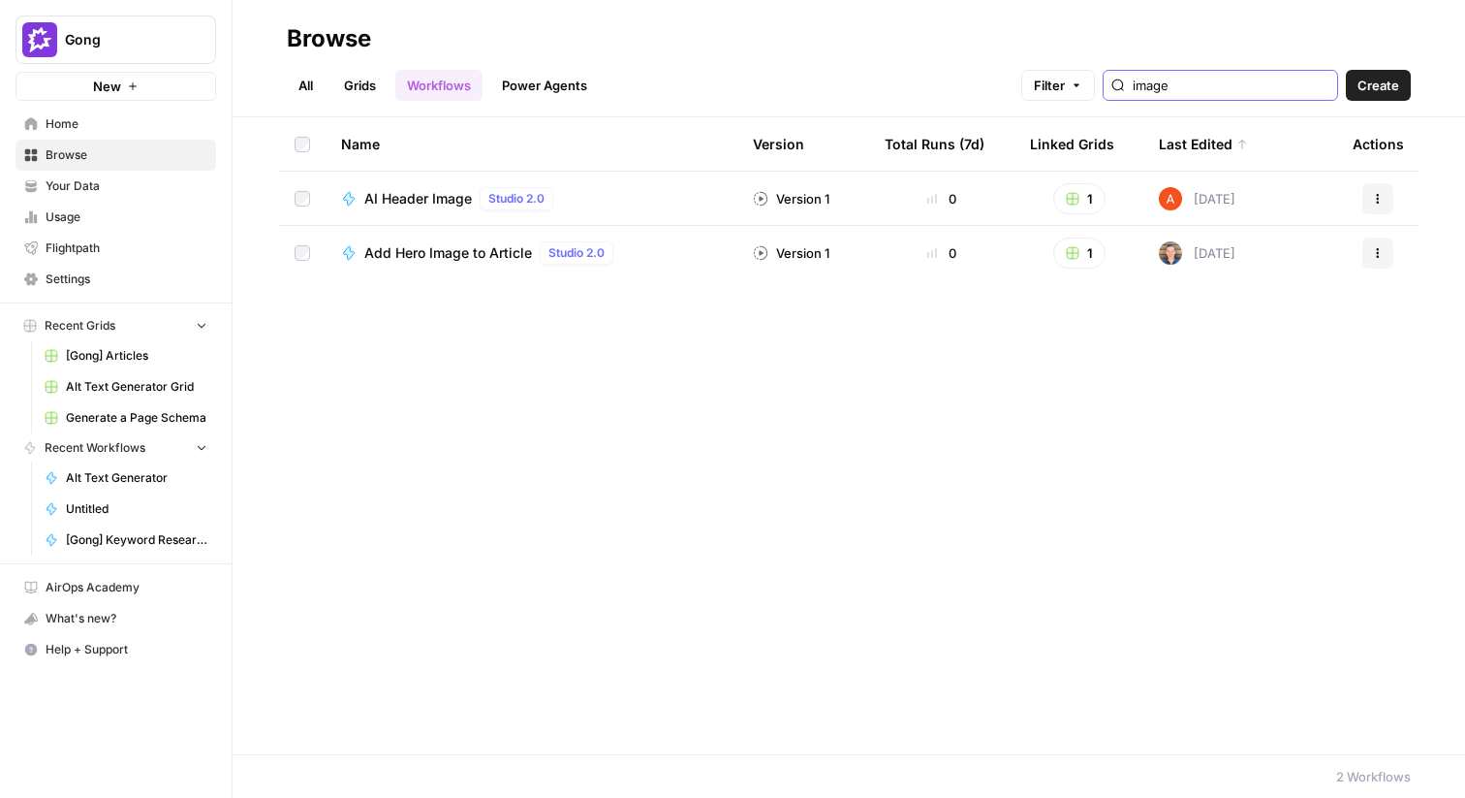
click at [1286, 79] on input "image" at bounding box center [1231, 85] width 197 height 19
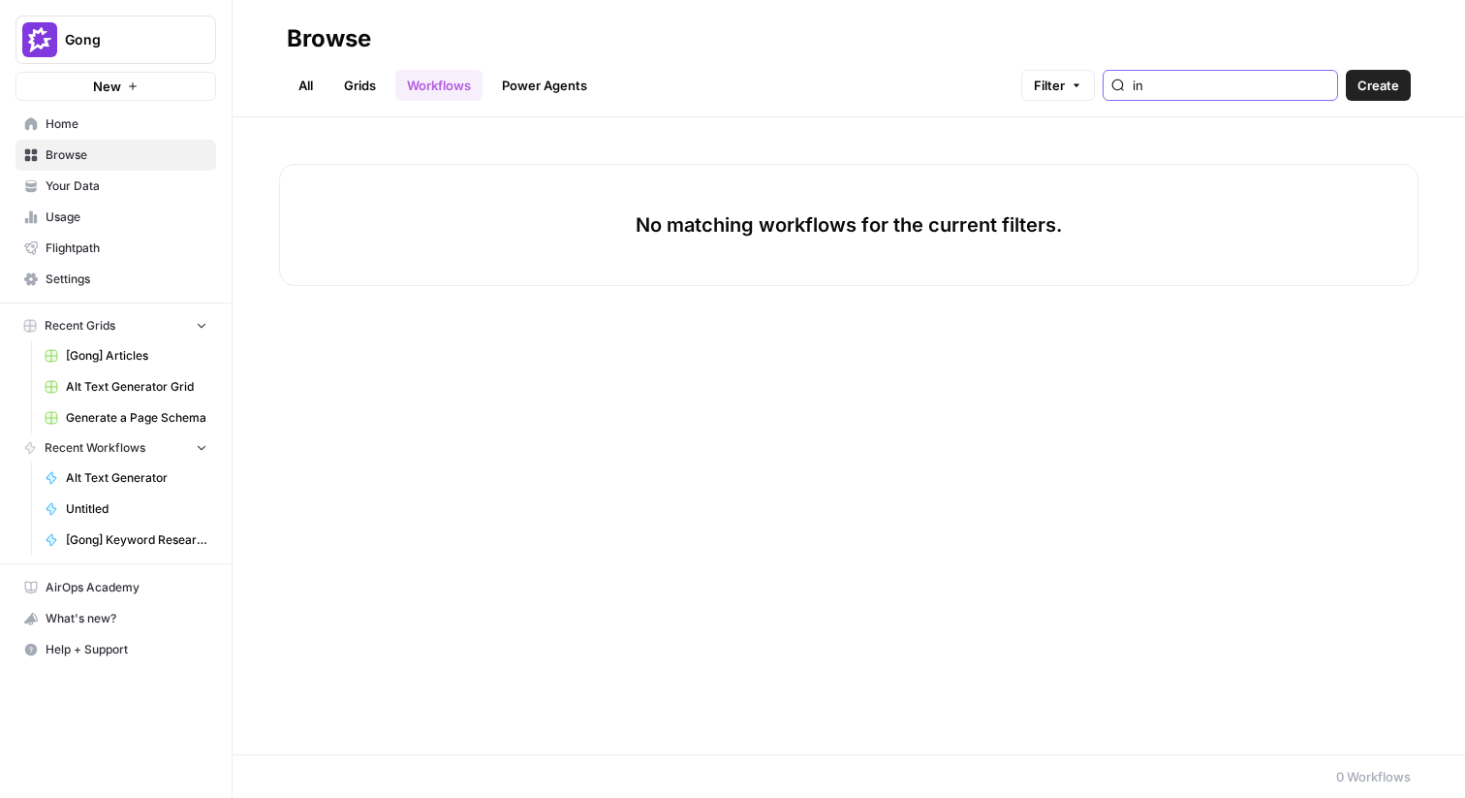
type input "in-"
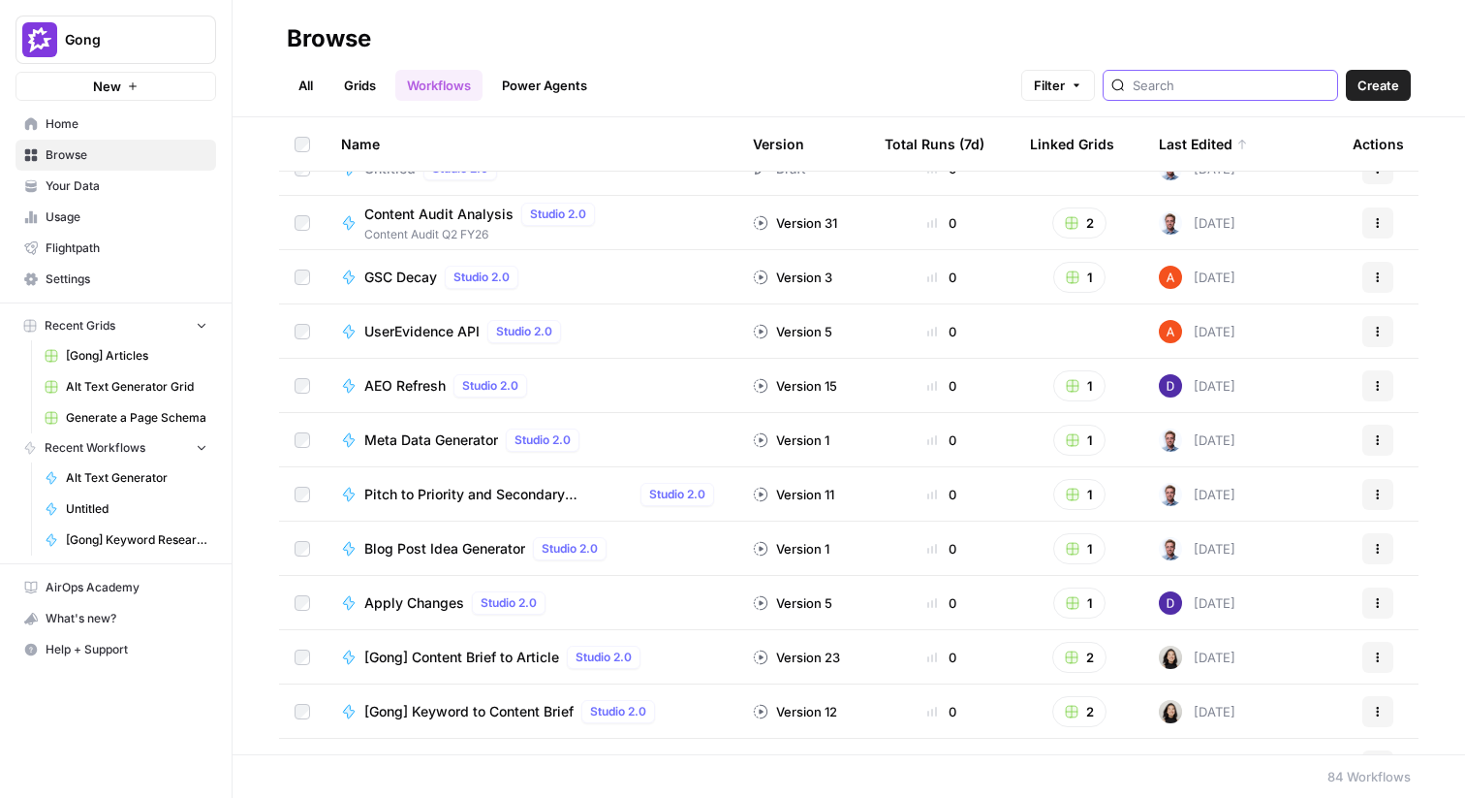
scroll to position [242, 0]
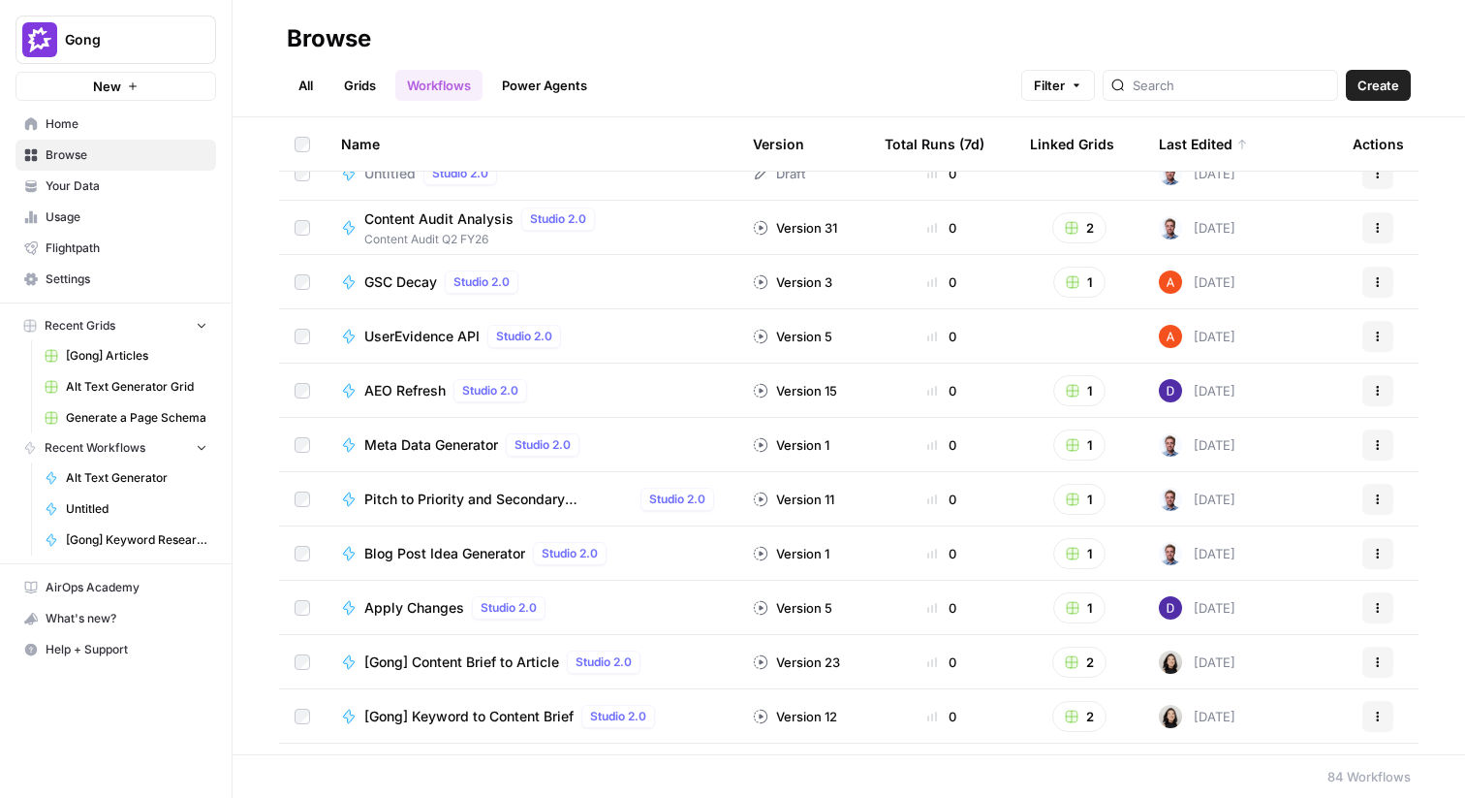
click at [94, 266] on link "Settings" at bounding box center [116, 279] width 201 height 31
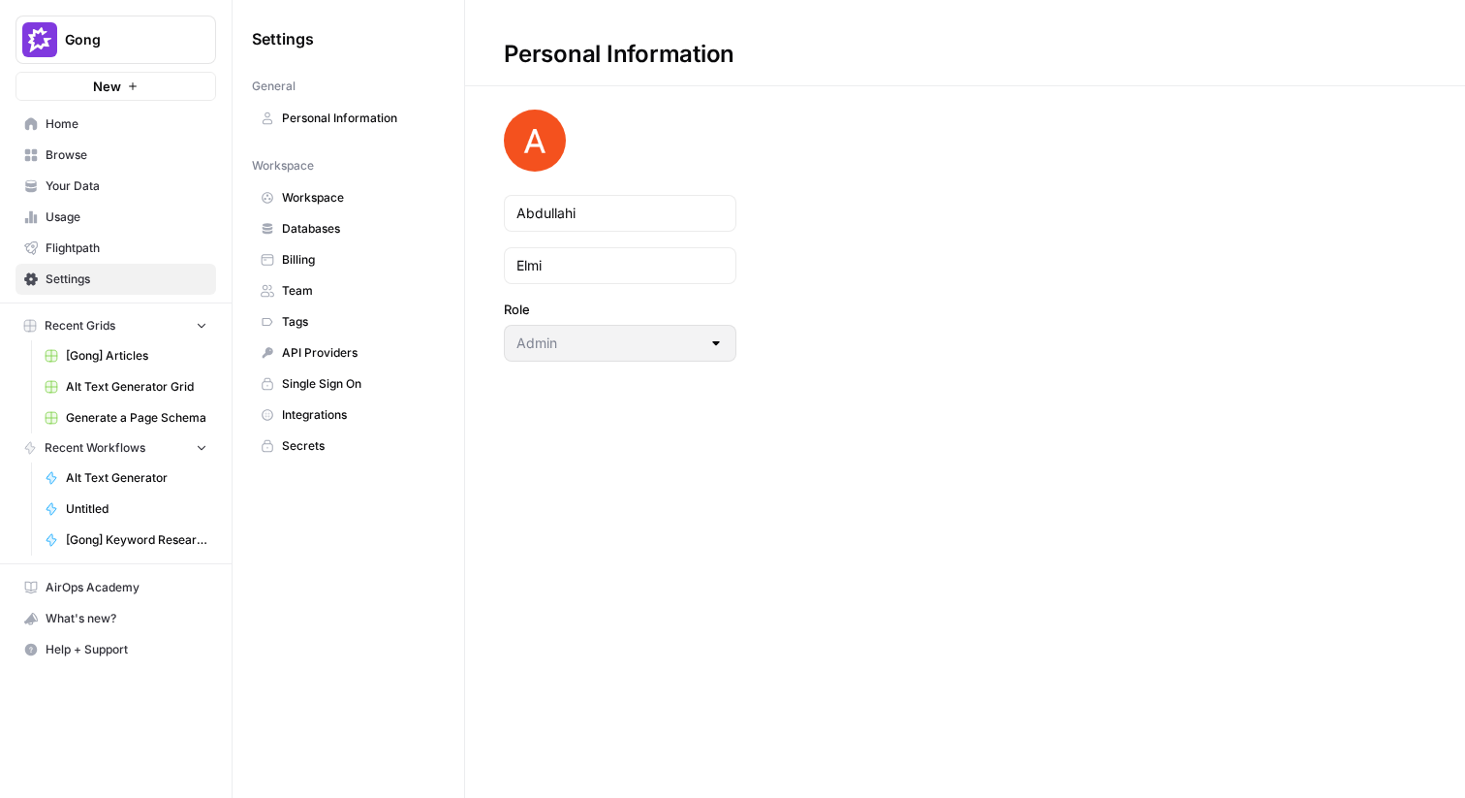
click at [337, 295] on span "Team" at bounding box center [359, 290] width 154 height 17
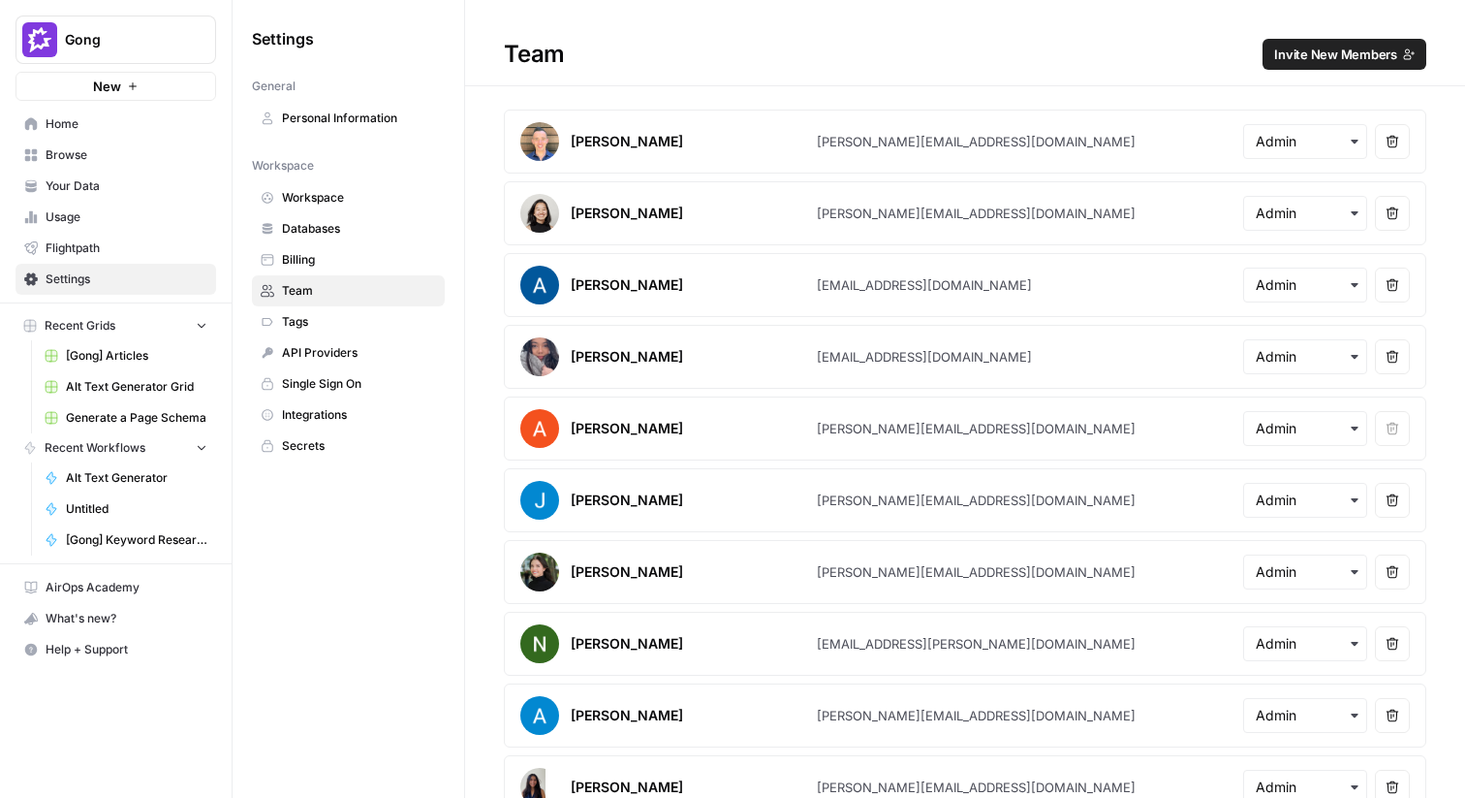
click at [122, 132] on span "Home" at bounding box center [127, 123] width 162 height 17
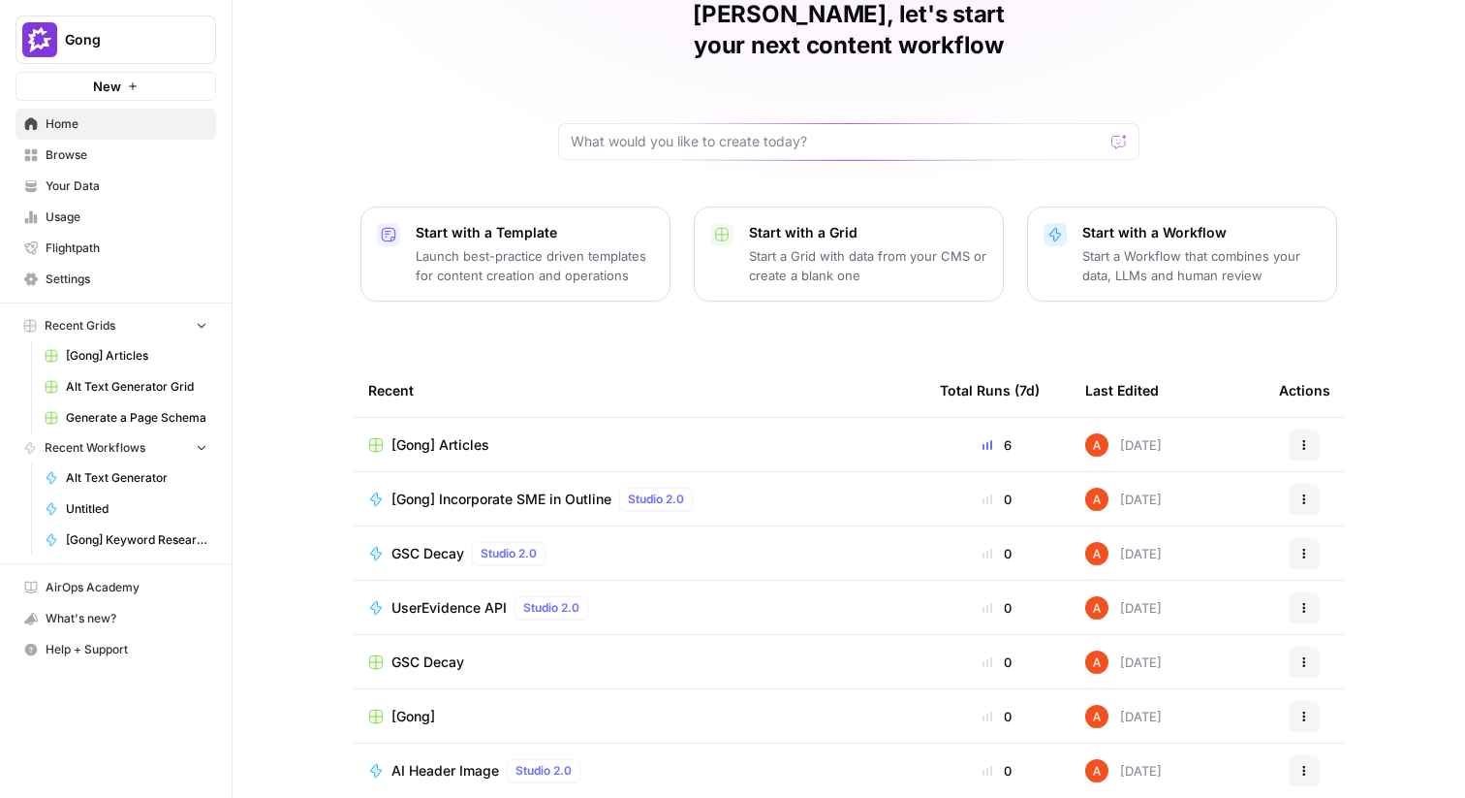
scroll to position [89, 0]
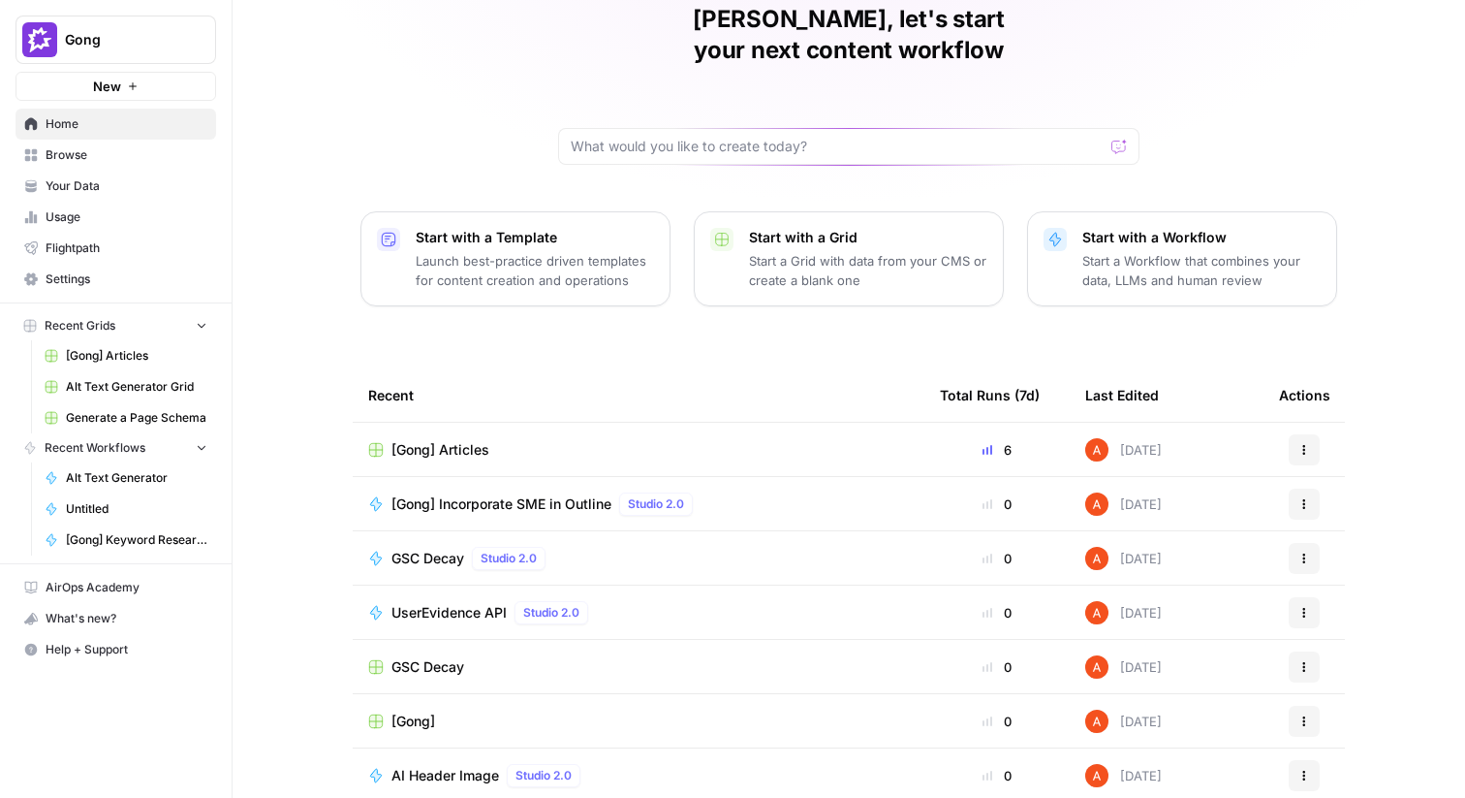
click at [152, 156] on span "Browse" at bounding box center [127, 154] width 162 height 17
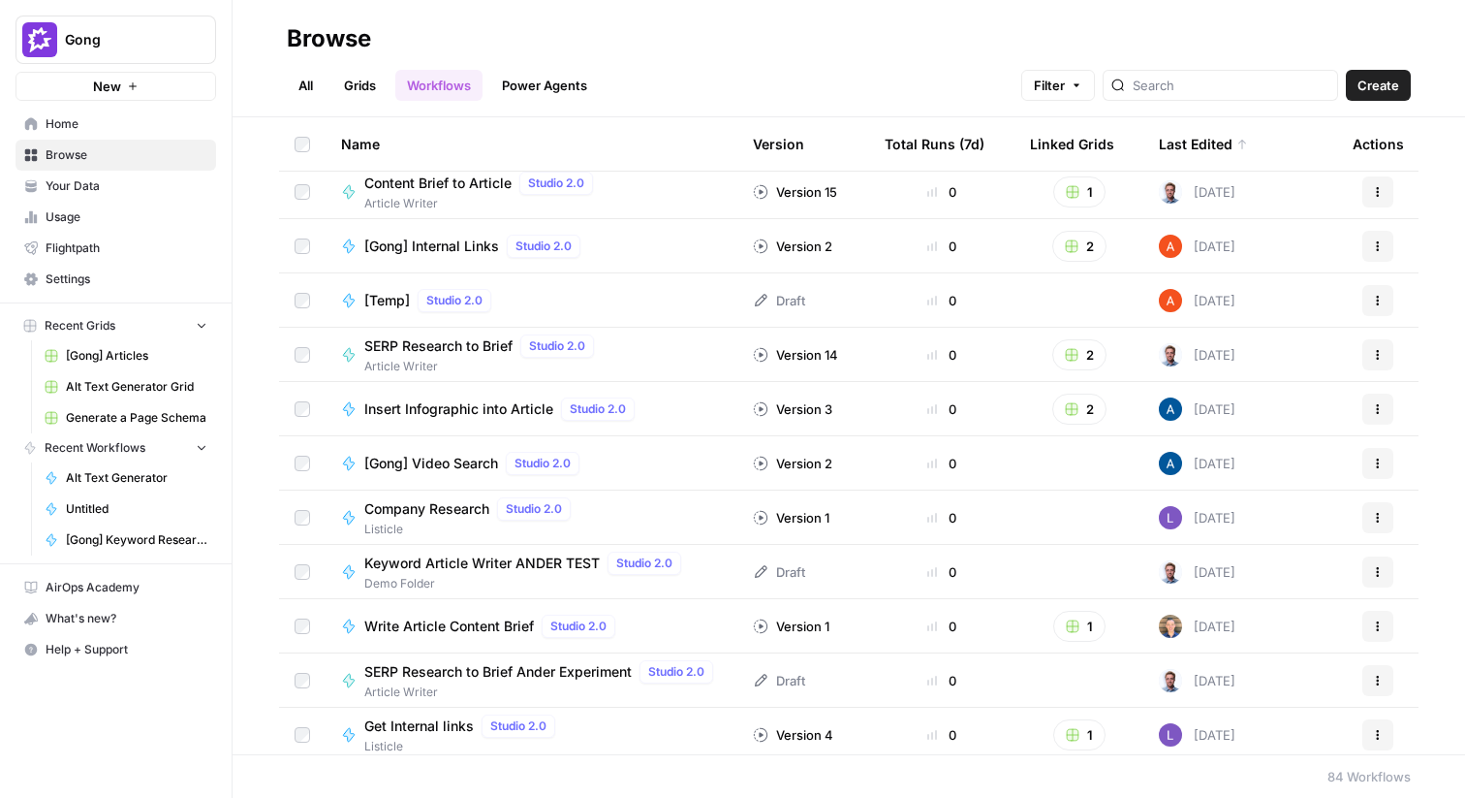
scroll to position [3789, 0]
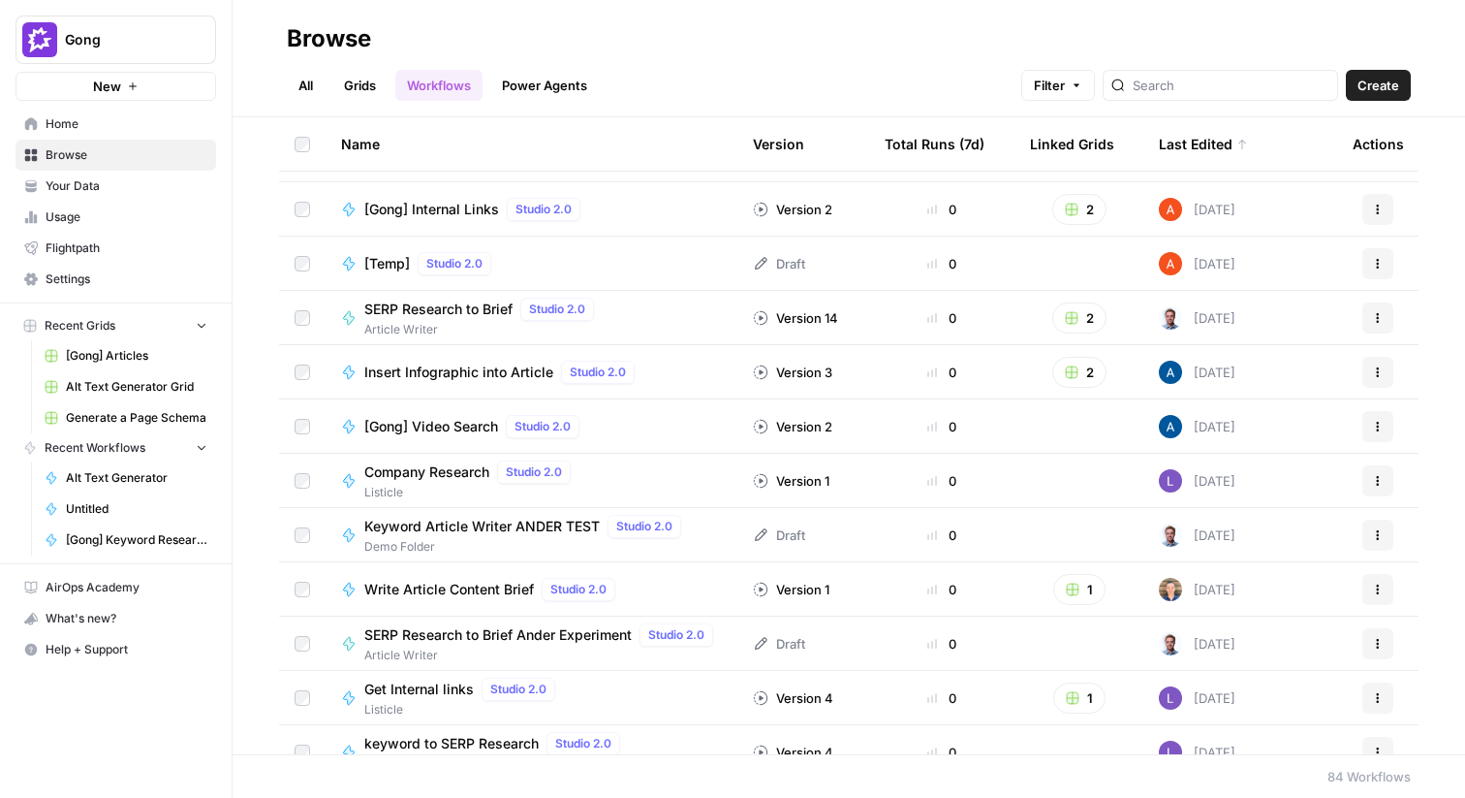
click at [503, 377] on span "Insert Infographic into Article" at bounding box center [458, 371] width 189 height 19
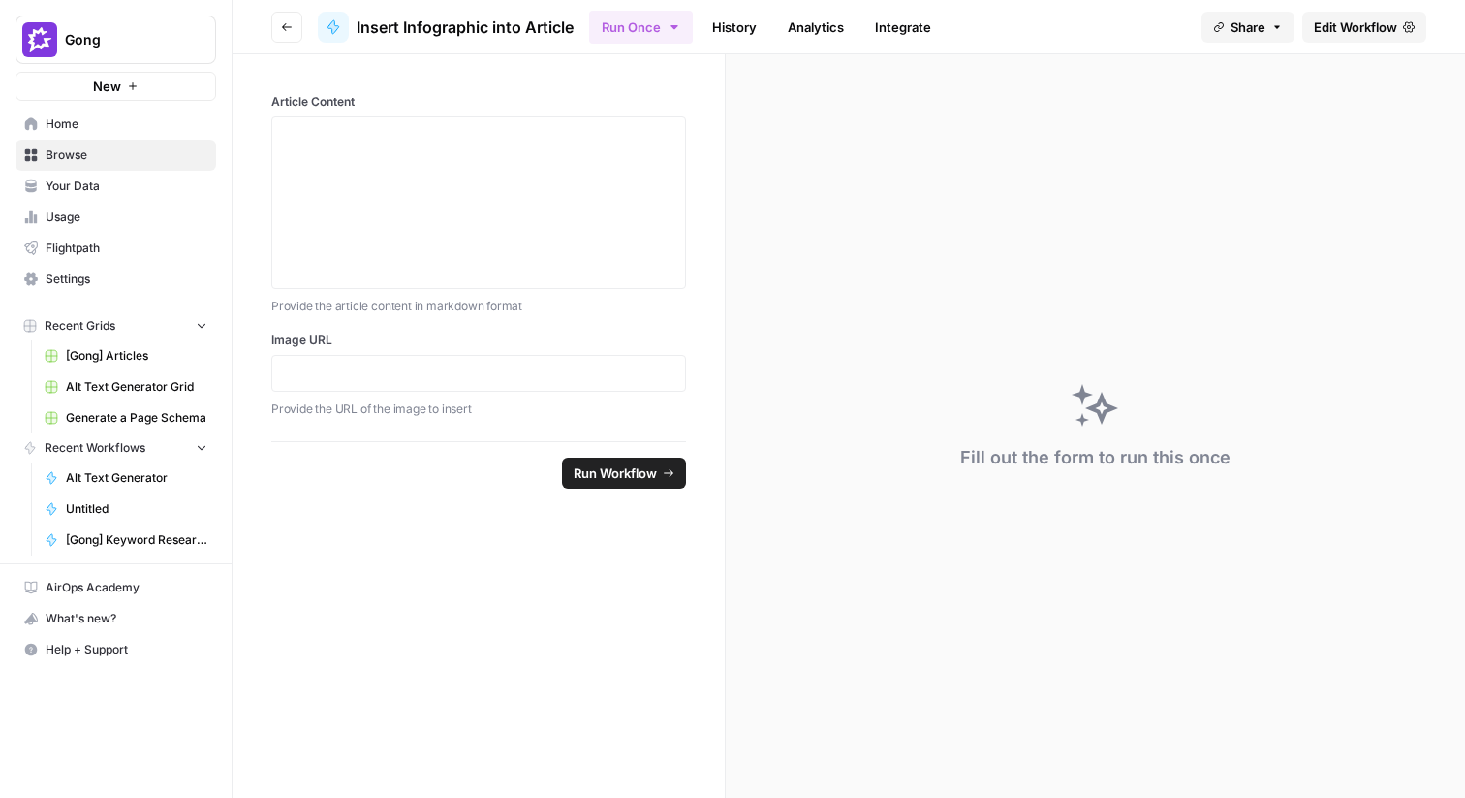
click at [283, 26] on icon "button" at bounding box center [287, 27] width 10 height 8
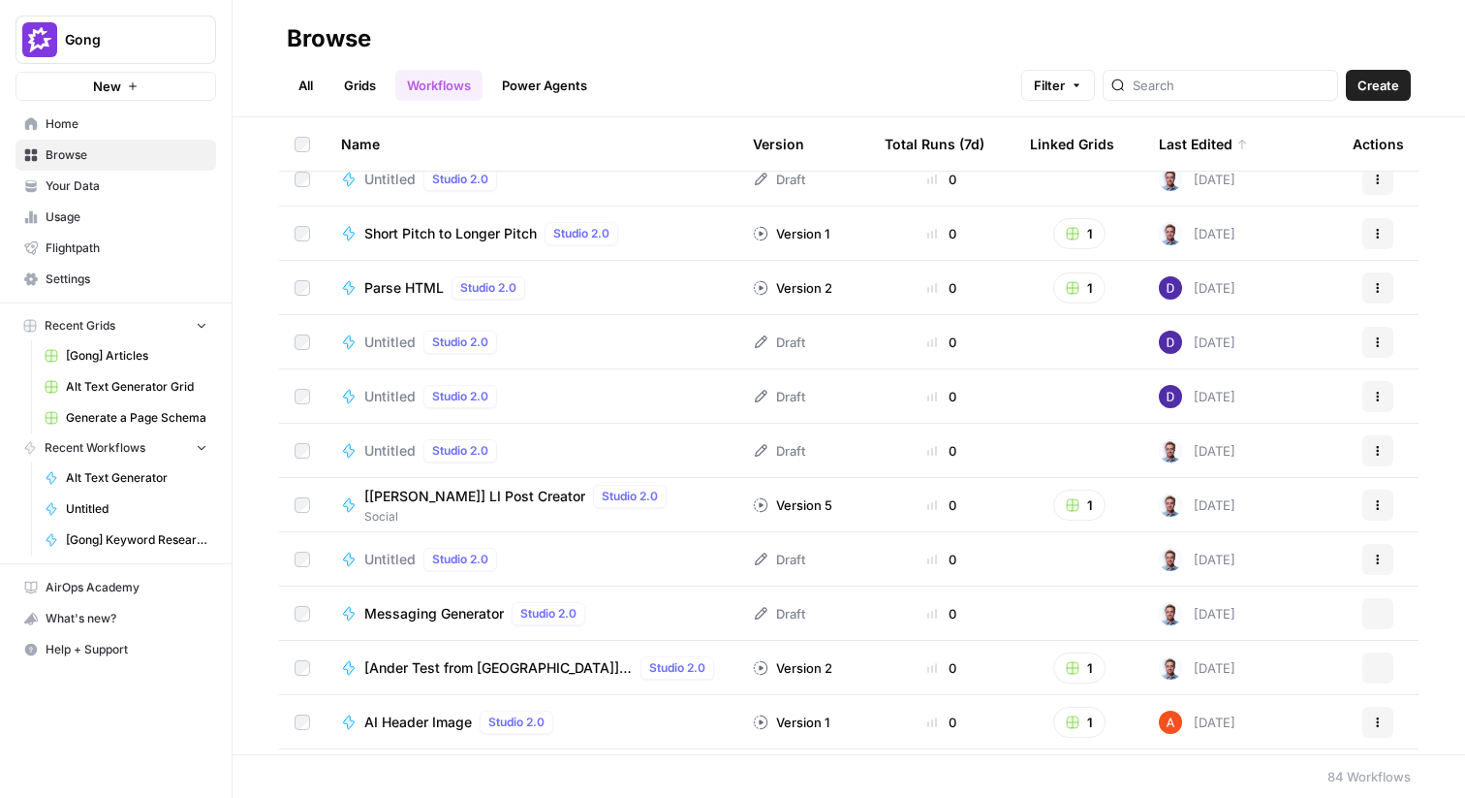
scroll to position [904, 0]
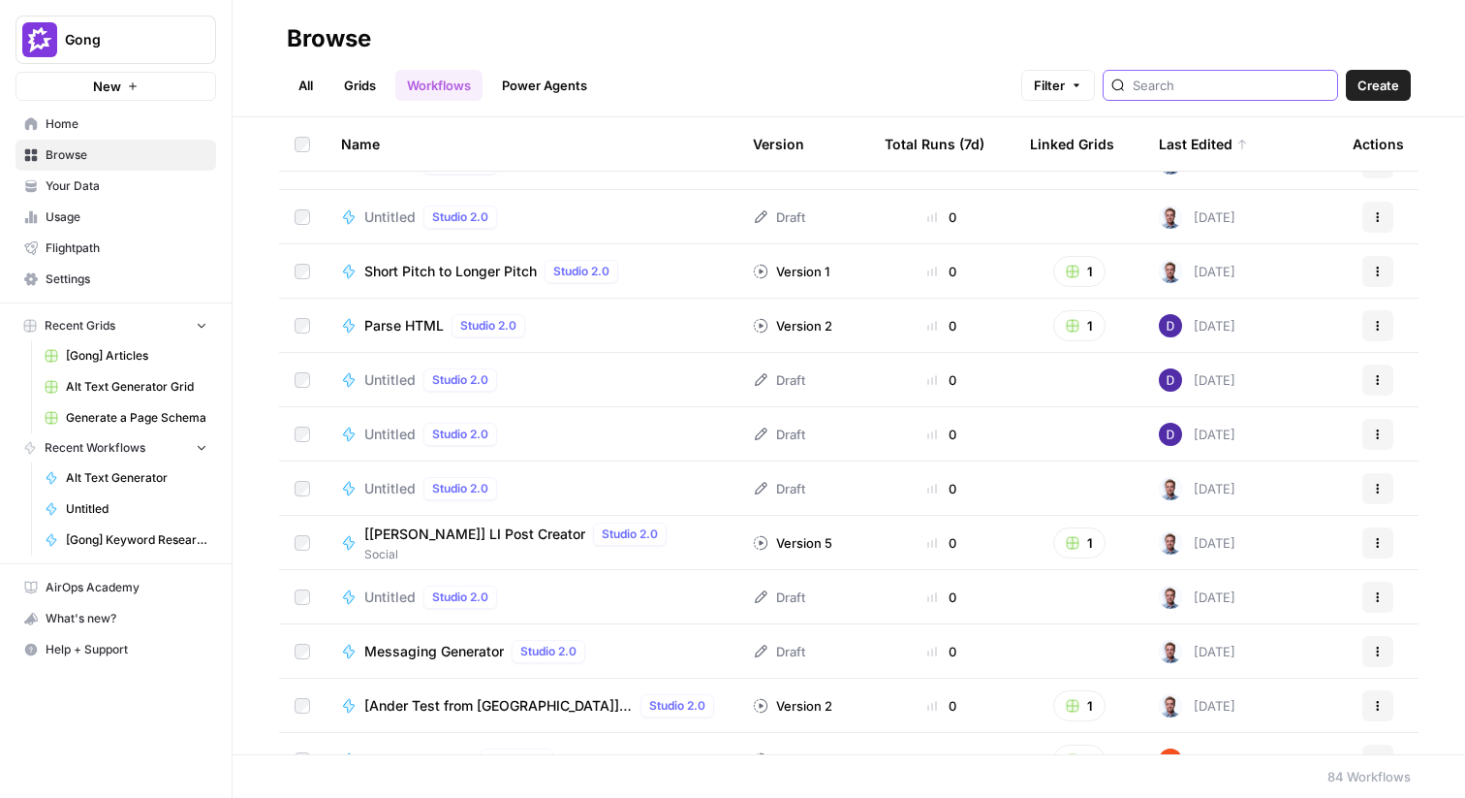
click at [1208, 81] on input "search" at bounding box center [1231, 85] width 197 height 19
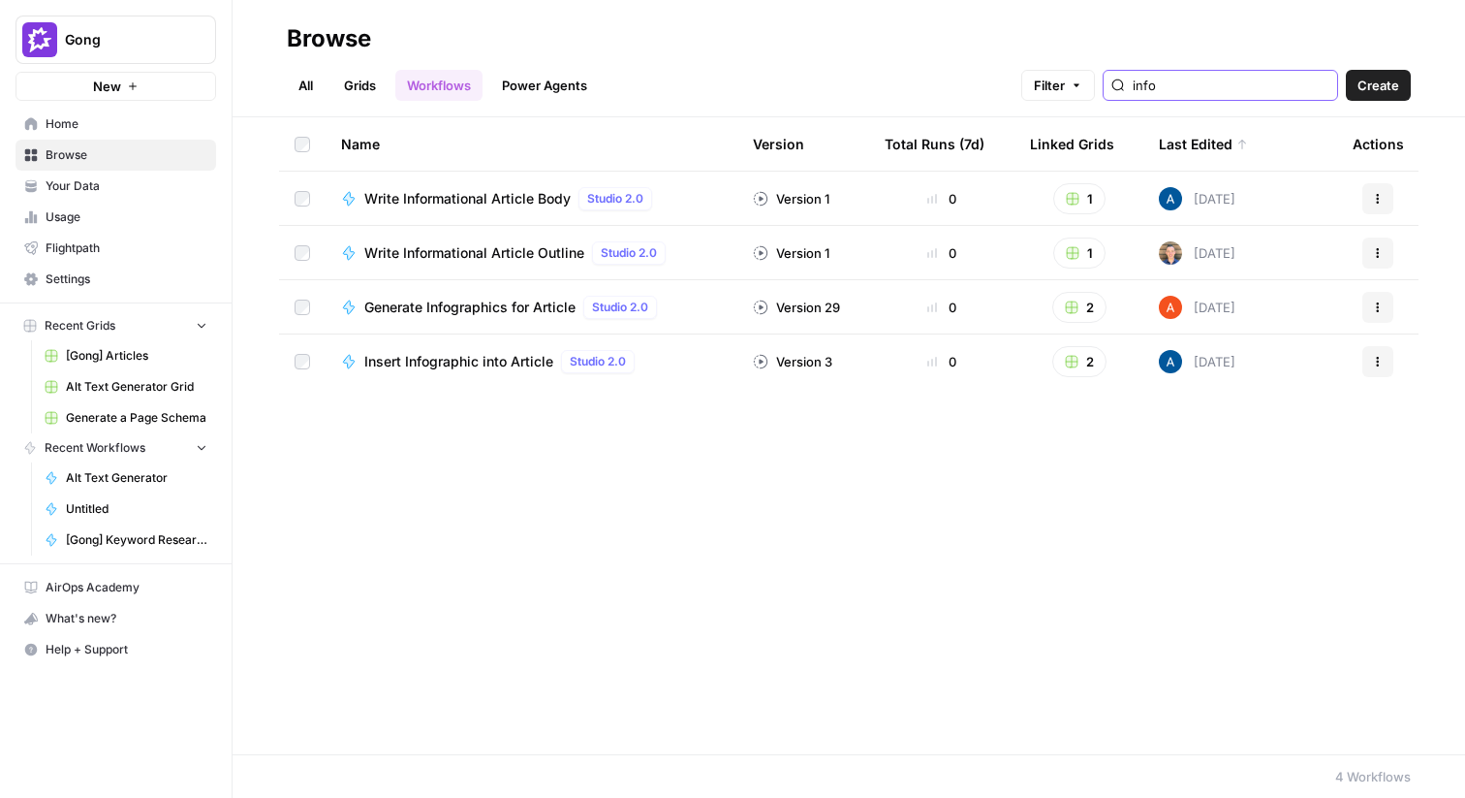
type input "info"
click at [538, 302] on span "Generate Infographics for Article" at bounding box center [469, 307] width 211 height 19
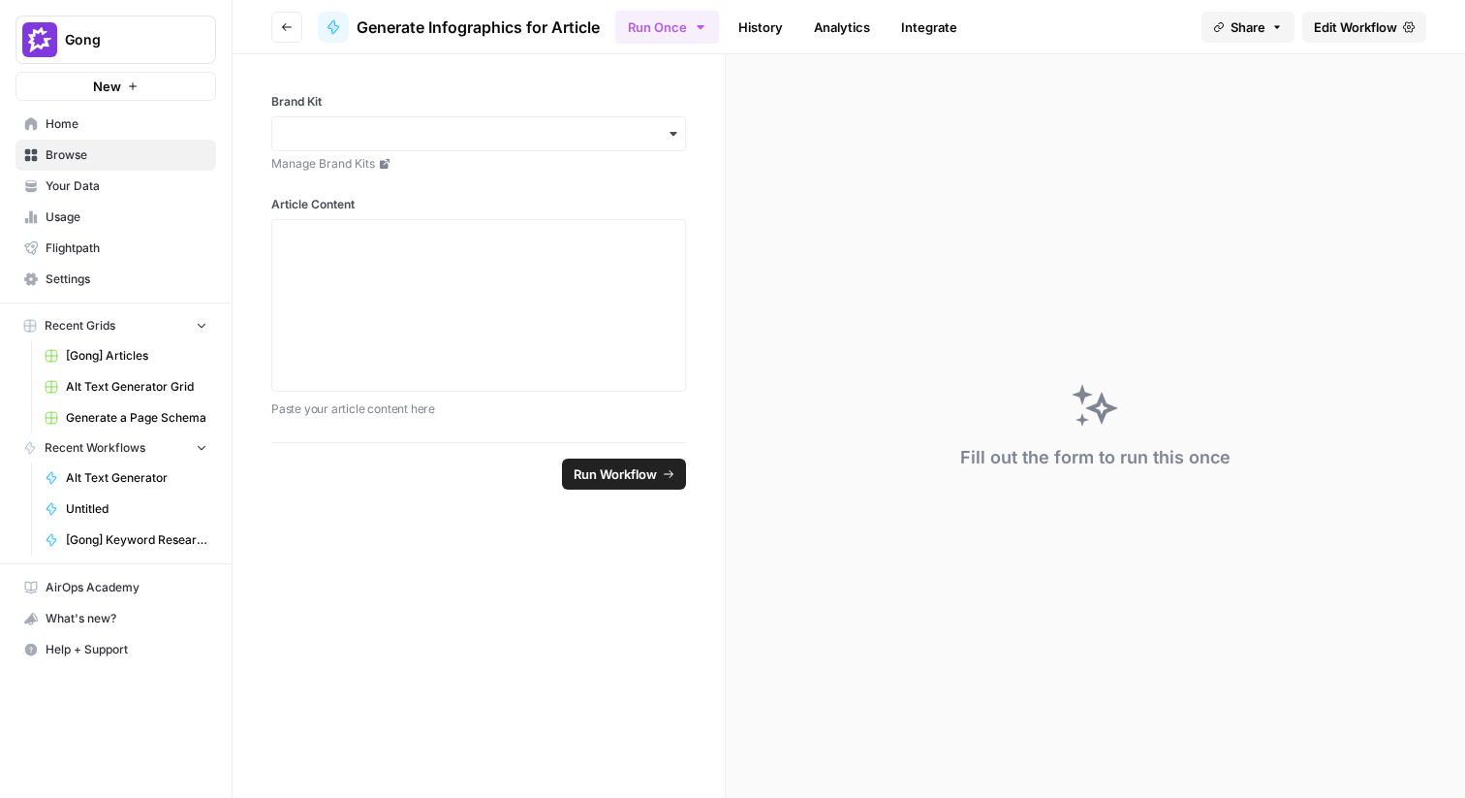
click at [1369, 31] on span "Edit Workflow" at bounding box center [1355, 26] width 83 height 19
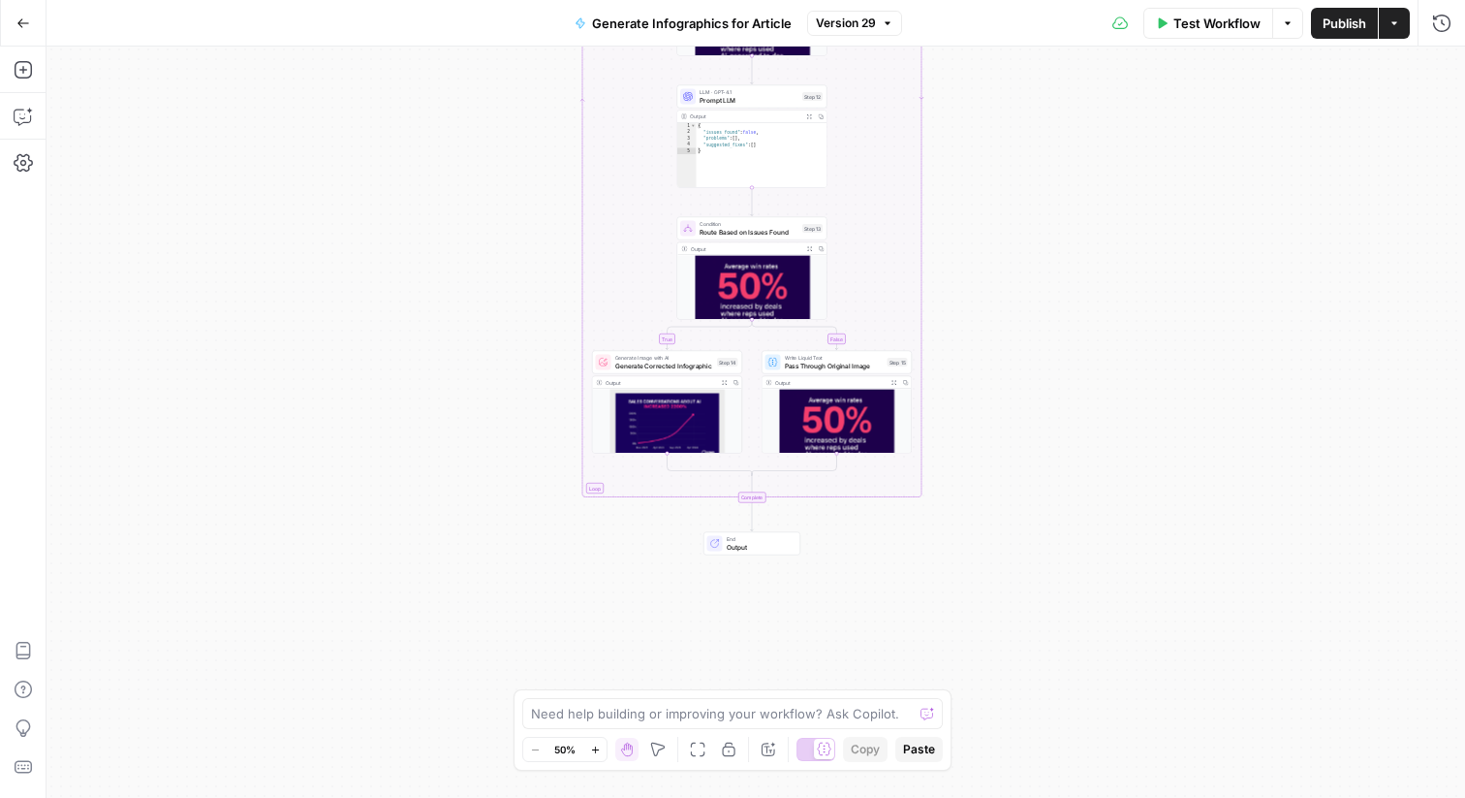
click at [842, 29] on span "Version 29" at bounding box center [846, 23] width 60 height 17
click at [865, 21] on span "Version 29" at bounding box center [846, 23] width 60 height 17
